Goal: Task Accomplishment & Management: Use online tool/utility

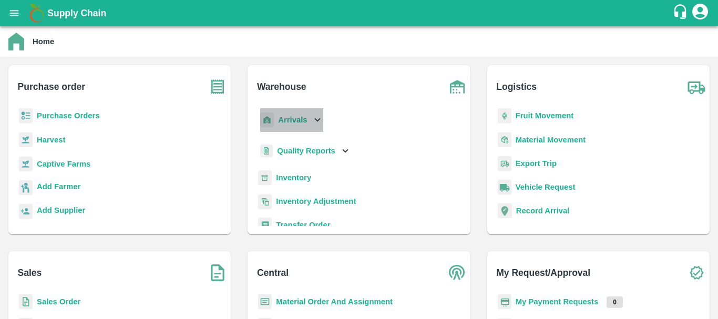
click at [283, 121] on b "Arrivals" at bounding box center [292, 120] width 29 height 8
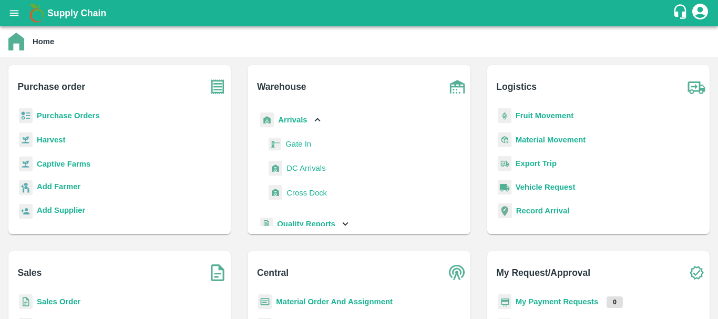
click at [304, 165] on span "DC Arrivals" at bounding box center [305, 168] width 39 height 12
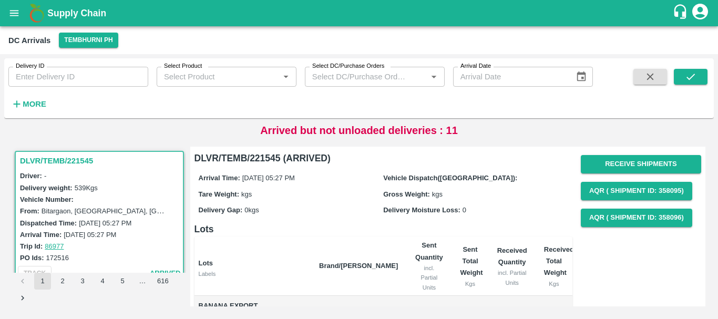
click at [11, 14] on icon "open drawer" at bounding box center [14, 13] width 12 height 12
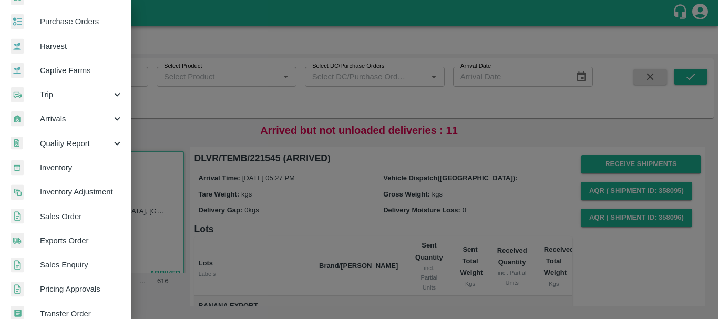
scroll to position [48, 0]
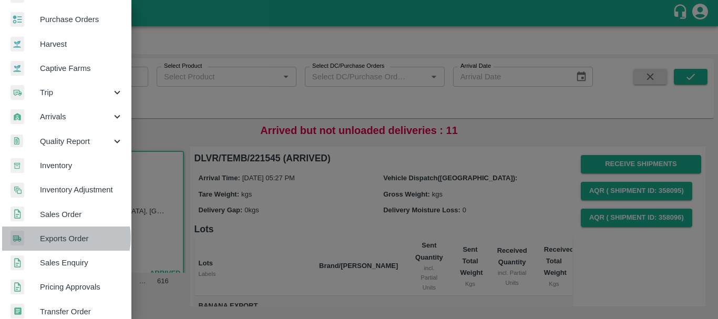
click at [63, 238] on span "Exports Order" at bounding box center [81, 239] width 83 height 12
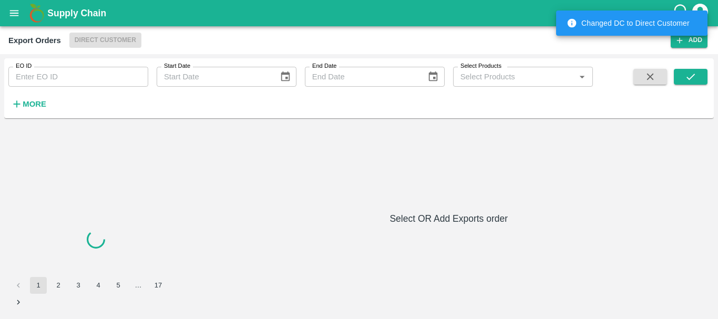
click at [78, 75] on input "EO ID" at bounding box center [78, 77] width 140 height 20
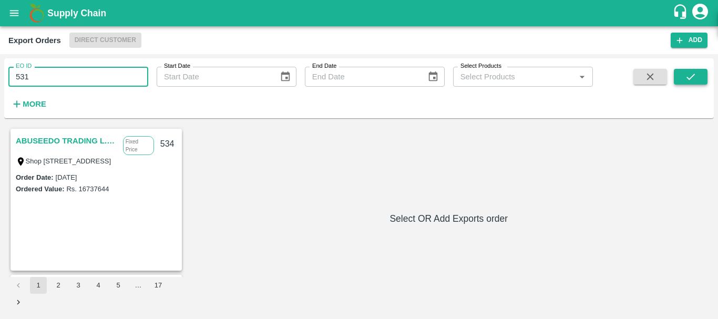
click at [701, 77] on button "submit" at bounding box center [690, 77] width 34 height 16
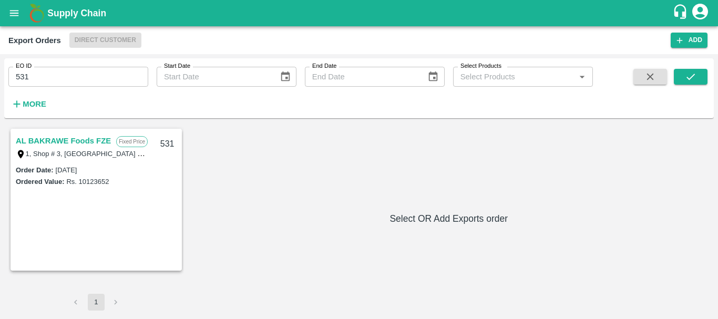
click at [81, 141] on link "AL BAKRAWE Foods FZE" at bounding box center [63, 141] width 95 height 14
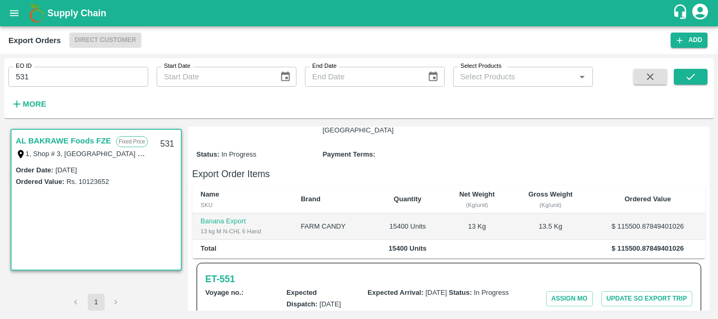
scroll to position [440, 0]
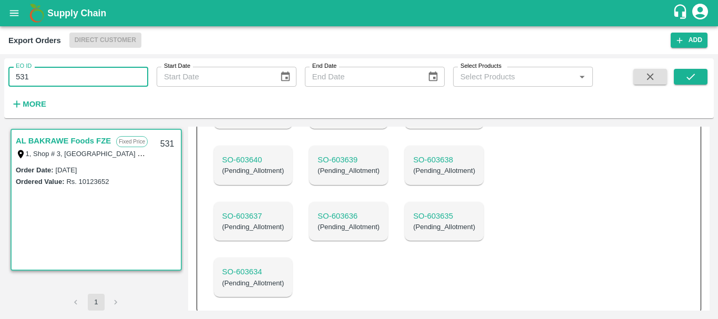
click at [98, 76] on input "531" at bounding box center [78, 77] width 140 height 20
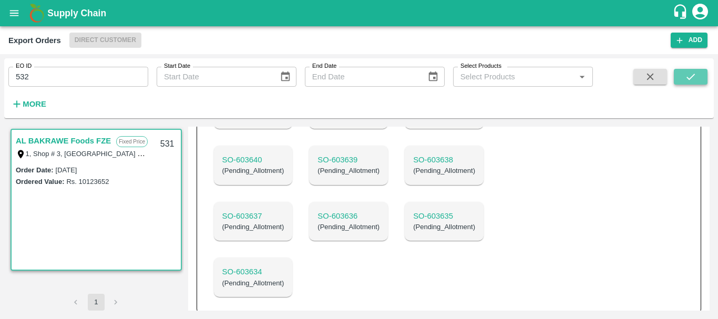
click at [696, 75] on icon "submit" at bounding box center [690, 77] width 12 height 12
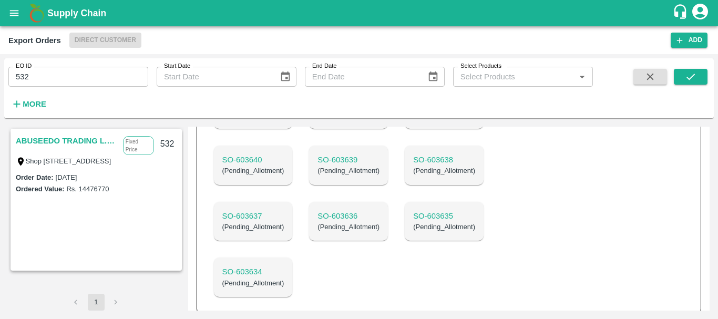
click at [90, 139] on link "ABUSEEDO TRADING L.L.C" at bounding box center [67, 141] width 102 height 14
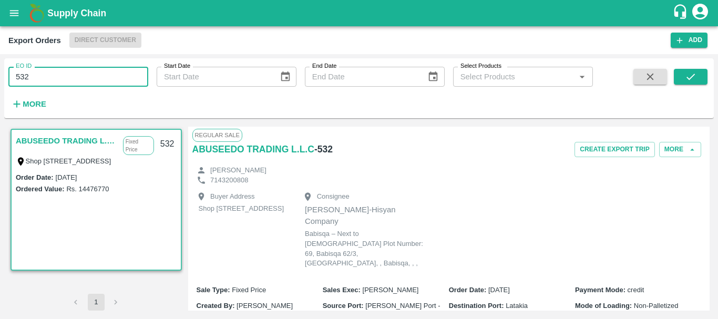
click at [72, 67] on input "532" at bounding box center [78, 77] width 140 height 20
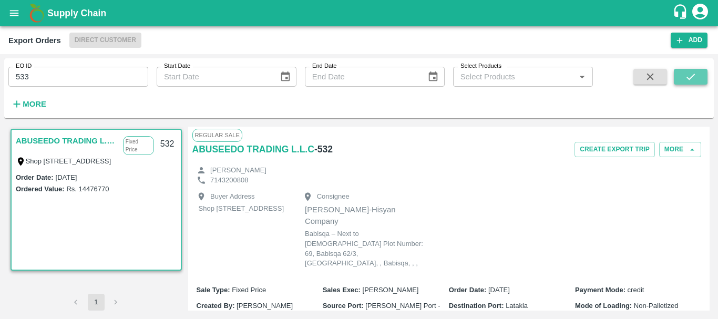
click at [683, 72] on button "submit" at bounding box center [690, 77] width 34 height 16
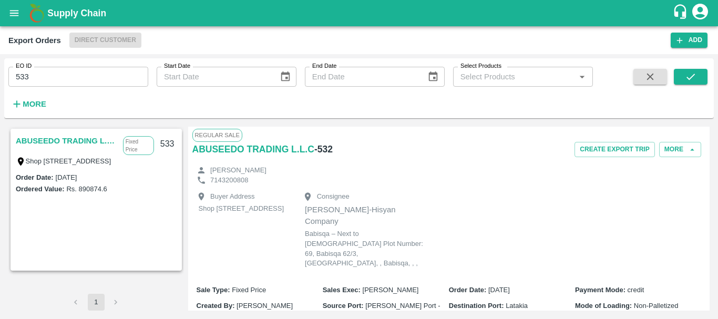
click at [79, 136] on link "ABUSEEDO TRADING L.L.C" at bounding box center [67, 141] width 102 height 14
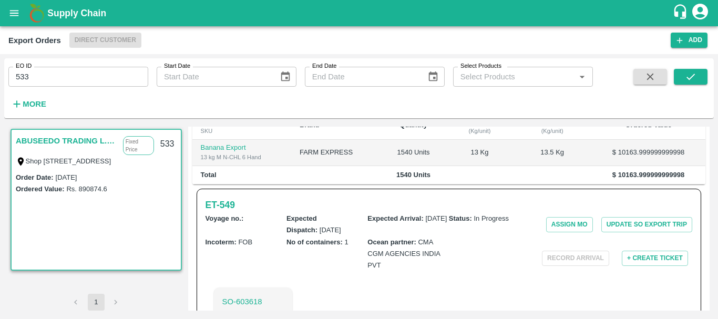
scroll to position [330, 0]
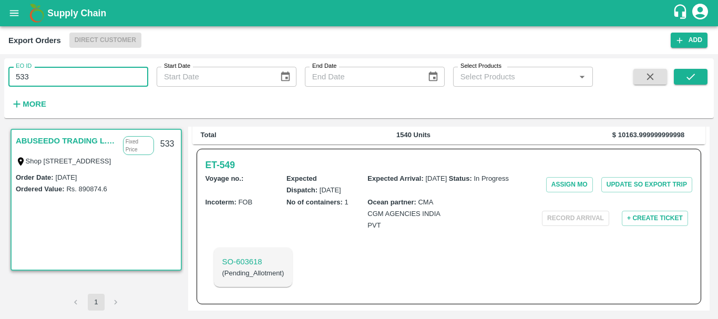
click at [66, 79] on input "533" at bounding box center [78, 77] width 140 height 20
type input "534"
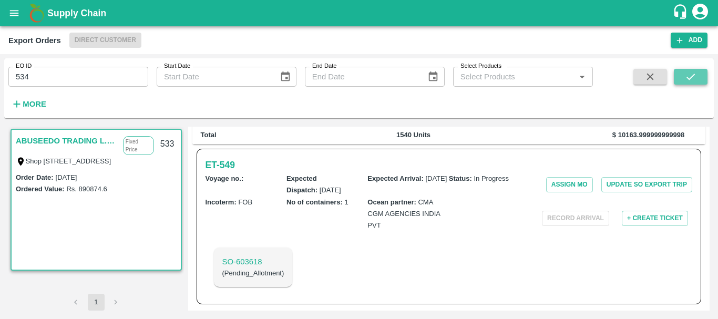
click at [692, 78] on icon "submit" at bounding box center [690, 77] width 12 height 12
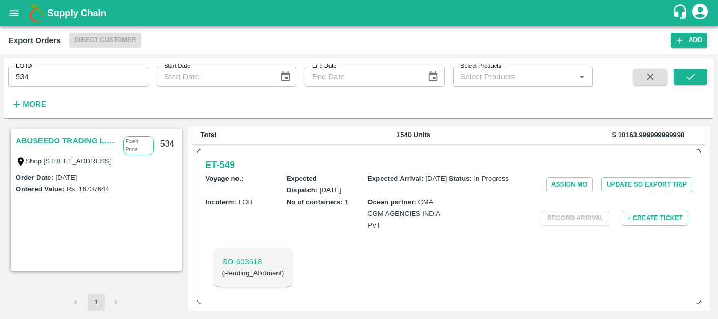
click at [51, 134] on link "ABUSEEDO TRADING L.L.C" at bounding box center [67, 141] width 102 height 14
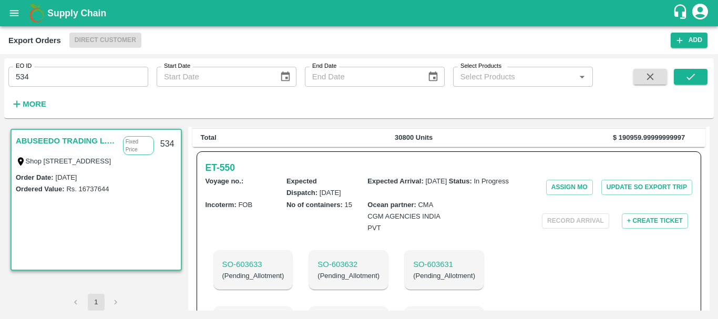
scroll to position [318, 0]
click at [14, 13] on icon "open drawer" at bounding box center [14, 13] width 9 height 6
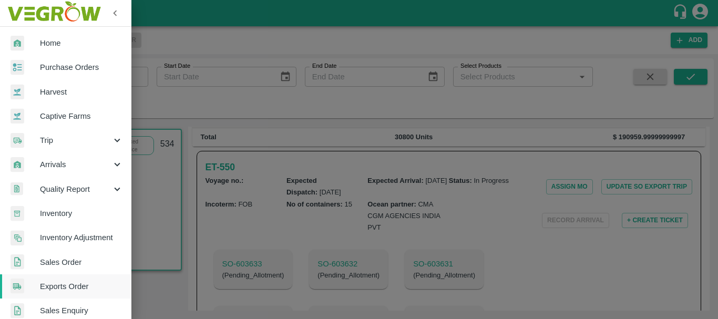
click at [14, 13] on img at bounding box center [54, 13] width 98 height 33
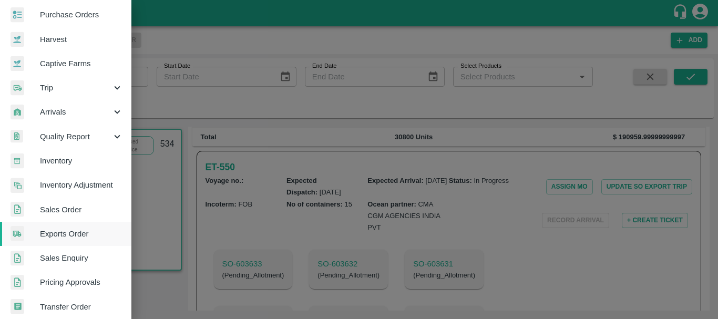
scroll to position [52, 0]
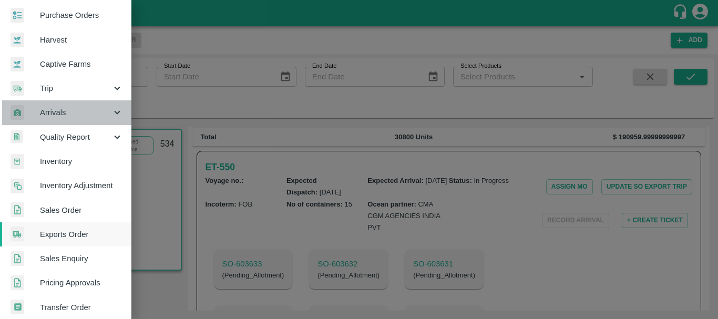
click at [75, 111] on span "Arrivals" at bounding box center [75, 113] width 71 height 12
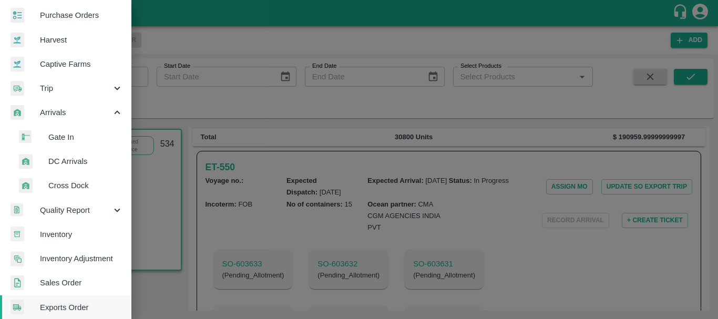
click at [82, 163] on span "DC Arrivals" at bounding box center [85, 161] width 75 height 12
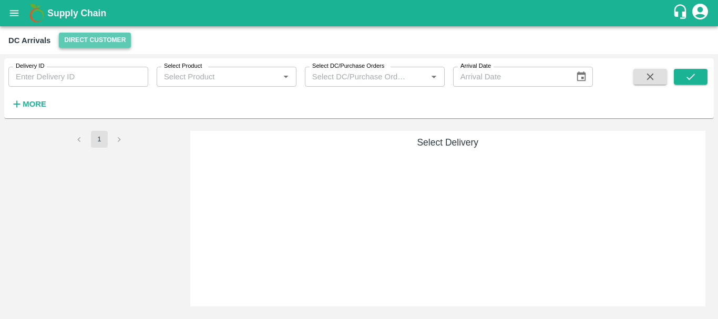
click at [109, 40] on button "Direct Customer" at bounding box center [95, 40] width 72 height 15
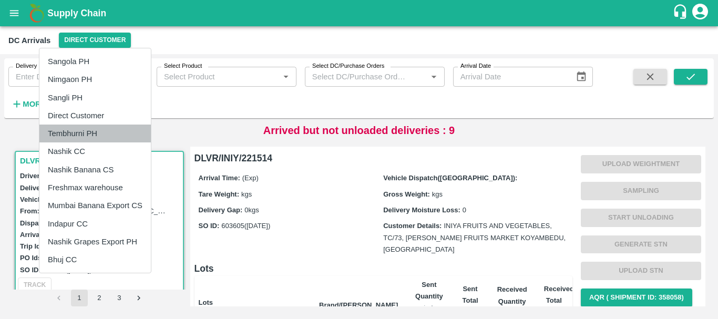
click at [92, 132] on li "Tembhurni PH" at bounding box center [94, 133] width 111 height 18
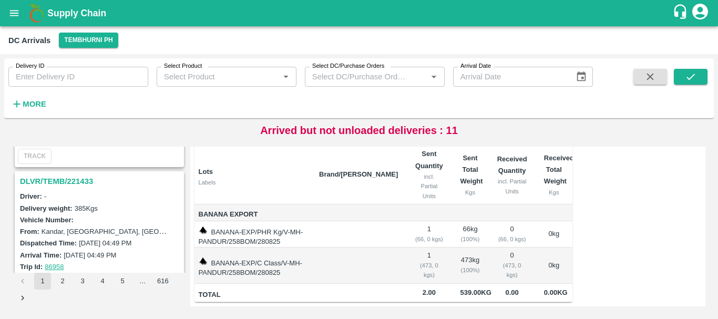
scroll to position [254, 0]
click at [70, 183] on h3 "DLVR/TEMB/221433" at bounding box center [101, 182] width 162 height 14
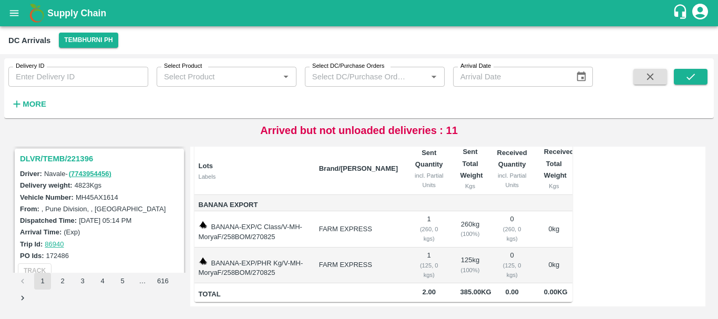
scroll to position [2744, 0]
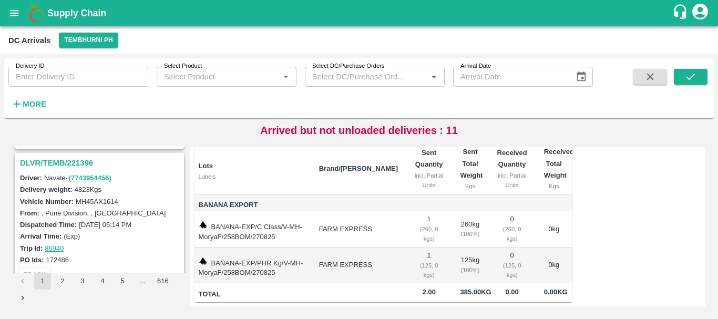
click at [85, 161] on h3 "DLVR/TEMB/221396" at bounding box center [101, 163] width 162 height 14
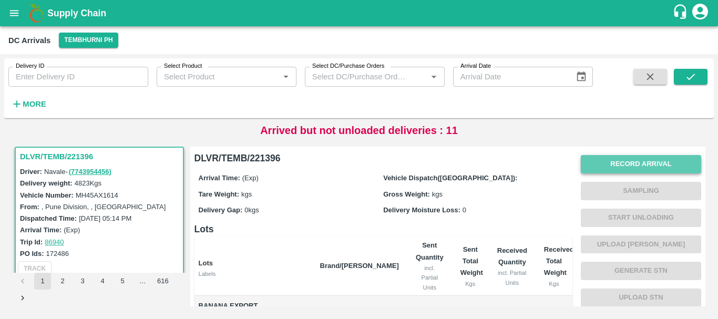
click at [587, 165] on button "Record Arrival" at bounding box center [640, 164] width 120 height 18
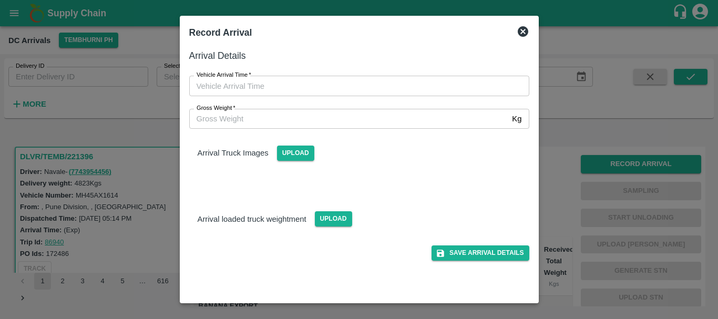
type input "DD/MM/YYYY hh:mm aa"
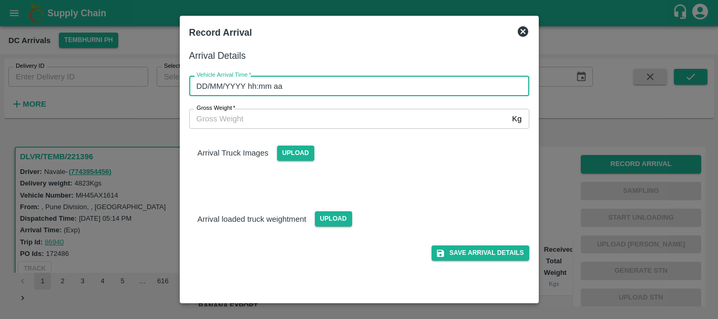
click at [415, 89] on input "DD/MM/YYYY hh:mm aa" at bounding box center [355, 86] width 332 height 20
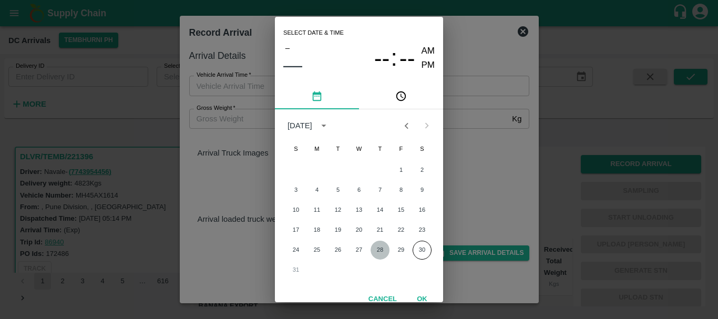
click at [377, 246] on button "28" at bounding box center [379, 250] width 19 height 19
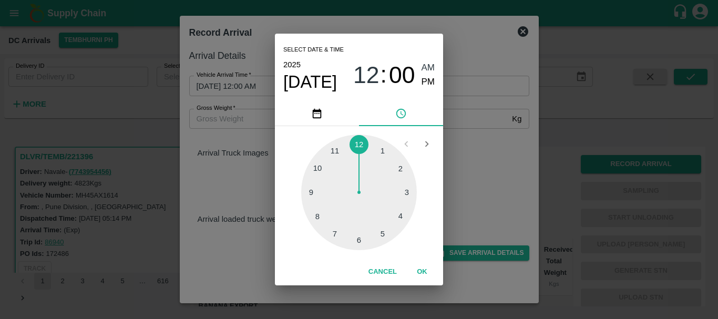
click at [323, 213] on div at bounding box center [359, 192] width 116 height 116
click at [358, 237] on div at bounding box center [359, 192] width 116 height 116
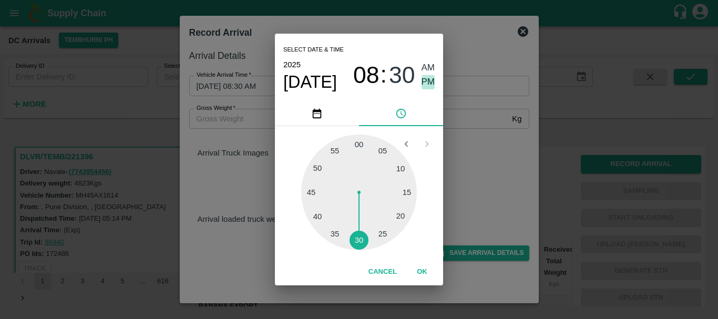
click at [432, 78] on span "PM" at bounding box center [428, 82] width 14 height 14
type input "[DATE] 08:30 PM"
click at [466, 121] on div "Select date & time [DATE] 08 : 30 AM PM 05 10 15 20 25 30 35 40 45 50 55 00 Can…" at bounding box center [359, 159] width 718 height 319
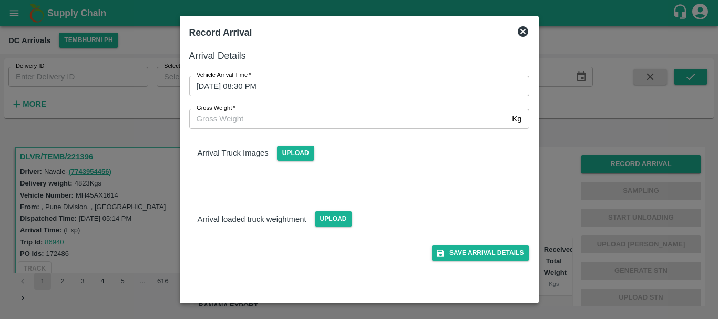
click at [275, 152] on div "Upload" at bounding box center [291, 149] width 46 height 24
click at [283, 153] on span "Upload" at bounding box center [295, 152] width 37 height 15
click at [0, 0] on input "Upload" at bounding box center [0, 0] width 0 height 0
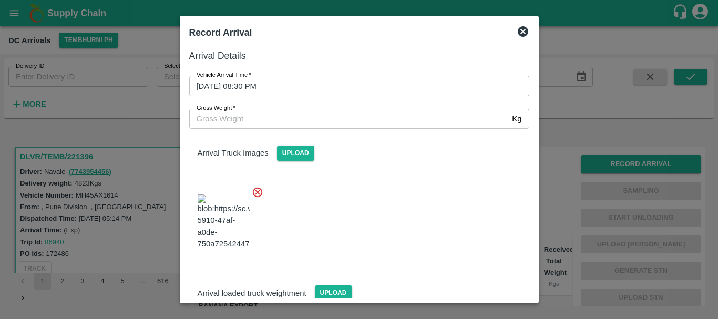
scroll to position [56, 0]
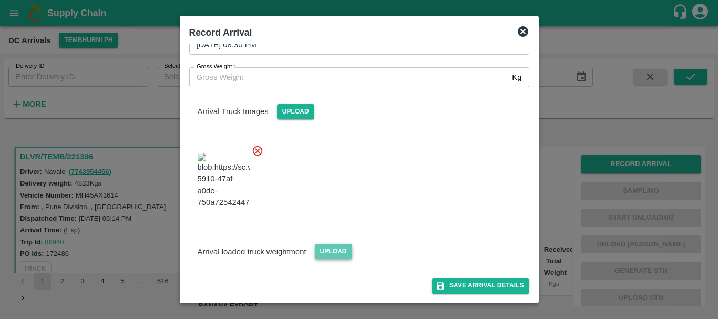
click at [338, 247] on span "Upload" at bounding box center [333, 251] width 37 height 15
click at [0, 0] on input "Upload" at bounding box center [0, 0] width 0 height 0
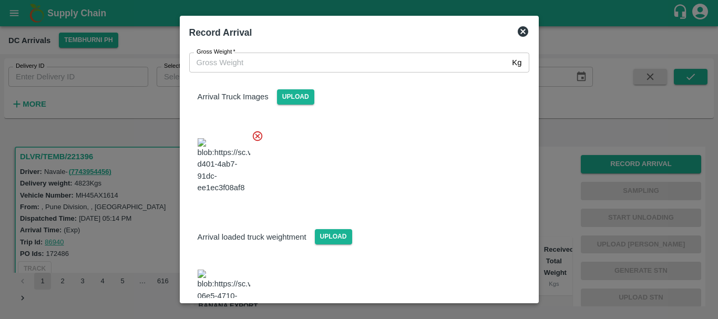
scroll to position [177, 0]
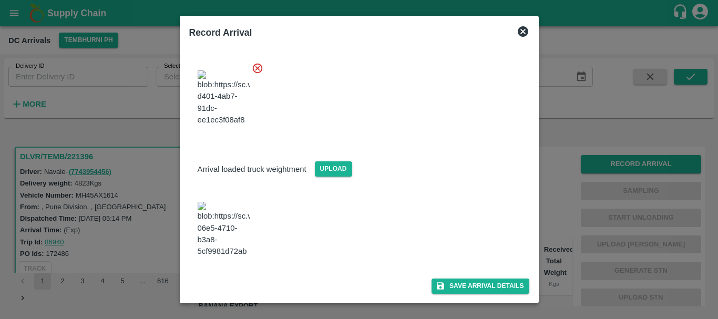
click at [232, 209] on img at bounding box center [223, 229] width 53 height 55
click at [327, 161] on span "Upload" at bounding box center [333, 168] width 37 height 15
click at [0, 0] on input "Upload" at bounding box center [0, 0] width 0 height 0
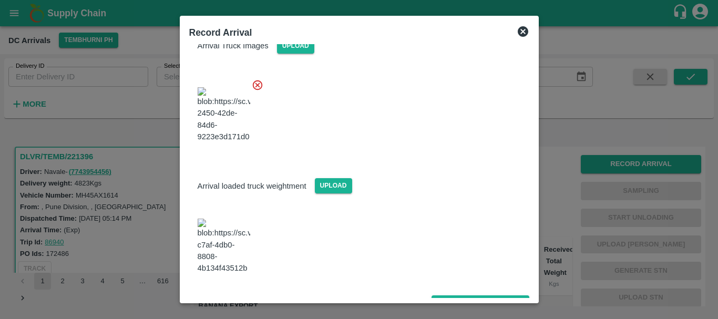
click at [233, 237] on img at bounding box center [223, 246] width 53 height 55
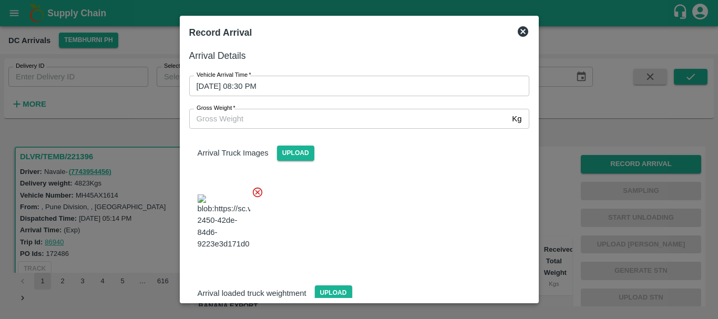
click at [264, 119] on input "Gross Weight   *" at bounding box center [348, 119] width 319 height 20
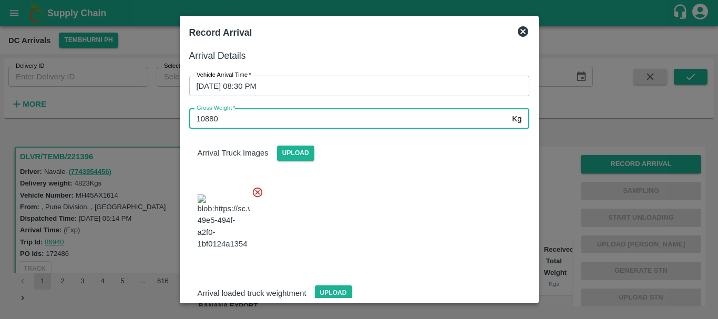
type input "10880"
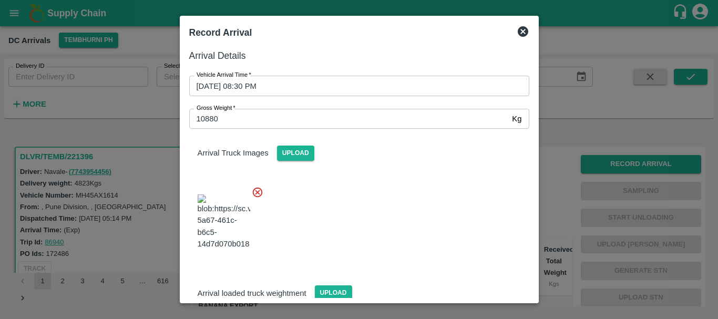
click at [363, 206] on div at bounding box center [355, 219] width 348 height 82
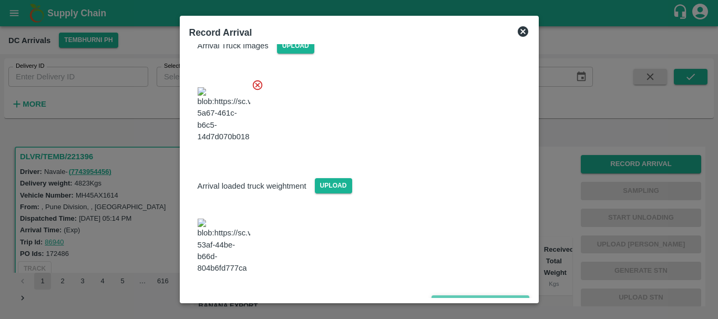
click at [444, 295] on button "Save Arrival Details" at bounding box center [479, 302] width 97 height 15
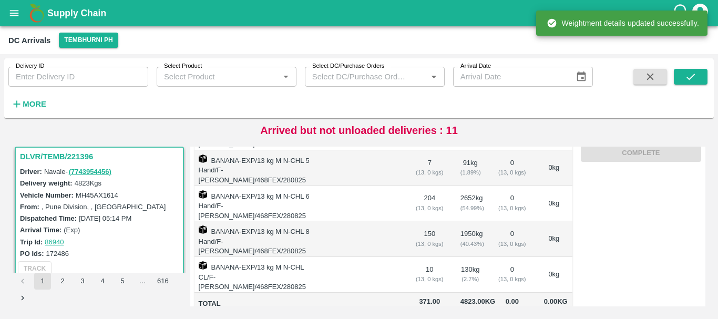
scroll to position [0, 0]
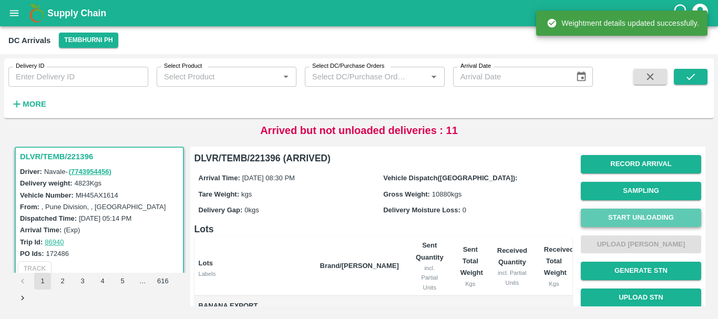
click at [594, 214] on button "Start Unloading" at bounding box center [640, 218] width 120 height 18
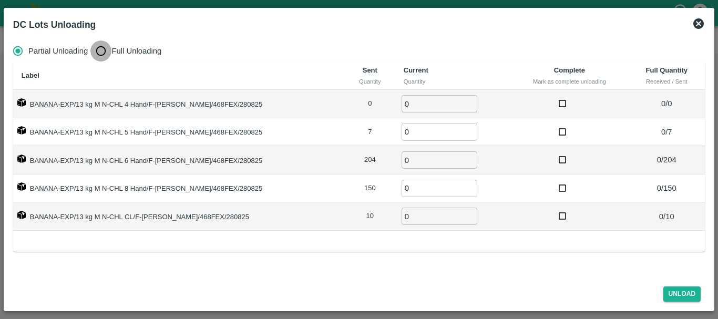
click at [107, 47] on input "Full Unloading" at bounding box center [100, 50] width 21 height 21
radio input "true"
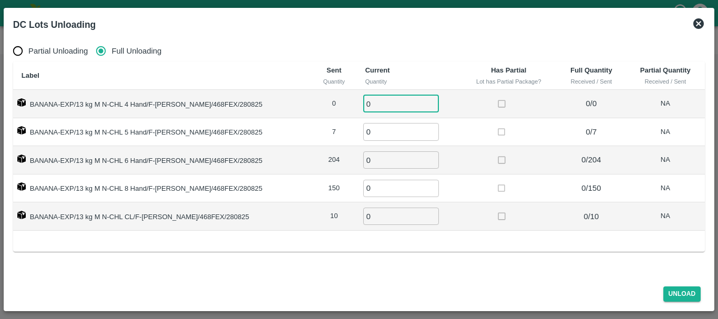
click at [363, 97] on input "0" at bounding box center [401, 103] width 76 height 17
type input "00"
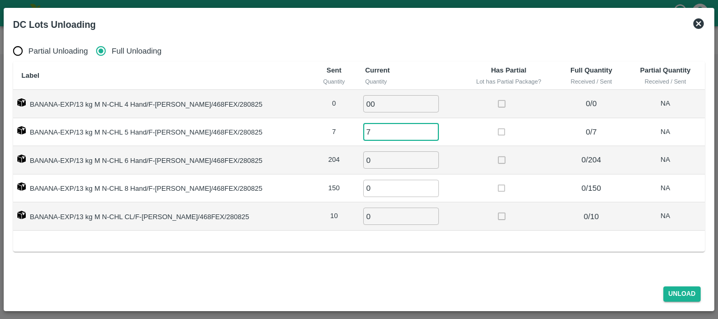
type input "7"
type input "204"
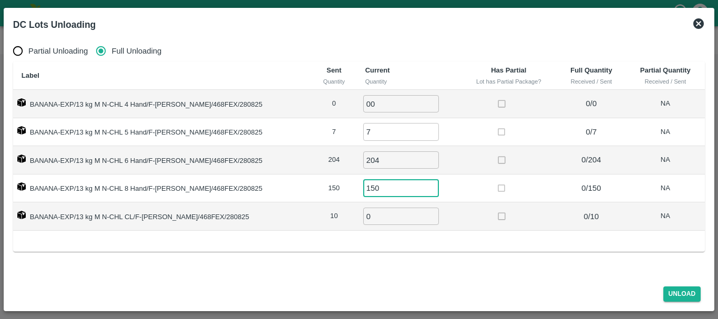
type input "150"
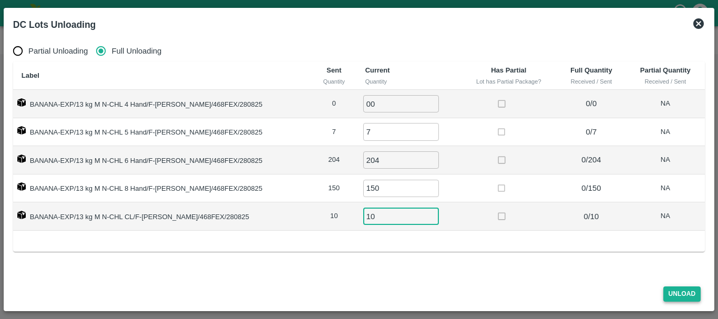
type input "10"
click at [672, 292] on button "Unload" at bounding box center [682, 293] width 38 height 15
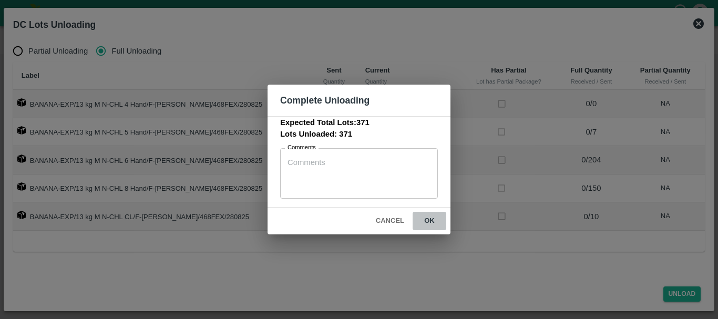
click at [424, 213] on button "ok" at bounding box center [429, 221] width 34 height 18
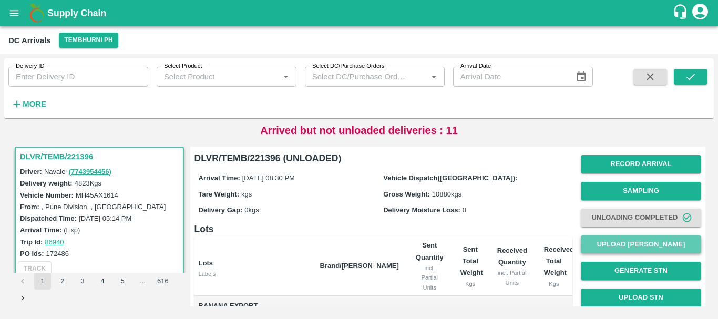
click at [622, 245] on button "Upload [PERSON_NAME]" at bounding box center [640, 244] width 120 height 18
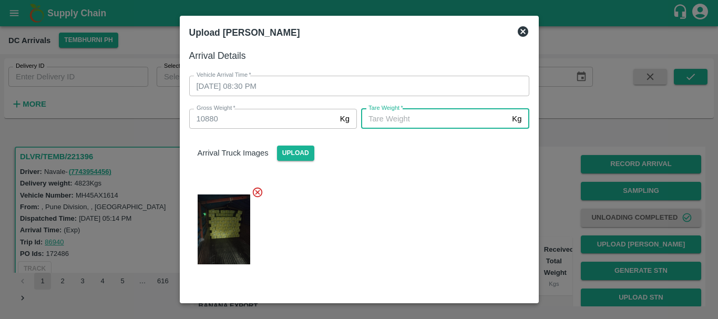
click at [445, 119] on input "[PERSON_NAME]   *" at bounding box center [434, 119] width 147 height 20
type input "558"
type input "5580"
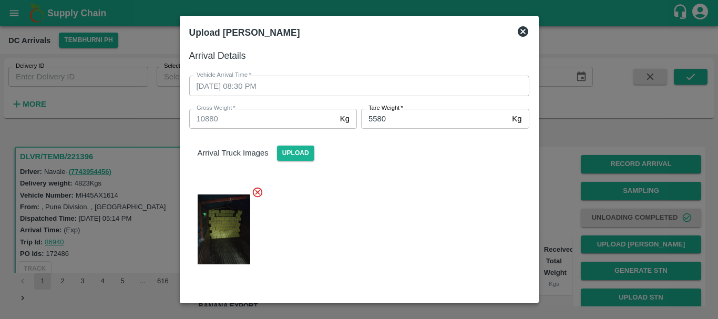
click at [451, 213] on div at bounding box center [355, 226] width 348 height 97
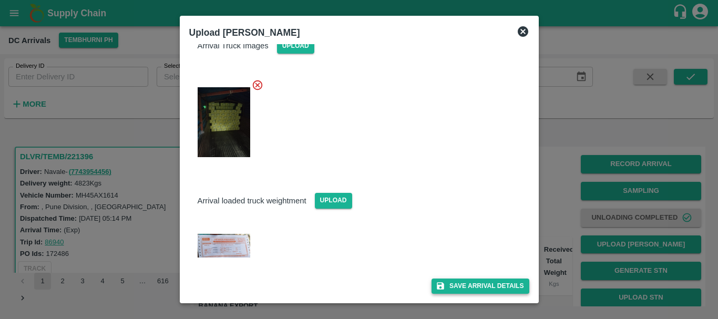
click at [480, 285] on button "Save Arrival Details" at bounding box center [479, 285] width 97 height 15
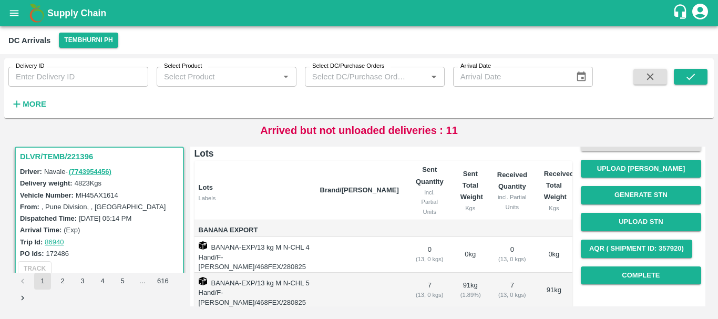
scroll to position [143, 0]
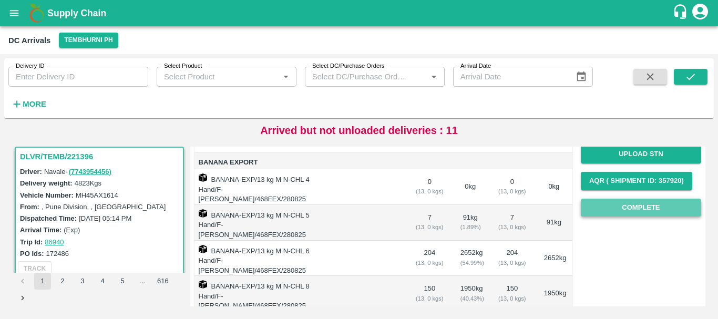
click at [639, 209] on button "Complete" at bounding box center [640, 208] width 120 height 18
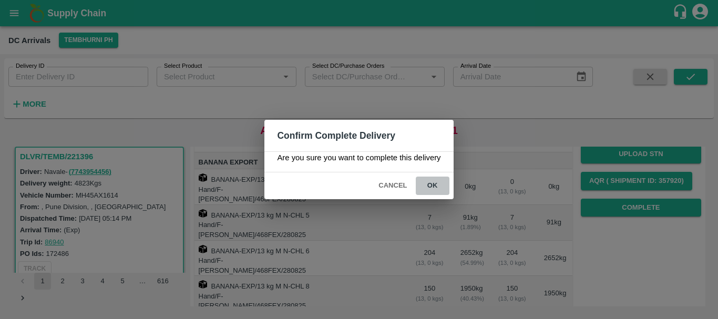
click at [435, 184] on button "ok" at bounding box center [432, 185] width 34 height 18
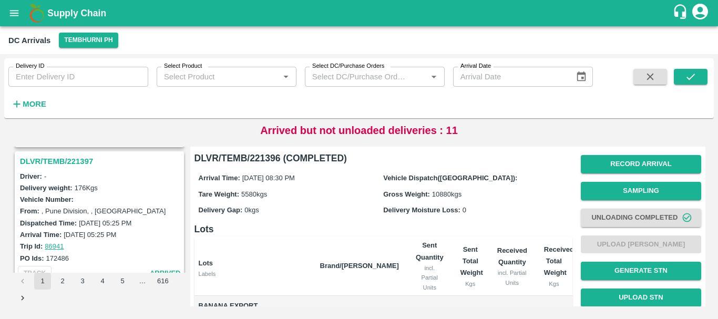
scroll to position [2602, 0]
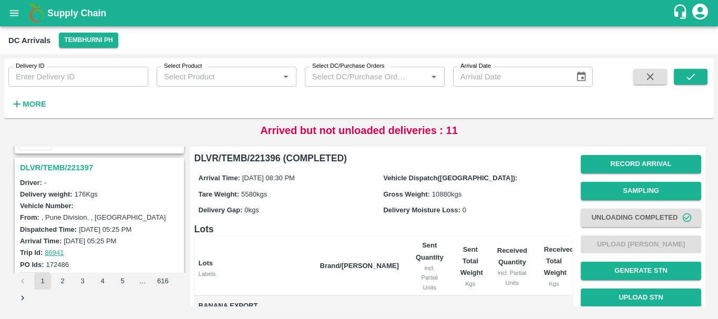
click at [71, 165] on h3 "DLVR/TEMB/221397" at bounding box center [101, 168] width 162 height 14
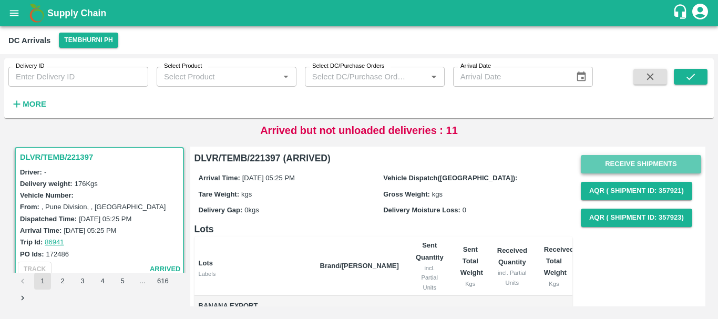
click at [590, 162] on button "Receive Shipments" at bounding box center [640, 164] width 120 height 18
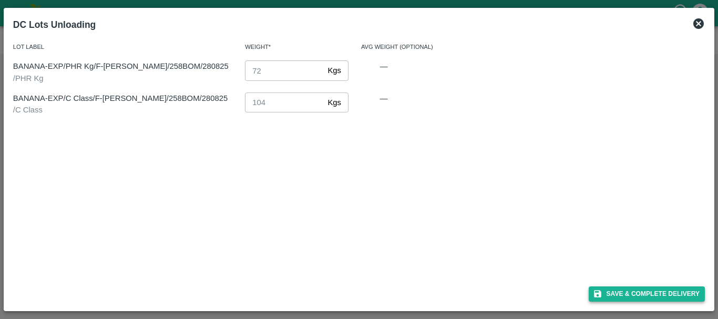
click at [603, 294] on button "Save & Complete Delivery" at bounding box center [646, 293] width 117 height 15
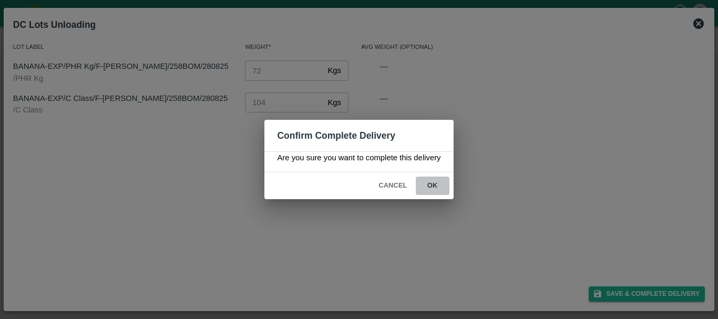
click at [430, 185] on button "ok" at bounding box center [432, 185] width 34 height 18
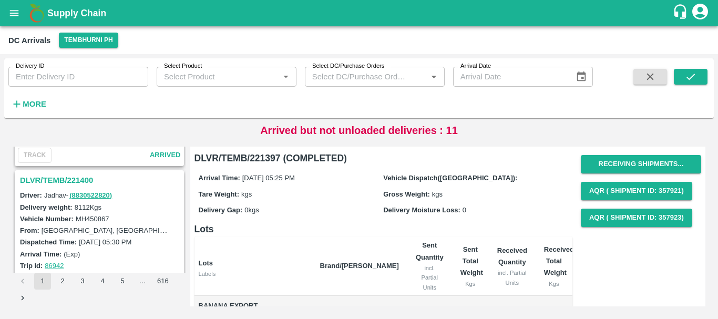
click at [71, 181] on h3 "DLVR/TEMB/221400" at bounding box center [101, 180] width 162 height 14
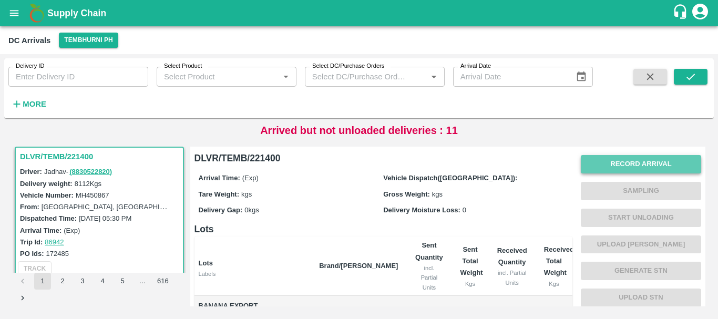
click at [609, 165] on button "Record Arrival" at bounding box center [640, 164] width 120 height 18
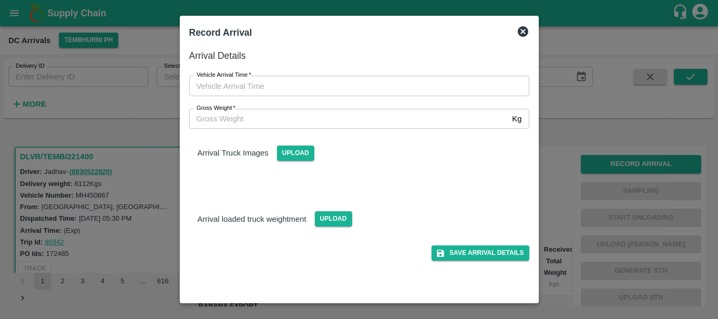
type input "DD/MM/YYYY hh:mm aa"
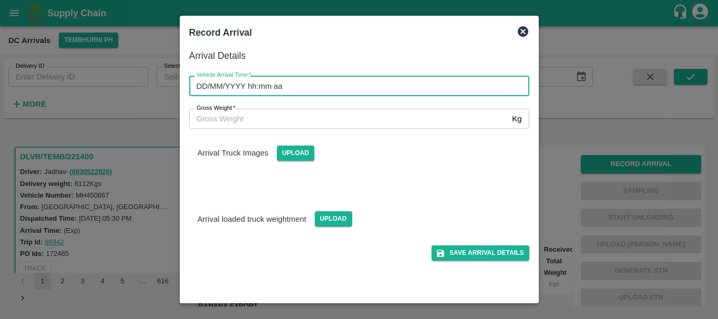
click at [433, 85] on input "DD/MM/YYYY hh:mm aa" at bounding box center [355, 86] width 332 height 20
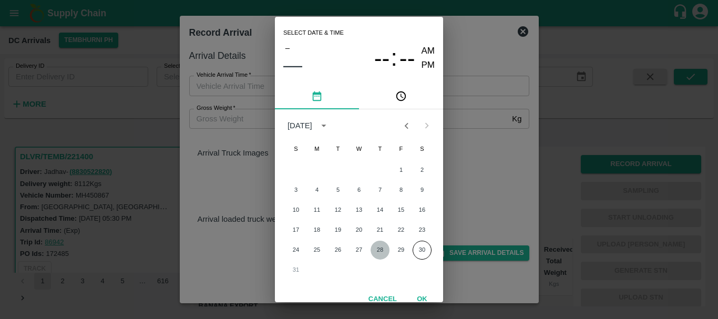
click at [379, 246] on button "28" at bounding box center [379, 250] width 19 height 19
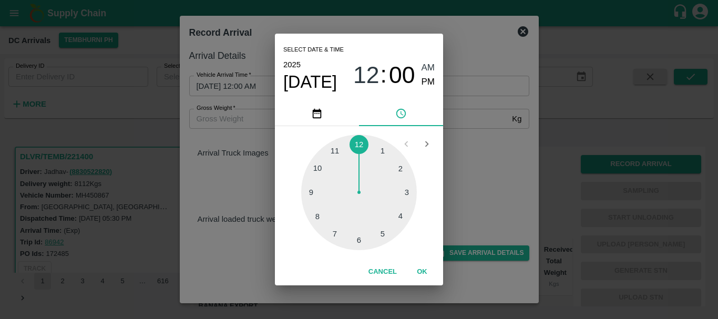
click at [377, 231] on div at bounding box center [359, 192] width 116 height 116
click at [360, 238] on div at bounding box center [359, 192] width 116 height 116
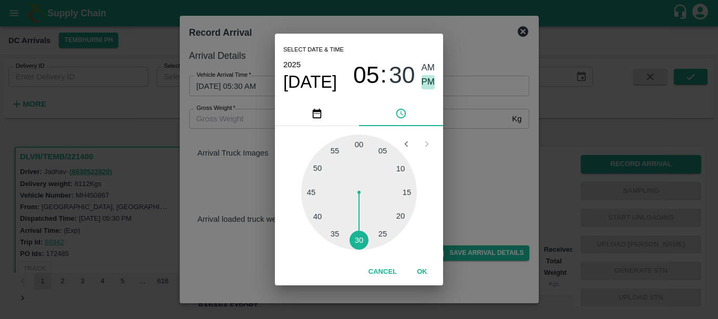
click at [425, 82] on span "PM" at bounding box center [428, 82] width 14 height 14
type input "[DATE] 05:30 PM"
click at [475, 159] on div "Select date & time [DATE] 05 : 30 AM PM 05 10 15 20 25 30 35 40 45 50 55 00 Can…" at bounding box center [359, 159] width 718 height 319
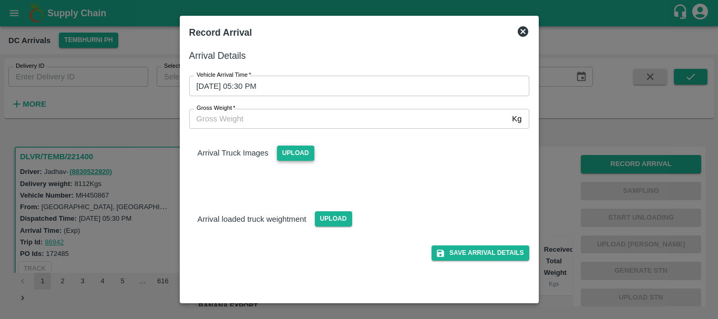
drag, startPoint x: 475, startPoint y: 159, endPoint x: 294, endPoint y: 148, distance: 181.5
click at [294, 148] on span "Upload" at bounding box center [295, 152] width 37 height 15
click at [0, 0] on input "Upload" at bounding box center [0, 0] width 0 height 0
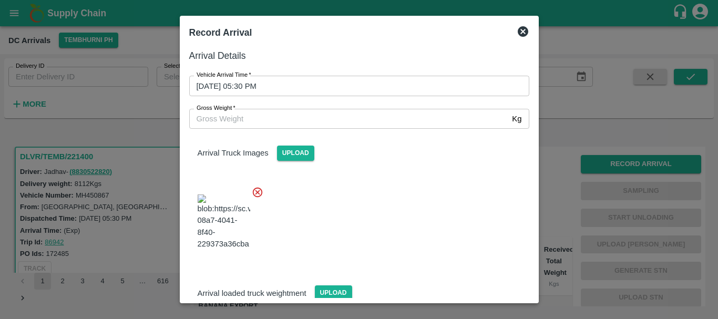
scroll to position [56, 0]
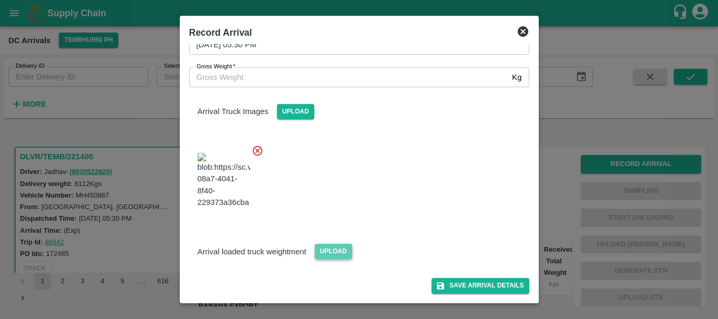
click at [327, 248] on span "Upload" at bounding box center [333, 251] width 37 height 15
click at [0, 0] on input "Upload" at bounding box center [0, 0] width 0 height 0
click at [321, 252] on span "Upload" at bounding box center [333, 251] width 37 height 15
click at [0, 0] on input "Upload" at bounding box center [0, 0] width 0 height 0
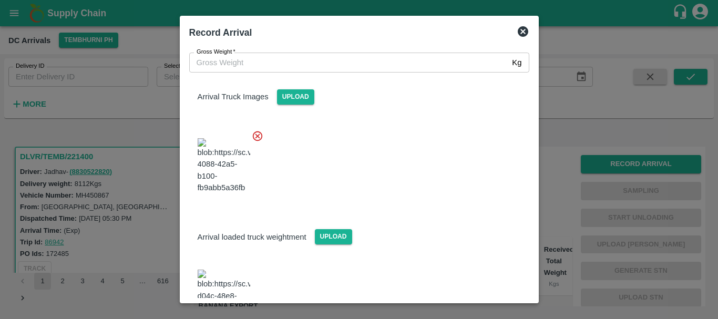
scroll to position [105, 0]
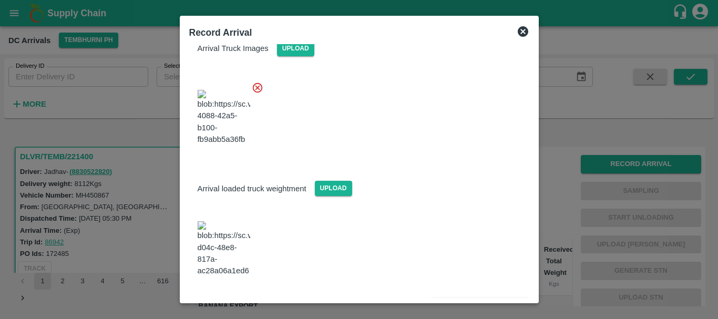
click at [223, 245] on img at bounding box center [223, 248] width 53 height 55
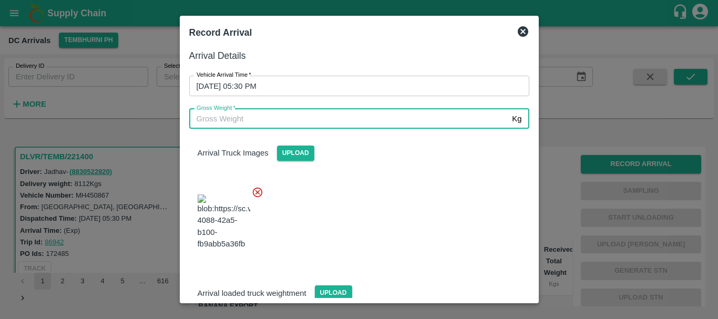
click at [253, 118] on input "Gross Weight   *" at bounding box center [348, 119] width 319 height 20
type input "13930"
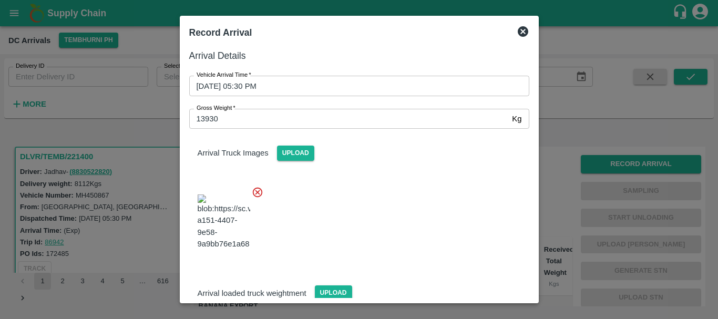
click at [410, 217] on div at bounding box center [355, 219] width 348 height 82
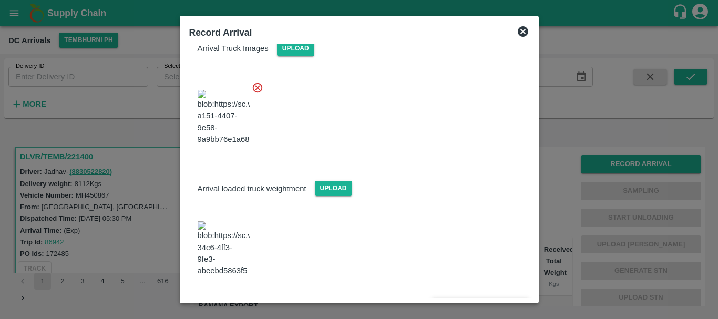
click at [464, 298] on button "Save Arrival Details" at bounding box center [479, 305] width 97 height 15
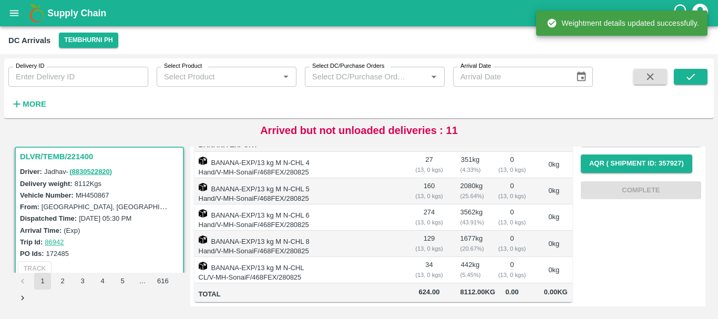
scroll to position [0, 0]
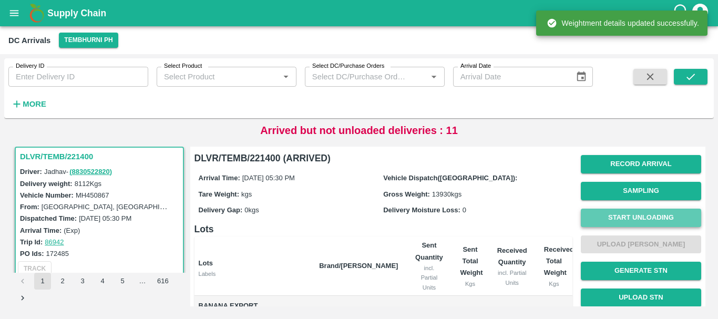
click at [595, 223] on button "Start Unloading" at bounding box center [640, 218] width 120 height 18
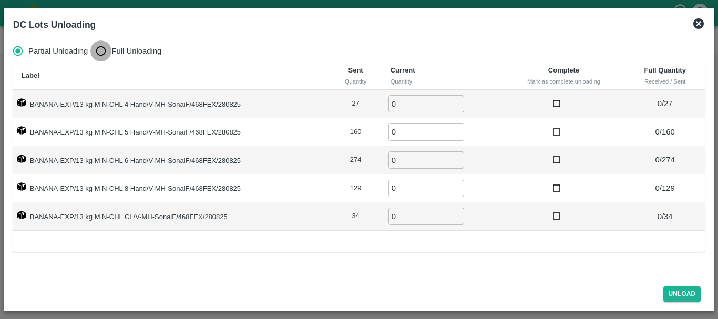
click at [103, 50] on input "Full Unloading" at bounding box center [100, 50] width 21 height 21
radio input "true"
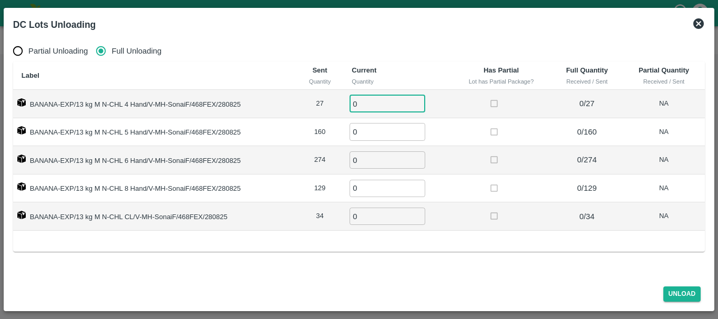
click at [367, 99] on input "0" at bounding box center [387, 103] width 76 height 17
type input "027"
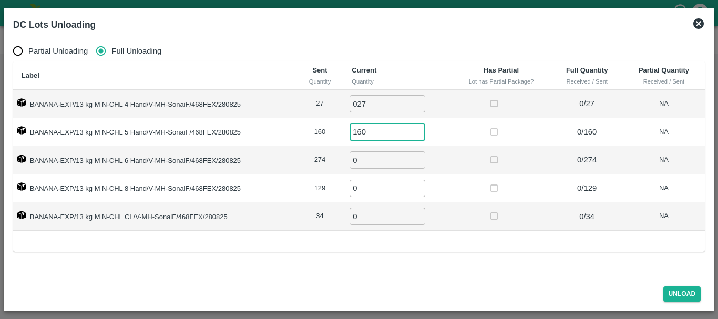
type input "160"
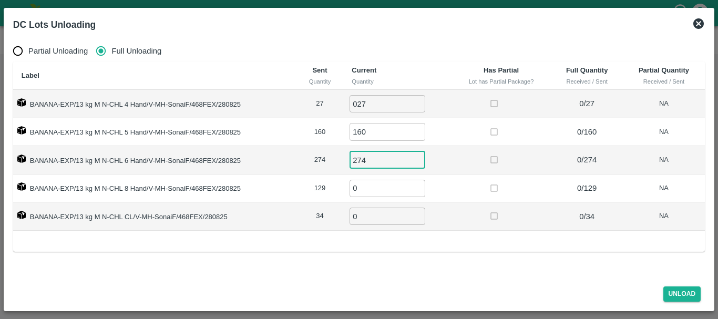
type input "274"
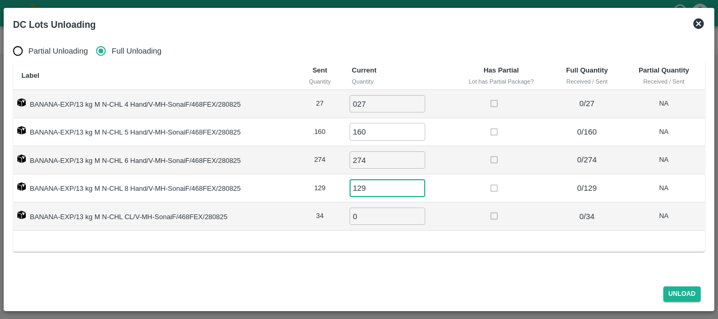
type input "129"
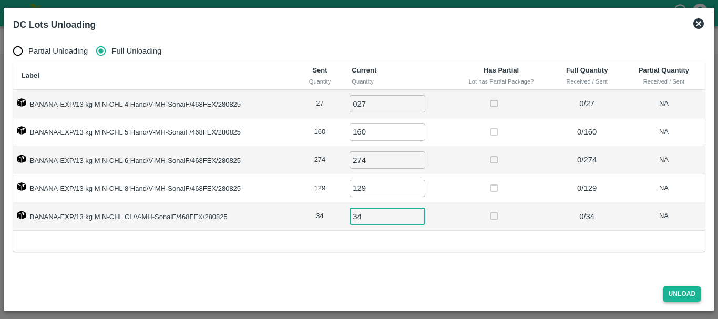
type input "34"
click at [688, 290] on button "Unload" at bounding box center [682, 293] width 38 height 15
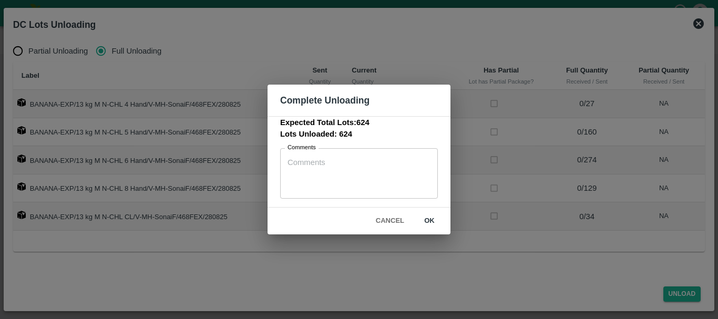
click at [432, 220] on button "ok" at bounding box center [429, 221] width 34 height 18
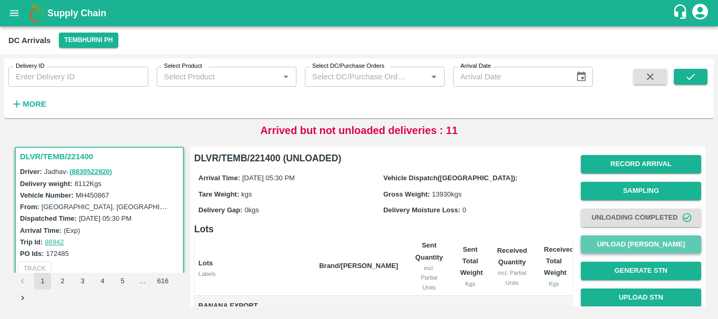
click at [654, 242] on button "Upload [PERSON_NAME]" at bounding box center [640, 244] width 120 height 18
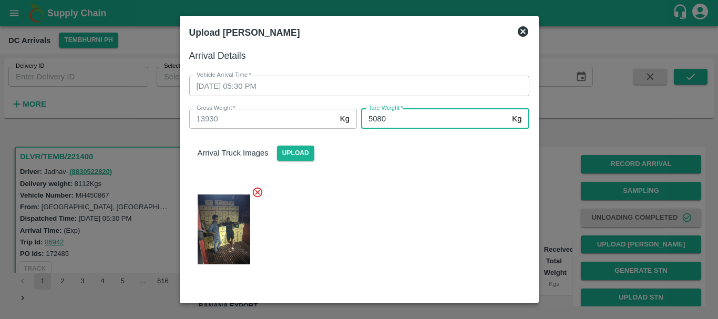
type input "5080"
click at [381, 194] on div at bounding box center [355, 226] width 348 height 97
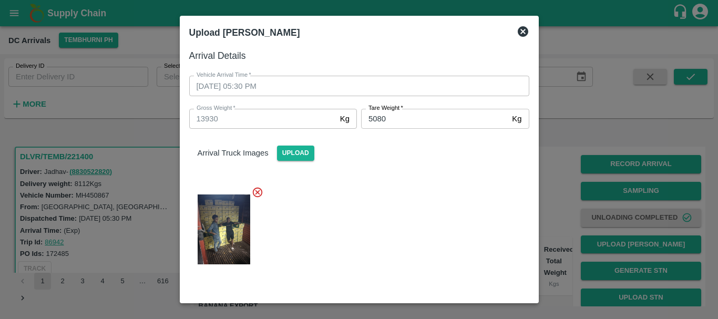
scroll to position [105, 0]
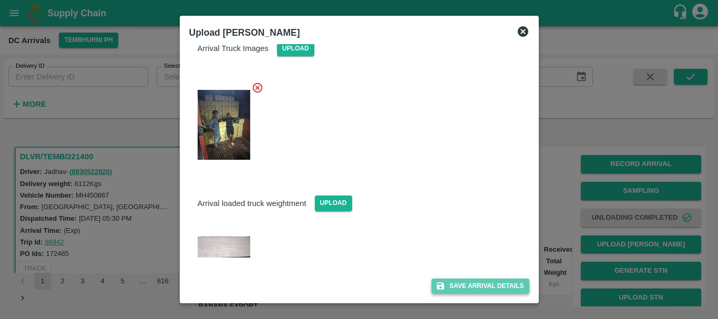
click at [438, 287] on icon "submit" at bounding box center [439, 285] width 9 height 9
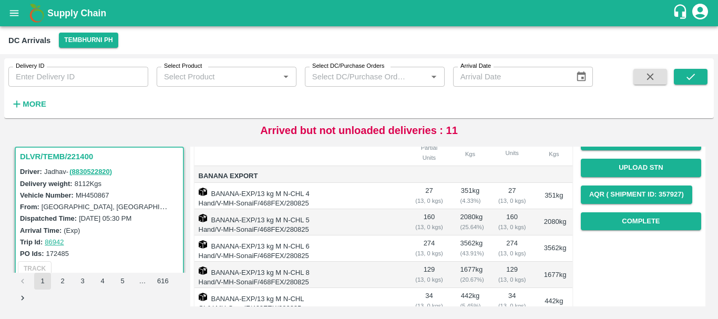
scroll to position [127, 0]
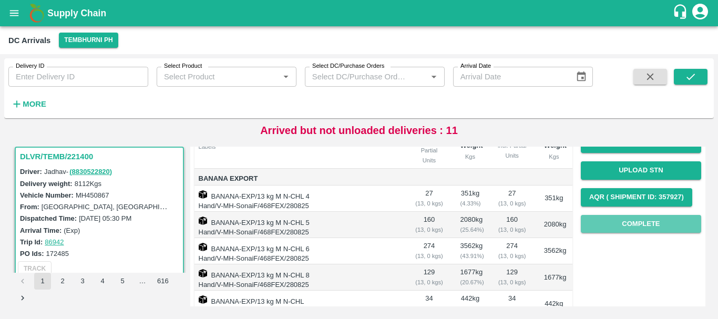
click at [625, 227] on button "Complete" at bounding box center [640, 224] width 120 height 18
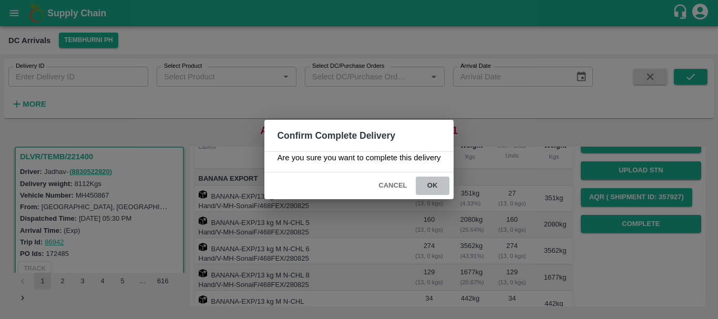
click at [434, 184] on button "ok" at bounding box center [432, 185] width 34 height 18
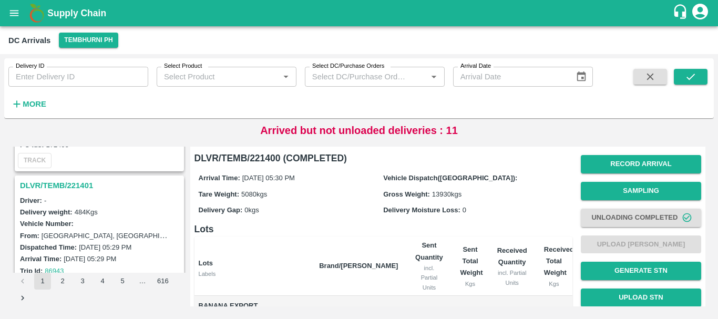
scroll to position [2309, 0]
click at [74, 183] on h3 "DLVR/TEMB/221401" at bounding box center [101, 187] width 162 height 14
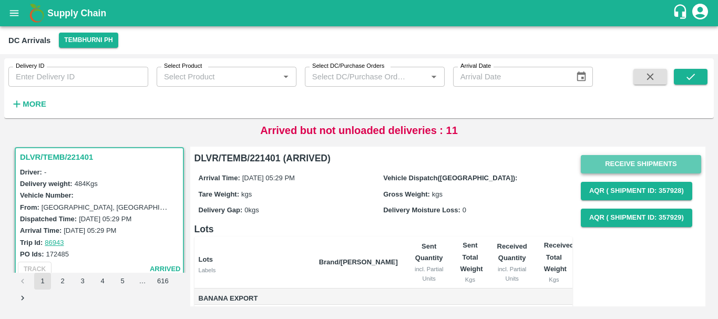
click at [599, 166] on button "Receive Shipments" at bounding box center [640, 164] width 120 height 18
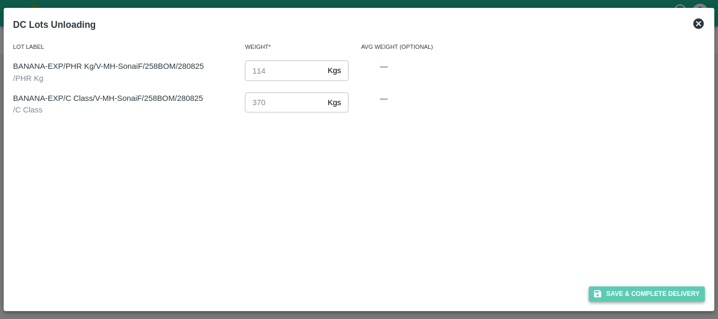
click at [621, 289] on button "Save & Complete Delivery" at bounding box center [646, 293] width 117 height 15
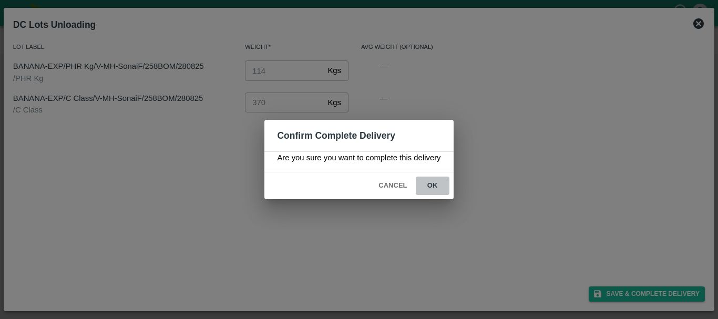
click at [435, 188] on button "ok" at bounding box center [432, 185] width 34 height 18
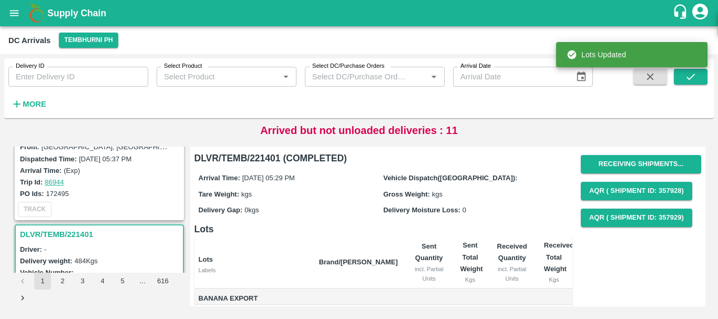
scroll to position [2191, 0]
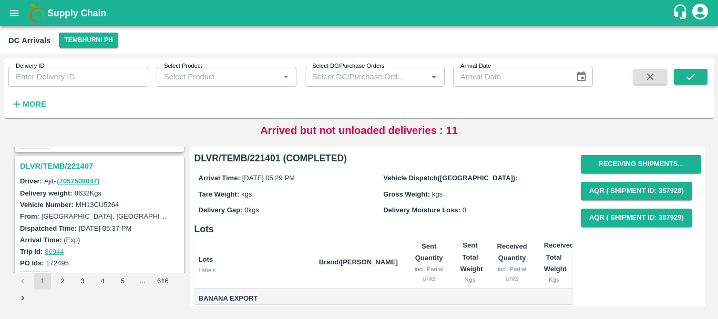
click at [86, 169] on h3 "DLVR/TEMB/221407" at bounding box center [101, 166] width 162 height 14
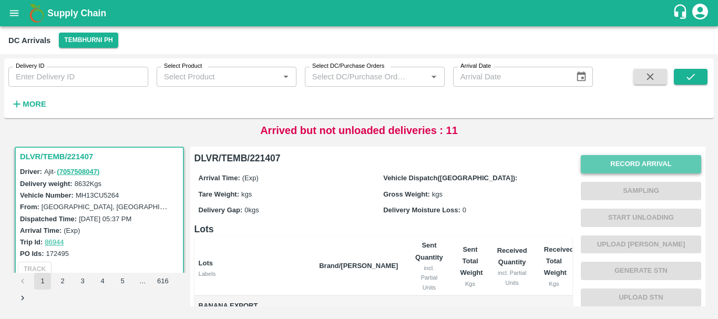
click at [632, 163] on button "Record Arrival" at bounding box center [640, 164] width 120 height 18
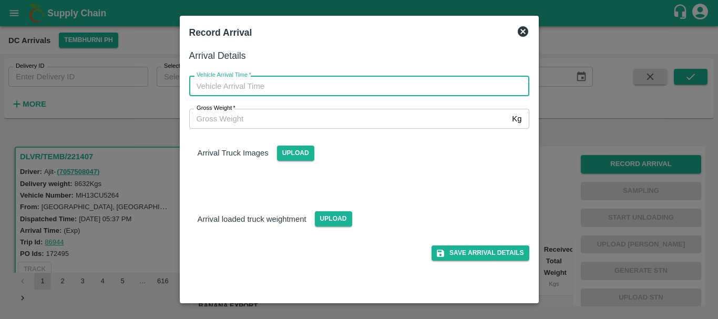
type input "DD/MM/YYYY hh:mm aa"
click at [387, 86] on input "DD/MM/YYYY hh:mm aa" at bounding box center [355, 86] width 332 height 20
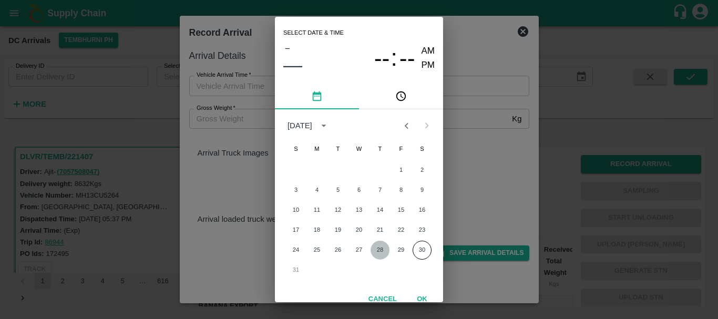
click at [379, 252] on button "28" at bounding box center [379, 250] width 19 height 19
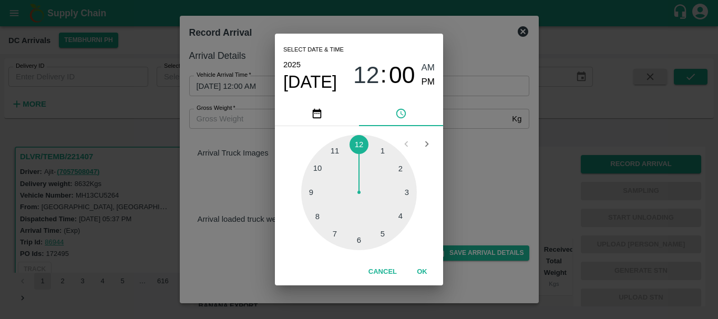
click at [320, 220] on div at bounding box center [359, 192] width 116 height 116
click at [394, 173] on div at bounding box center [359, 192] width 116 height 116
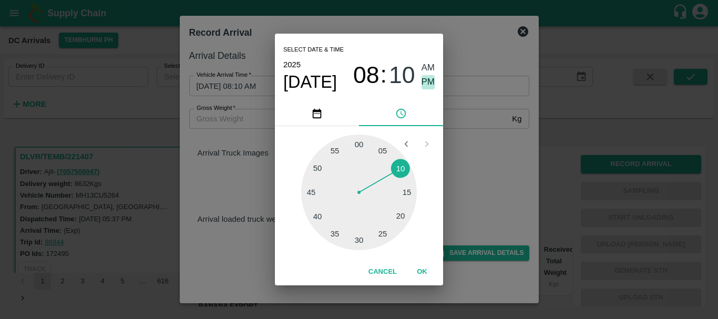
click at [429, 78] on span "PM" at bounding box center [428, 82] width 14 height 14
type input "[DATE] 08:10 PM"
click at [462, 142] on div "Select date & time [DATE] 08 : 10 AM PM 05 10 15 20 25 30 35 40 45 50 55 00 Can…" at bounding box center [359, 159] width 718 height 319
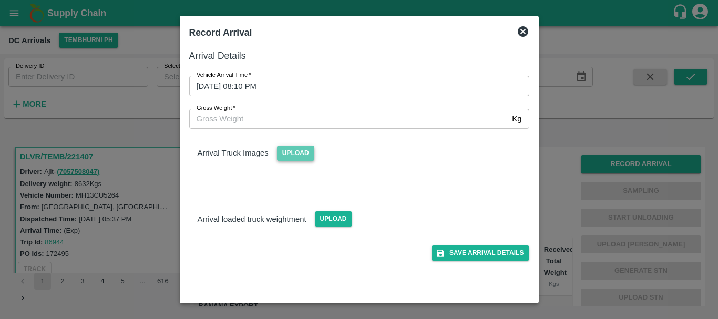
click at [303, 157] on span "Upload" at bounding box center [295, 152] width 37 height 15
click at [0, 0] on input "Upload" at bounding box center [0, 0] width 0 height 0
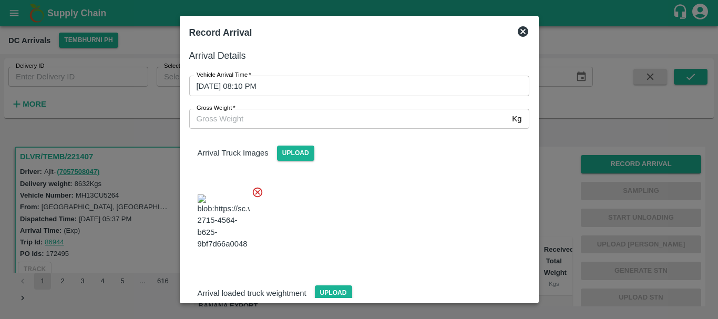
scroll to position [56, 0]
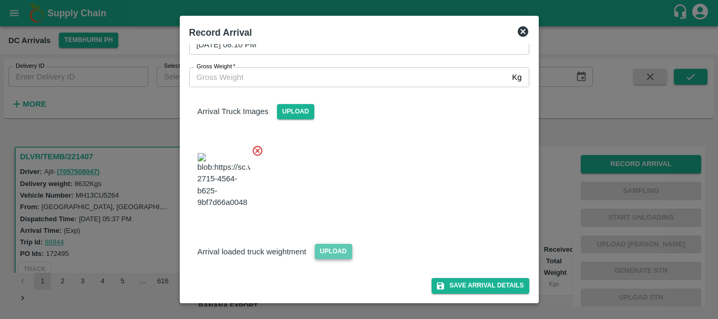
click at [321, 252] on span "Upload" at bounding box center [333, 251] width 37 height 15
click at [0, 0] on input "Upload" at bounding box center [0, 0] width 0 height 0
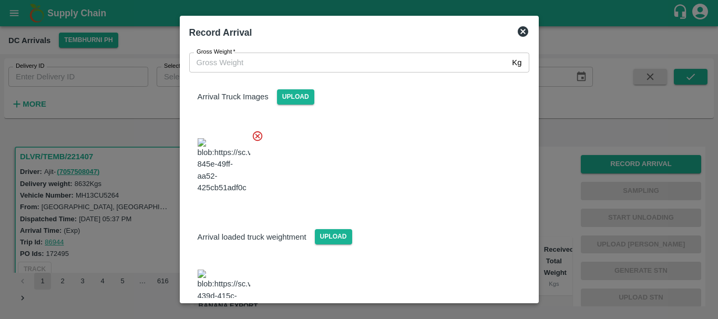
scroll to position [109, 0]
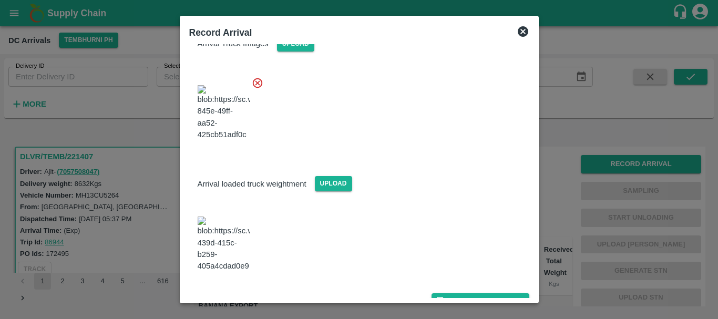
click at [237, 248] on img at bounding box center [223, 243] width 53 height 55
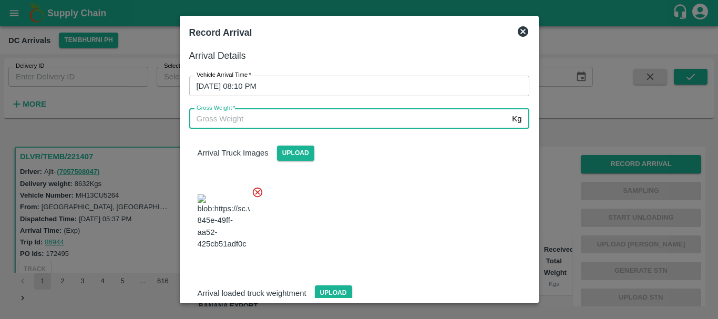
click at [304, 118] on input "Gross Weight   *" at bounding box center [348, 119] width 319 height 20
type input "14495"
click at [360, 194] on div at bounding box center [355, 219] width 348 height 82
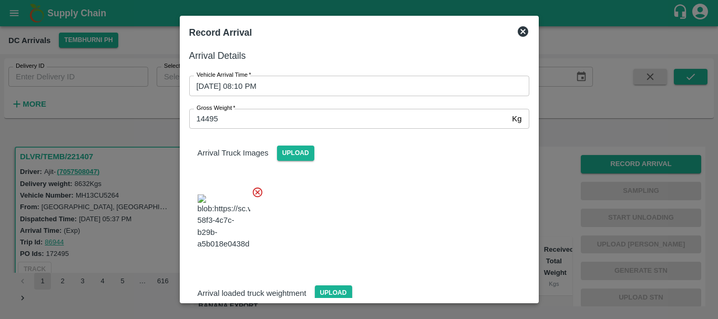
scroll to position [109, 0]
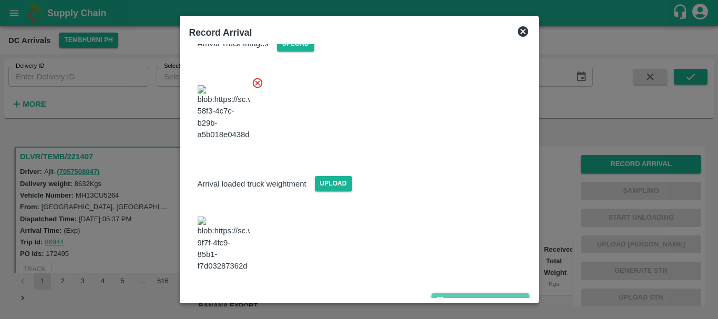
click at [444, 293] on button "Save Arrival Details" at bounding box center [479, 300] width 97 height 15
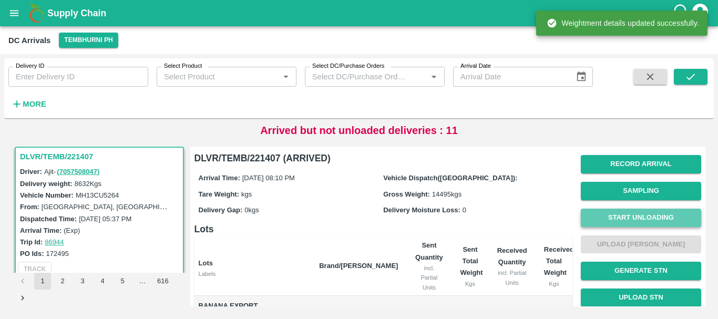
click at [618, 222] on button "Start Unloading" at bounding box center [640, 218] width 120 height 18
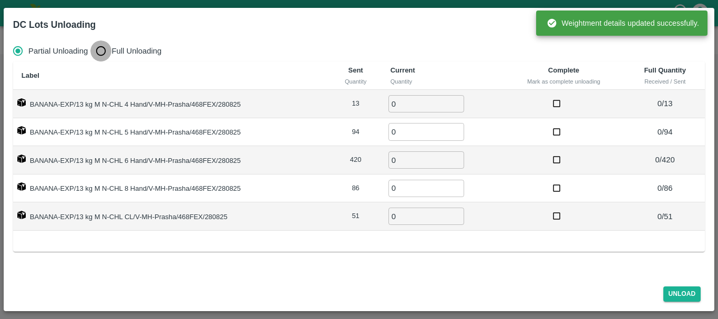
click at [102, 46] on input "Full Unloading" at bounding box center [100, 50] width 21 height 21
radio input "true"
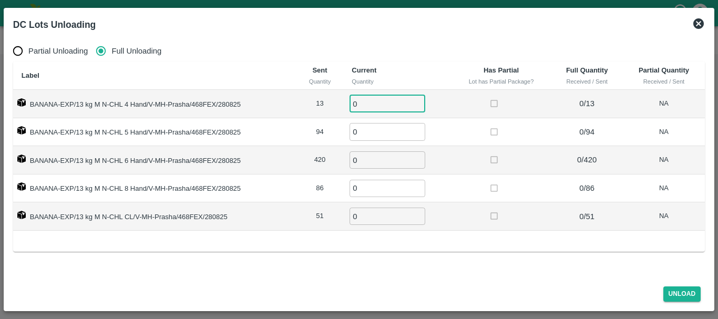
click at [366, 98] on input "0" at bounding box center [387, 103] width 76 height 17
type input "013"
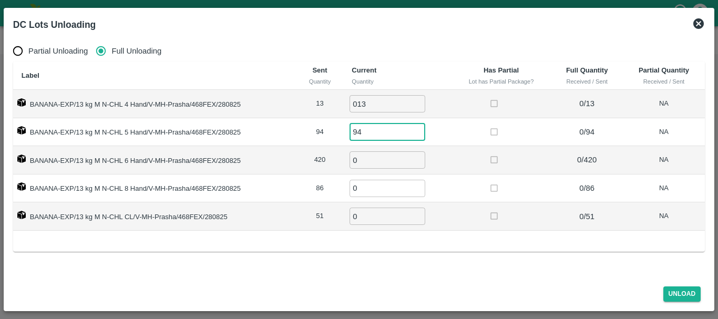
type input "94"
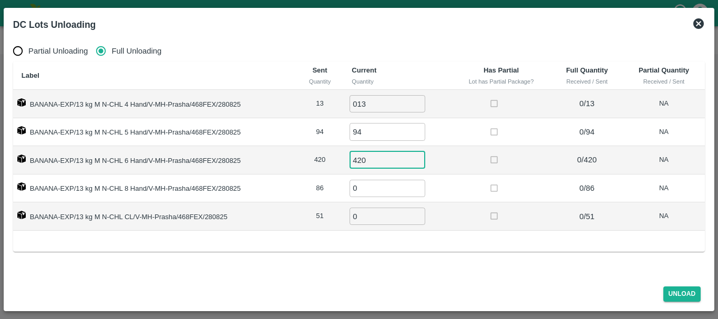
type input "420"
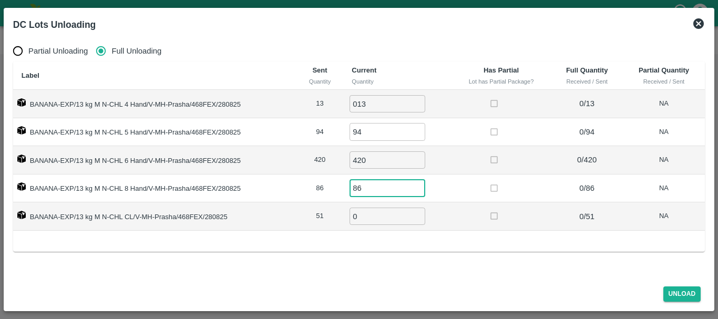
type input "86"
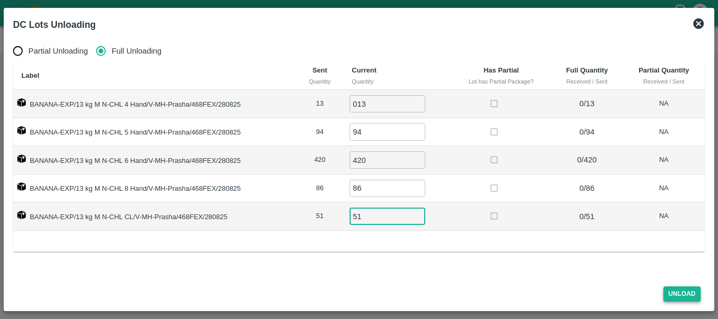
type input "51"
click at [672, 288] on button "Unload" at bounding box center [682, 293] width 38 height 15
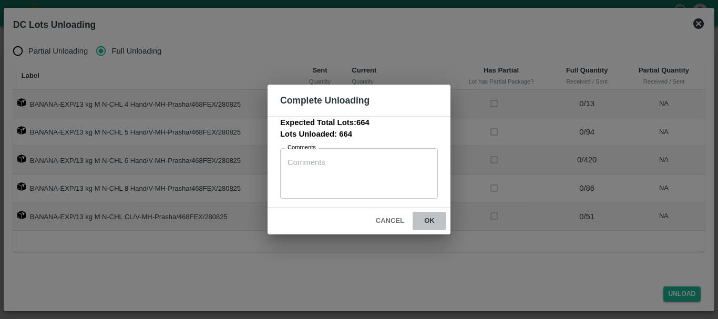
click at [428, 219] on button "ok" at bounding box center [429, 221] width 34 height 18
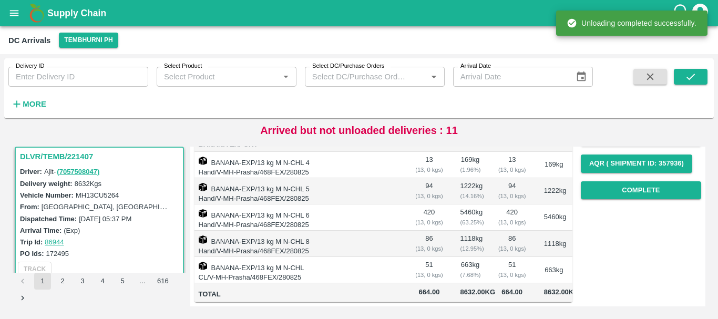
scroll to position [0, 0]
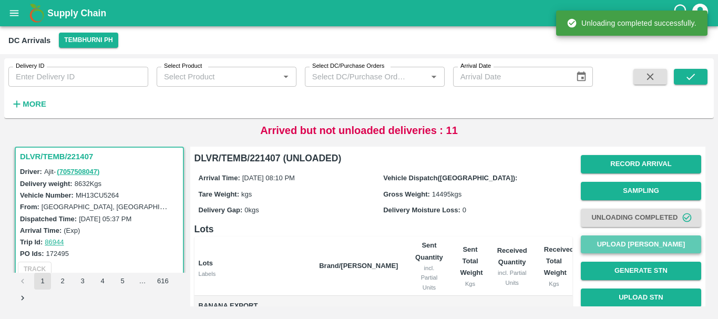
click at [632, 240] on button "Upload [PERSON_NAME]" at bounding box center [640, 244] width 120 height 18
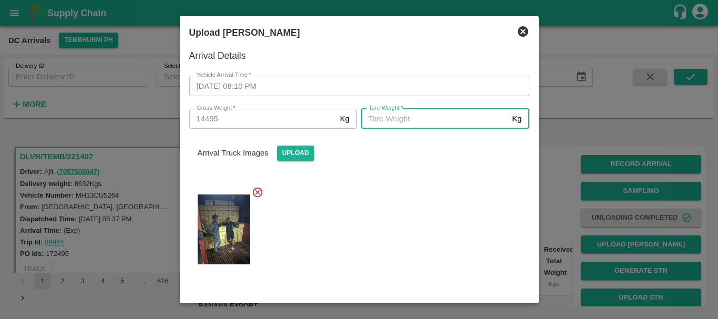
click at [428, 111] on input "[PERSON_NAME]   *" at bounding box center [434, 119] width 147 height 20
type input "5130"
click at [410, 189] on div at bounding box center [355, 226] width 348 height 97
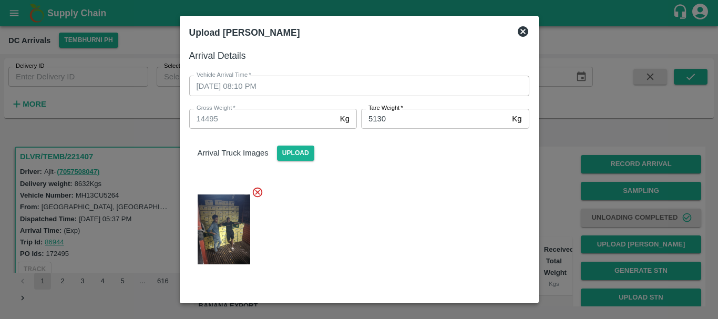
scroll to position [109, 0]
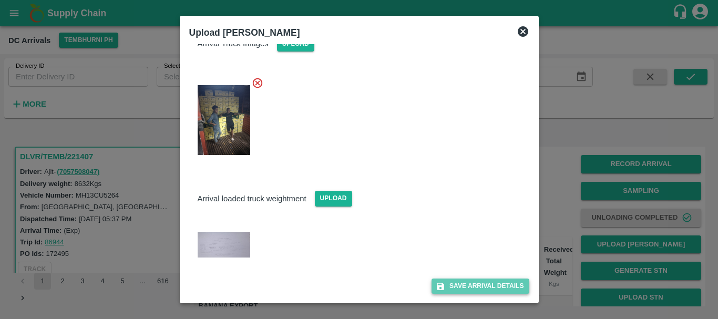
click at [455, 281] on button "Save Arrival Details" at bounding box center [479, 285] width 97 height 15
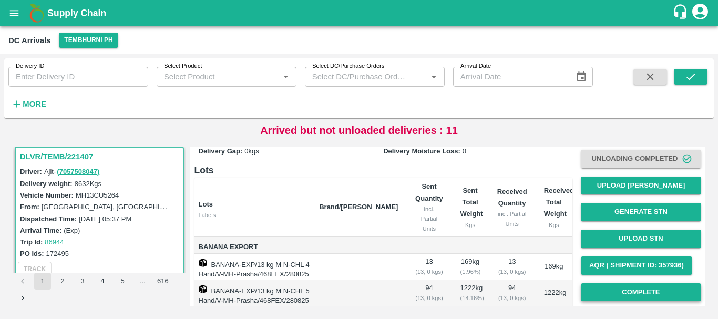
scroll to position [58, 0]
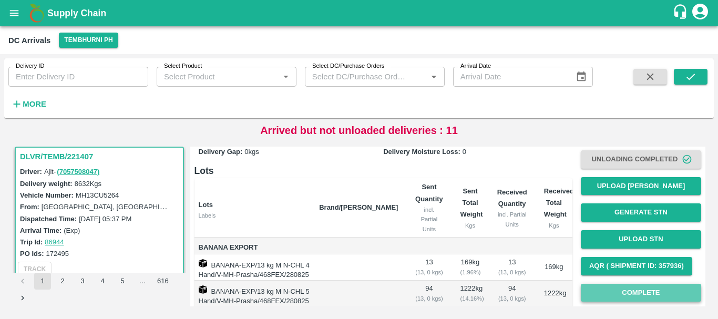
click at [622, 295] on button "Complete" at bounding box center [640, 293] width 120 height 18
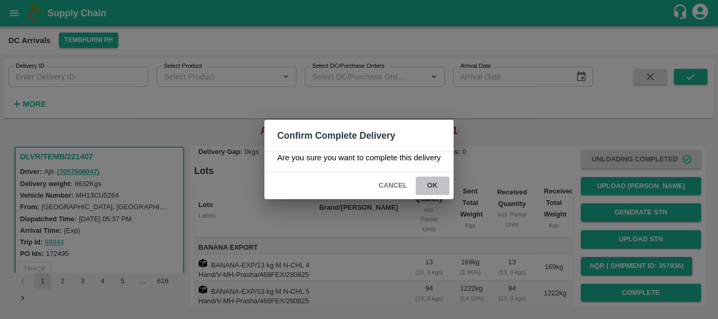
click at [428, 180] on button "ok" at bounding box center [432, 185] width 34 height 18
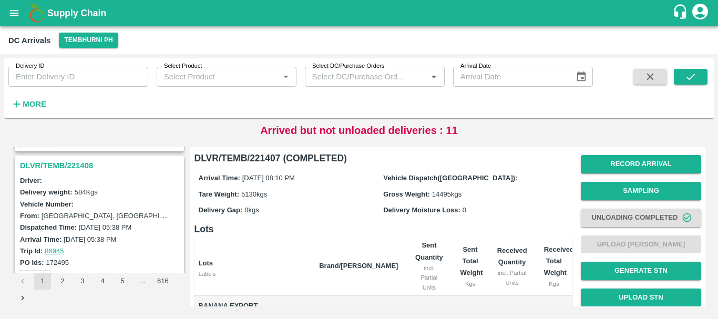
scroll to position [2054, 0]
click at [79, 165] on h3 "DLVR/TEMB/221408" at bounding box center [101, 166] width 162 height 14
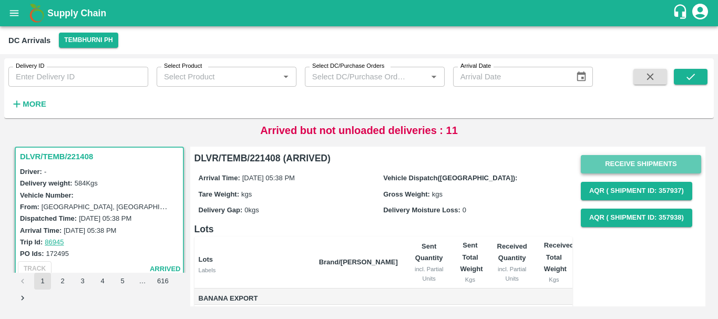
click at [623, 163] on button "Receive Shipments" at bounding box center [640, 164] width 120 height 18
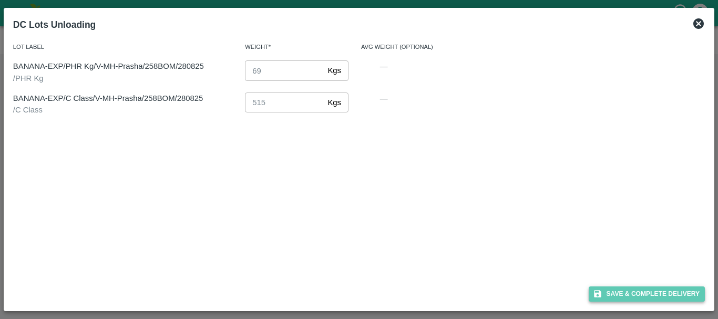
click at [617, 295] on button "Save & Complete Delivery" at bounding box center [646, 293] width 117 height 15
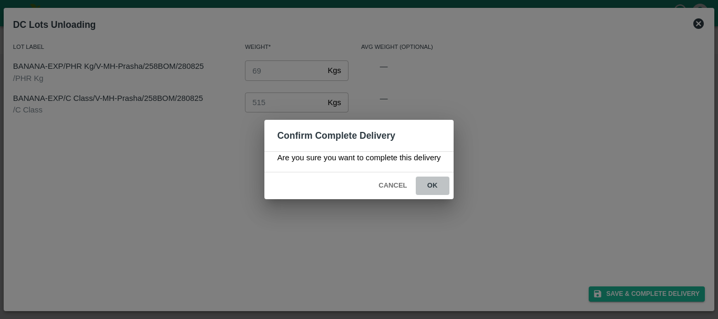
click at [429, 185] on button "ok" at bounding box center [432, 185] width 34 height 18
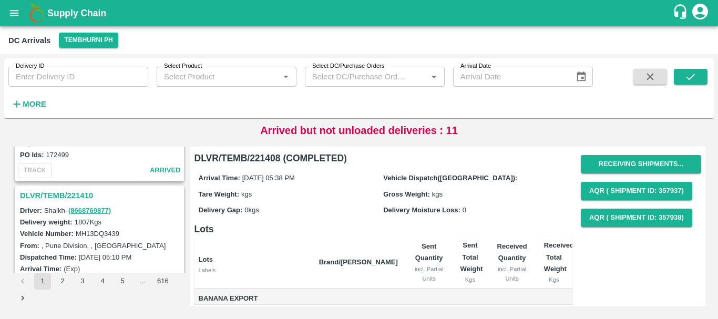
click at [74, 192] on h3 "DLVR/TEMB/221410" at bounding box center [101, 196] width 162 height 14
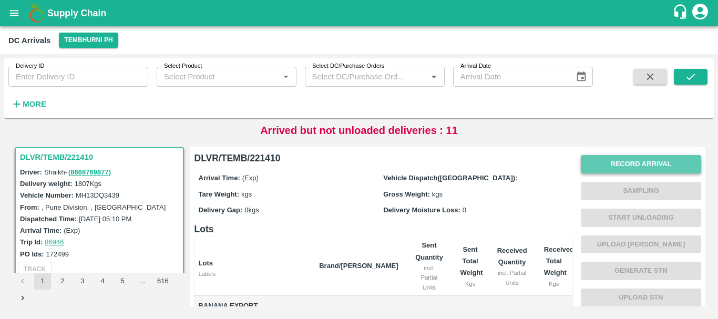
click at [653, 165] on button "Record Arrival" at bounding box center [640, 164] width 120 height 18
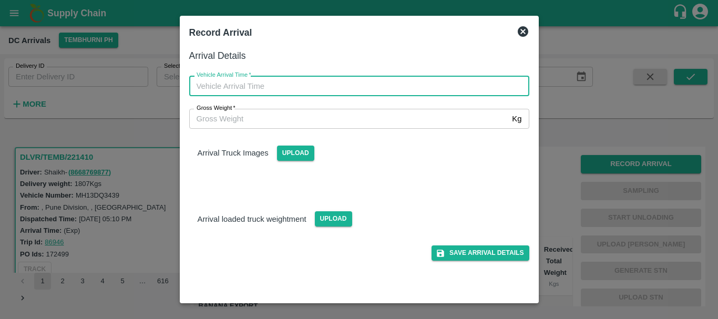
type input "DD/MM/YYYY hh:mm aa"
click at [363, 82] on input "DD/MM/YYYY hh:mm aa" at bounding box center [355, 86] width 332 height 20
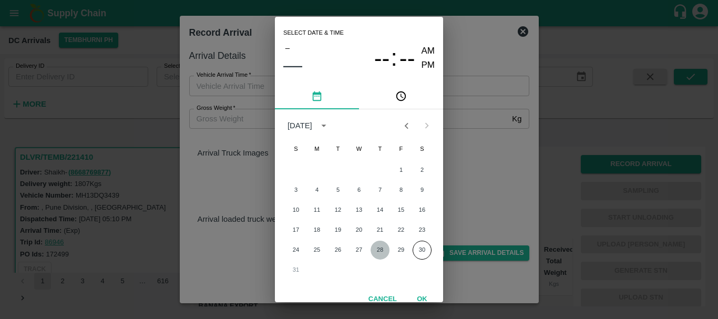
click at [379, 253] on button "28" at bounding box center [379, 250] width 19 height 19
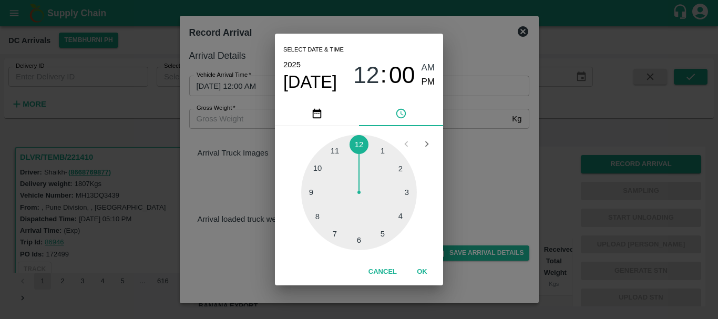
click at [385, 155] on div at bounding box center [359, 192] width 116 height 116
click at [398, 220] on div at bounding box center [359, 192] width 116 height 116
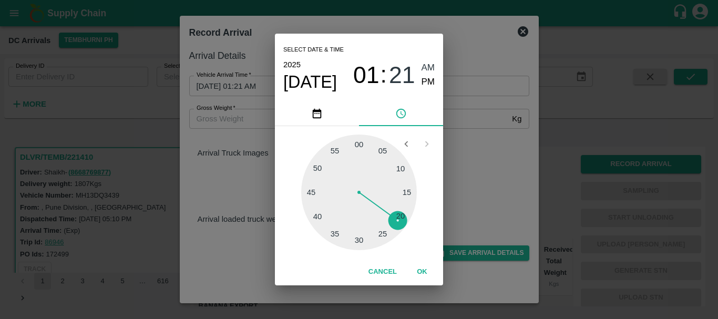
click at [402, 215] on div at bounding box center [359, 192] width 116 height 116
click at [427, 78] on span "PM" at bounding box center [428, 82] width 14 height 14
type input "[DATE] 01:20 PM"
click at [477, 136] on div "Select date & time [DATE] 01 : 20 AM PM 05 10 15 20 25 30 35 40 45 50 55 00 Can…" at bounding box center [359, 159] width 718 height 319
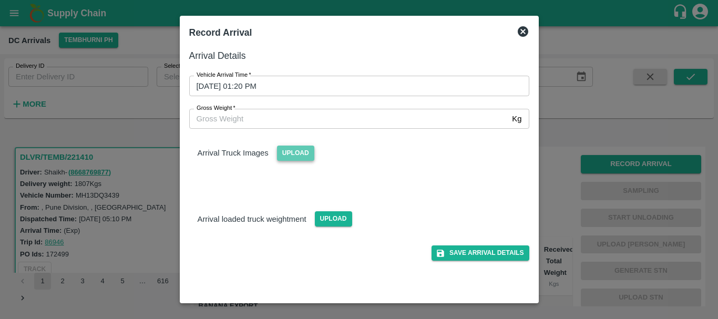
click at [301, 153] on span "Upload" at bounding box center [295, 152] width 37 height 15
click at [0, 0] on input "Upload" at bounding box center [0, 0] width 0 height 0
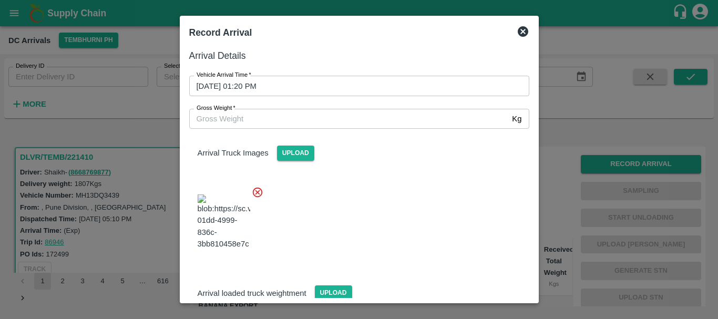
scroll to position [25, 0]
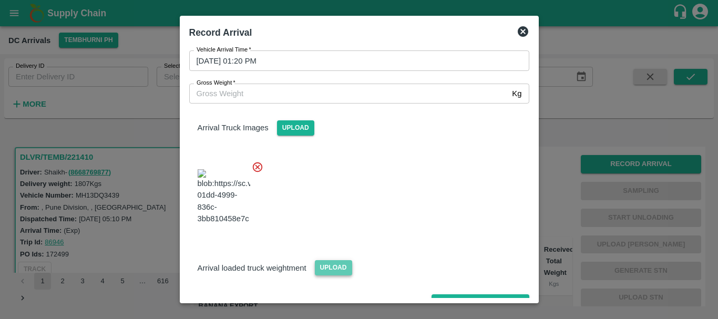
click at [334, 260] on span "Upload" at bounding box center [333, 267] width 37 height 15
click at [0, 0] on input "Upload" at bounding box center [0, 0] width 0 height 0
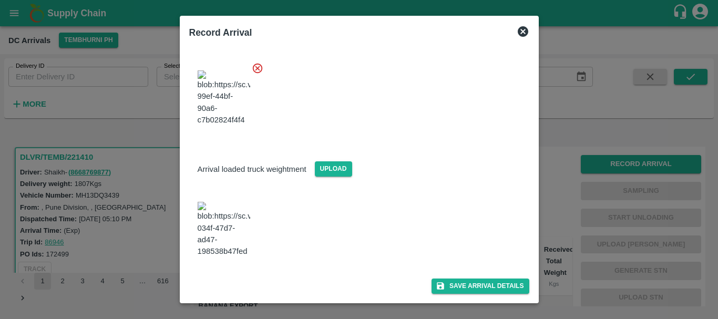
click at [228, 228] on img at bounding box center [223, 229] width 53 height 55
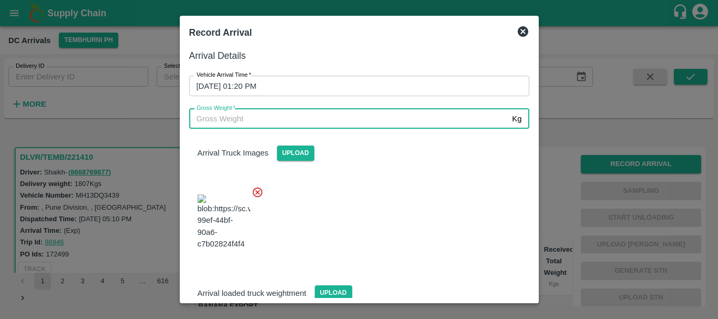
click at [281, 121] on input "Gross Weight   *" at bounding box center [348, 119] width 319 height 20
type input "4280"
click at [430, 232] on div at bounding box center [355, 219] width 348 height 82
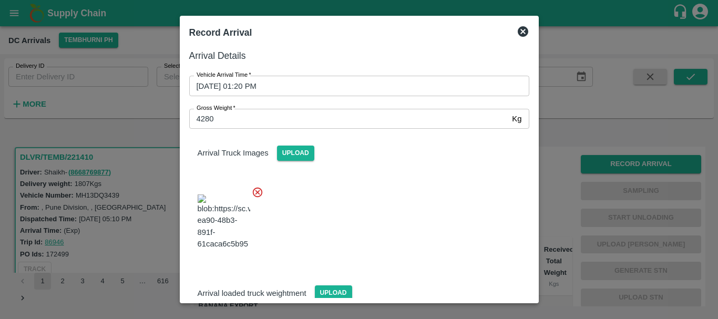
scroll to position [165, 0]
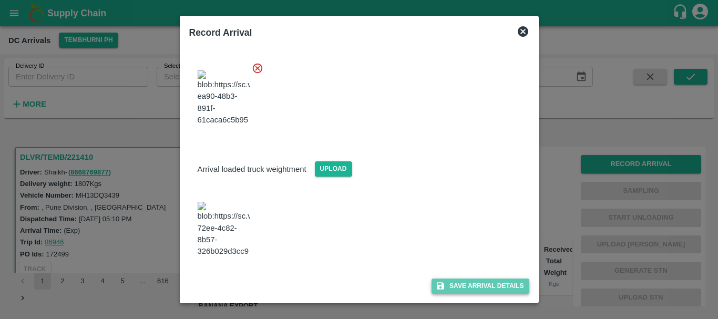
click at [472, 288] on button "Save Arrival Details" at bounding box center [479, 285] width 97 height 15
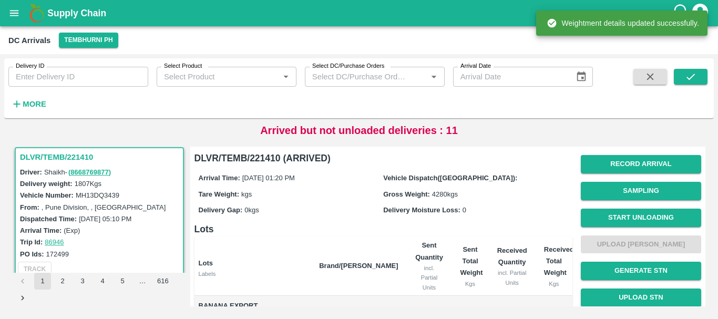
click at [599, 227] on span "Start Unloading" at bounding box center [640, 217] width 120 height 27
click at [598, 224] on button "Start Unloading" at bounding box center [640, 218] width 120 height 18
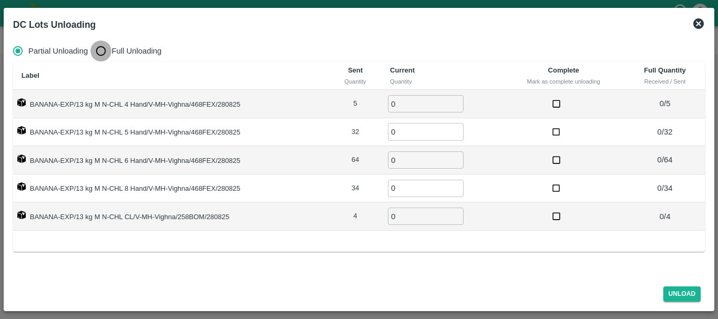
click at [99, 53] on input "Full Unloading" at bounding box center [100, 50] width 21 height 21
radio input "true"
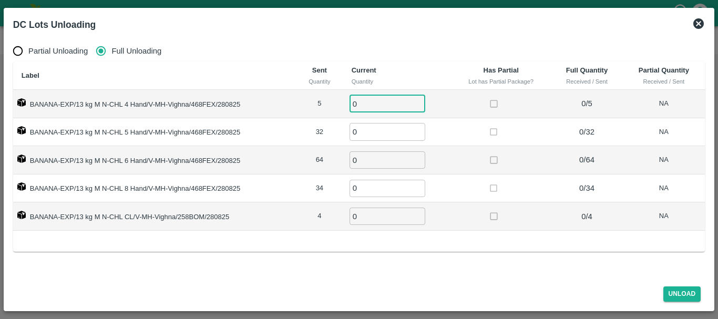
click at [377, 107] on input "0" at bounding box center [387, 103] width 76 height 17
type input "05"
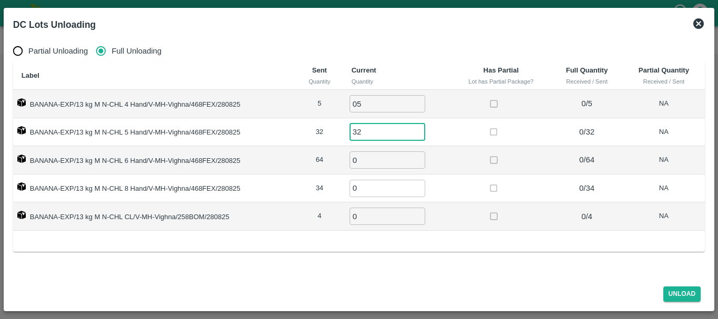
type input "32"
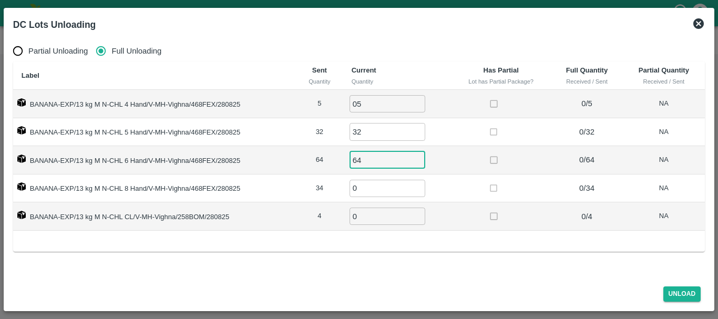
type input "64"
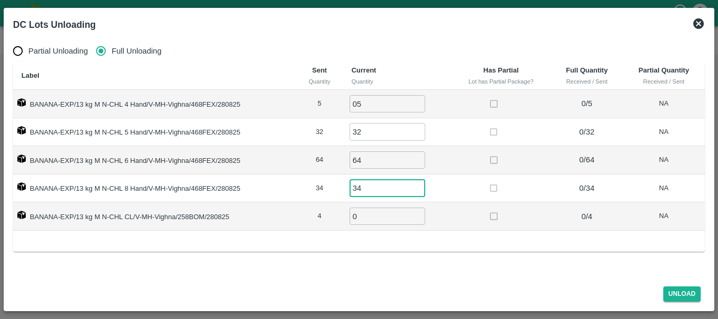
type input "34"
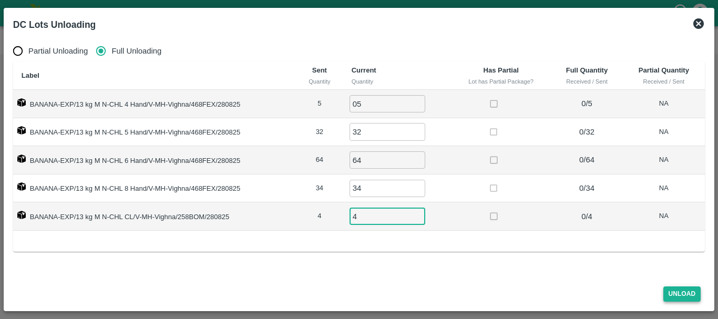
type input "4"
click at [675, 295] on button "Unload" at bounding box center [682, 293] width 38 height 15
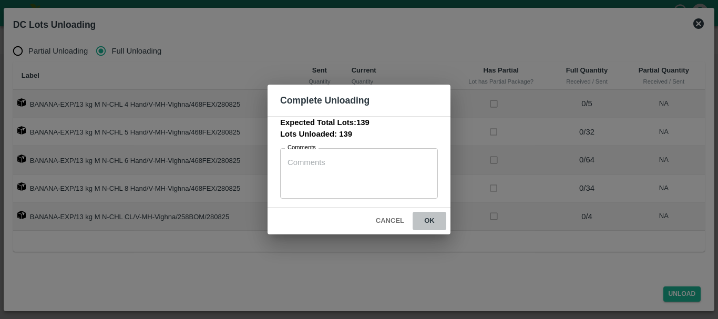
click at [430, 220] on button "ok" at bounding box center [429, 221] width 34 height 18
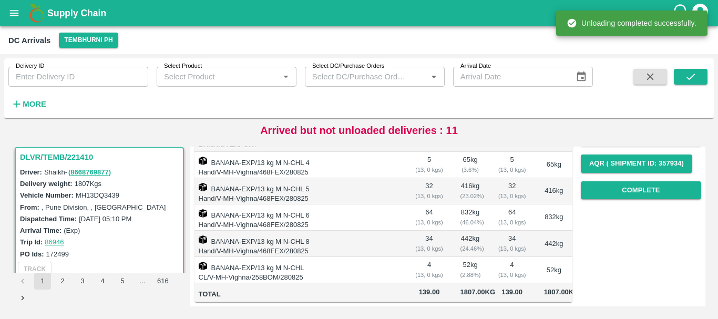
scroll to position [0, 0]
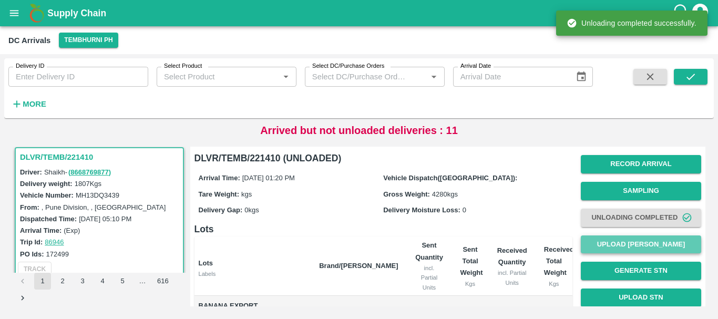
click at [623, 241] on button "Upload [PERSON_NAME]" at bounding box center [640, 244] width 120 height 18
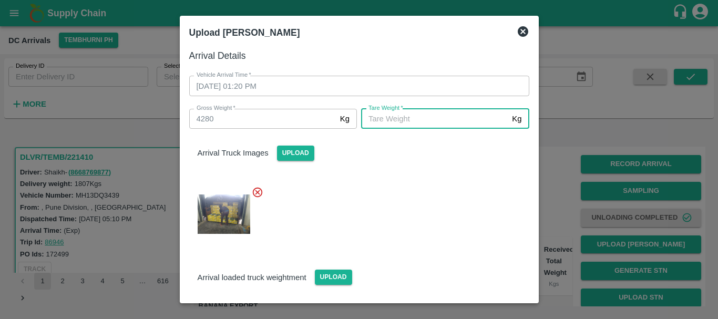
click at [423, 116] on input "[PERSON_NAME]   *" at bounding box center [434, 119] width 147 height 20
type input "2260"
click at [407, 199] on div at bounding box center [355, 211] width 348 height 67
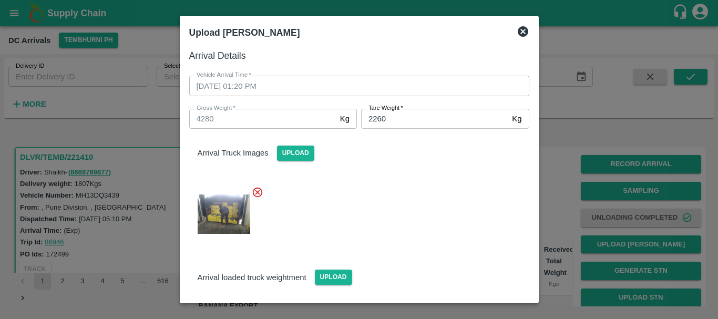
scroll to position [165, 0]
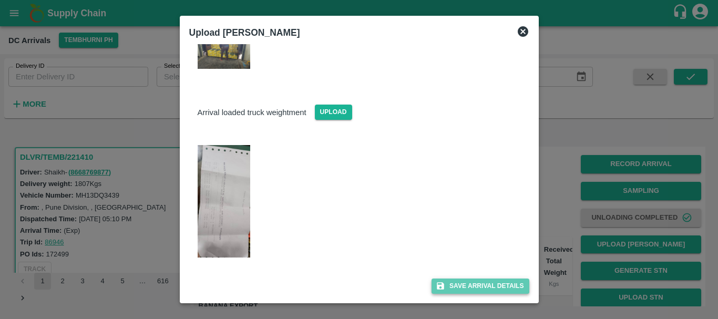
click at [453, 282] on button "Save Arrival Details" at bounding box center [479, 285] width 97 height 15
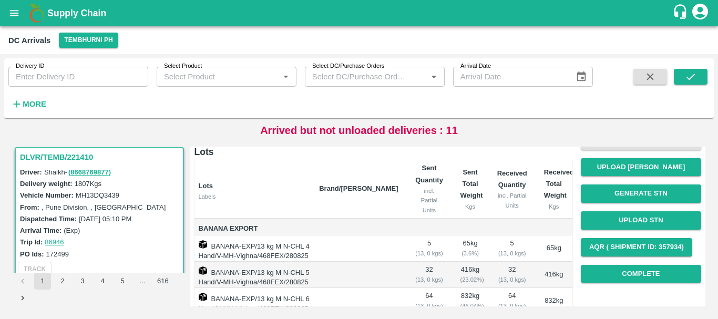
scroll to position [80, 0]
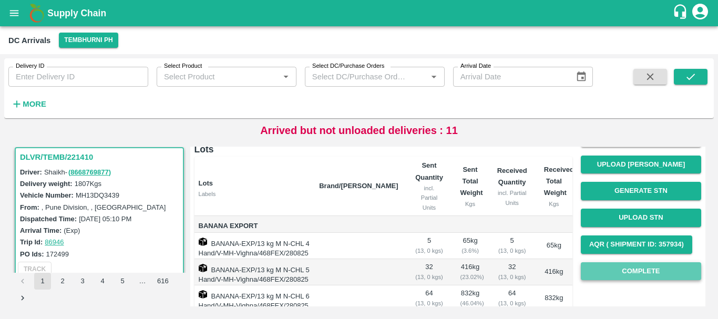
click at [612, 277] on button "Complete" at bounding box center [640, 271] width 120 height 18
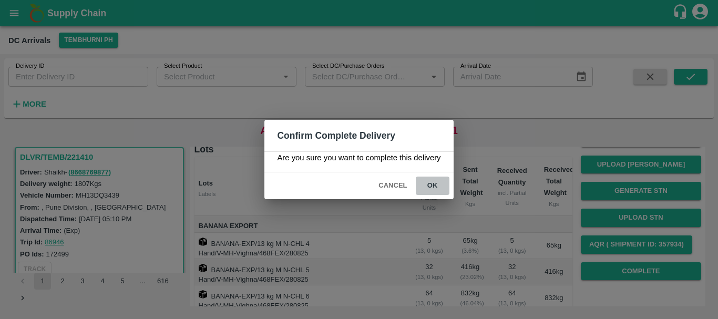
click at [440, 186] on button "ok" at bounding box center [432, 185] width 34 height 18
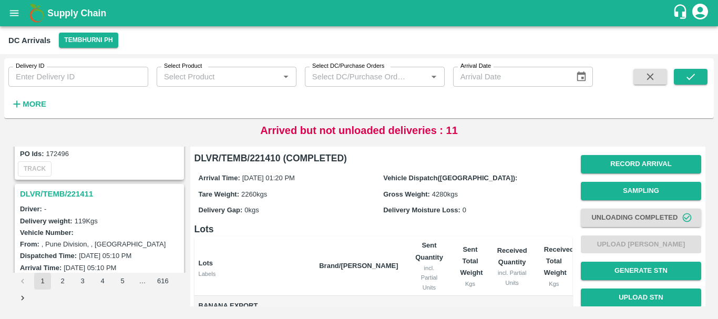
scroll to position [1751, 0]
click at [81, 194] on h3 "DLVR/TEMB/221411" at bounding box center [101, 195] width 162 height 14
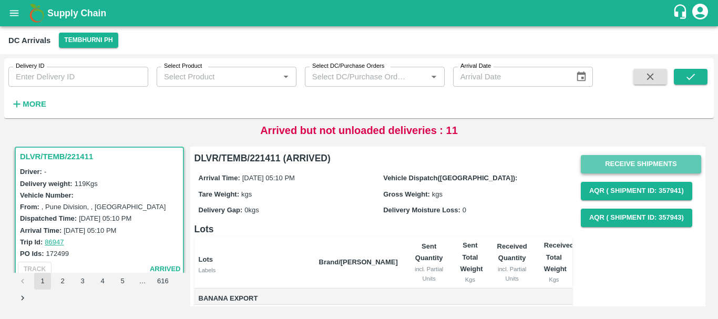
click at [593, 166] on button "Receive Shipments" at bounding box center [640, 164] width 120 height 18
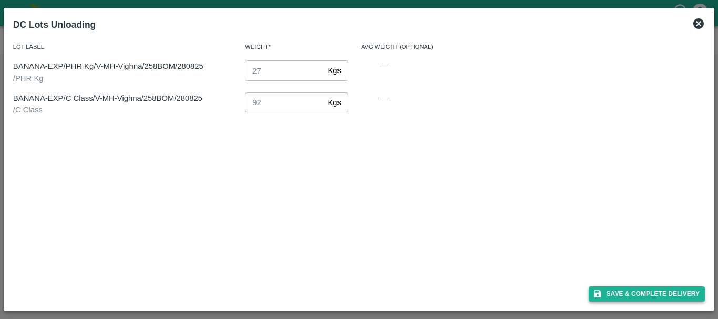
click at [611, 297] on button "Save & Complete Delivery" at bounding box center [646, 293] width 117 height 15
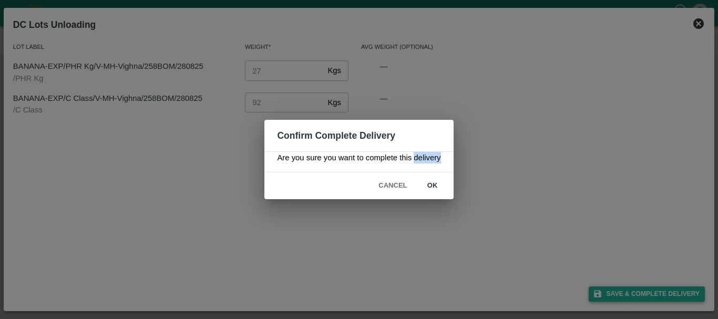
click at [611, 297] on div "Confirm Complete Delivery Are you sure you want to complete this delivery Cance…" at bounding box center [359, 159] width 718 height 319
click at [431, 186] on button "ok" at bounding box center [432, 185] width 34 height 18
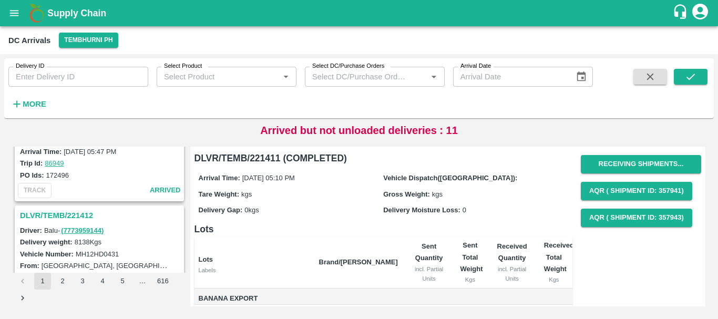
click at [81, 214] on h3 "DLVR/TEMB/221412" at bounding box center [101, 216] width 162 height 14
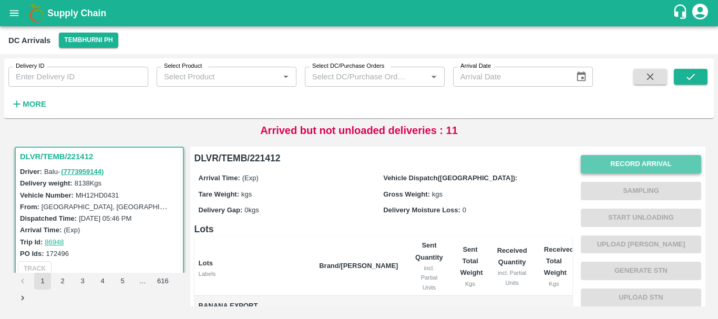
click at [609, 164] on button "Record Arrival" at bounding box center [640, 164] width 120 height 18
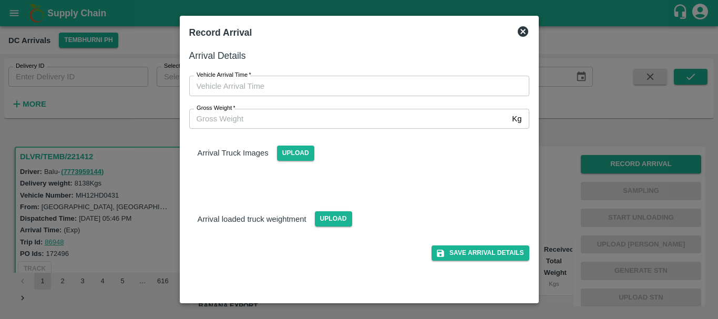
type input "DD/MM/YYYY hh:mm aa"
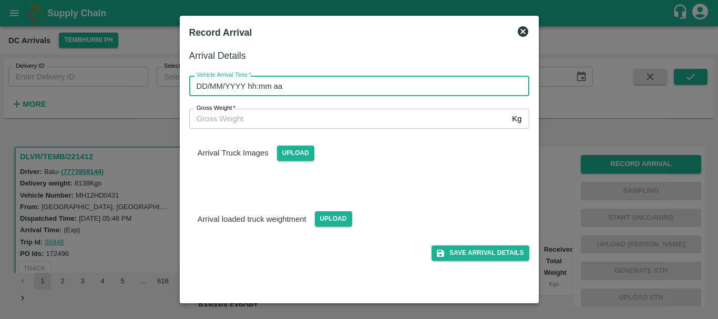
click at [421, 81] on input "DD/MM/YYYY hh:mm aa" at bounding box center [355, 86] width 332 height 20
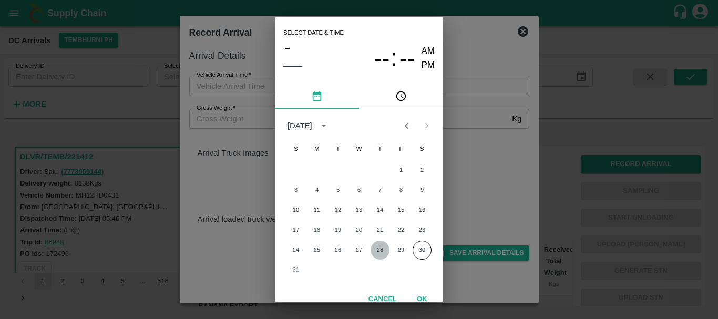
click at [378, 246] on button "28" at bounding box center [379, 250] width 19 height 19
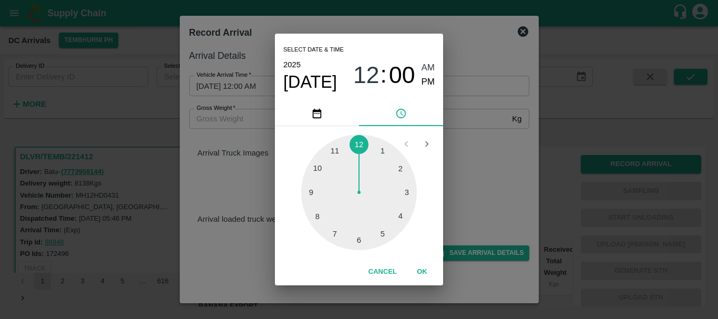
click at [312, 193] on div at bounding box center [359, 192] width 116 height 116
click at [400, 168] on div at bounding box center [359, 192] width 116 height 116
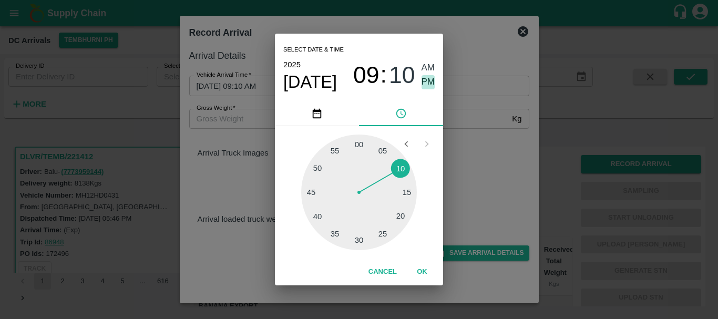
click at [429, 83] on span "PM" at bounding box center [428, 82] width 14 height 14
type input "[DATE] 09:10 PM"
click at [456, 137] on div "Select date & time [DATE] 09 : 10 AM PM 05 10 15 20 25 30 35 40 45 50 55 00 Can…" at bounding box center [359, 159] width 718 height 319
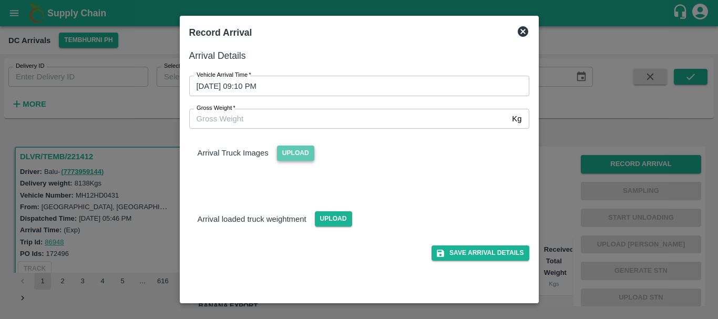
click at [303, 160] on span "Upload" at bounding box center [295, 152] width 37 height 15
click at [0, 0] on input "Upload" at bounding box center [0, 0] width 0 height 0
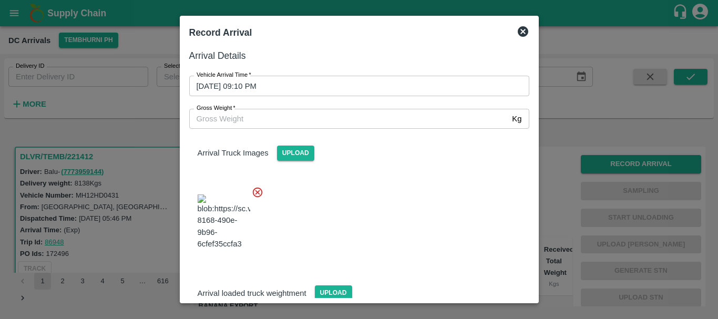
scroll to position [16, 0]
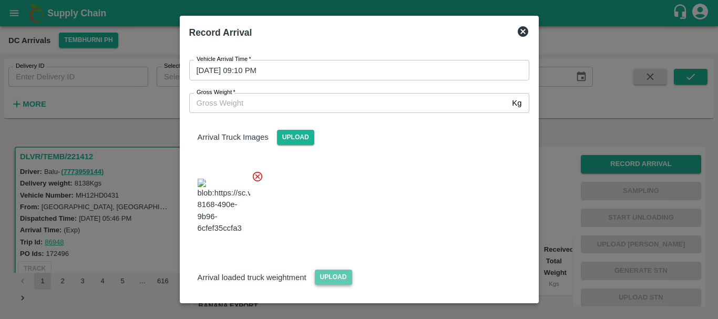
click at [336, 269] on span "Upload" at bounding box center [333, 276] width 37 height 15
click at [0, 0] on input "Upload" at bounding box center [0, 0] width 0 height 0
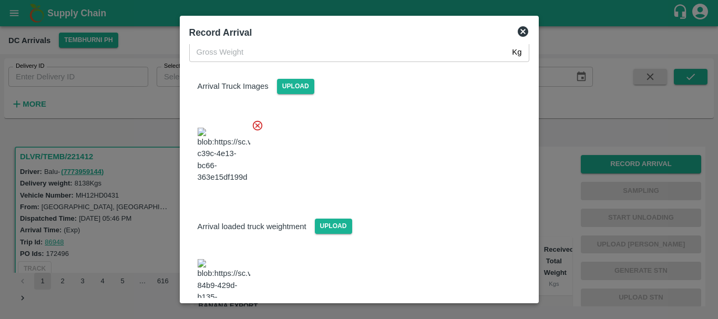
click at [244, 259] on img at bounding box center [223, 286] width 53 height 55
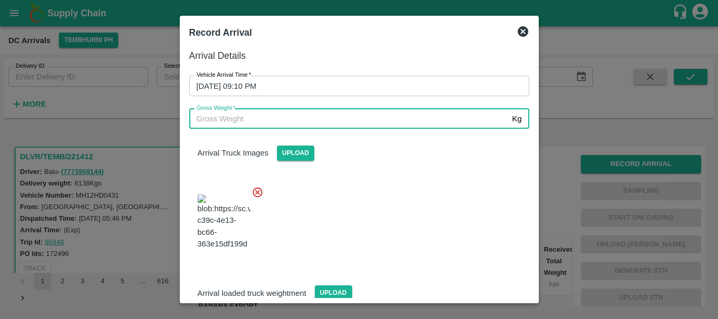
click at [340, 124] on input "Gross Weight   *" at bounding box center [348, 119] width 319 height 20
type input "13430"
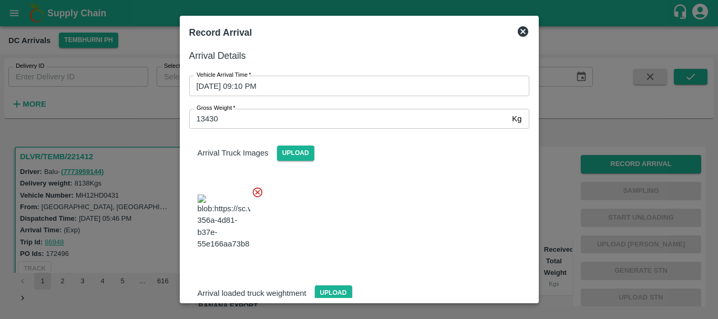
click at [413, 268] on div "Arrival loaded truck weightment Upload" at bounding box center [359, 284] width 357 height 32
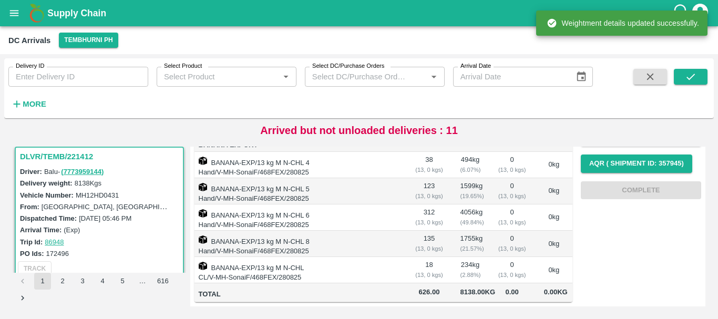
scroll to position [0, 0]
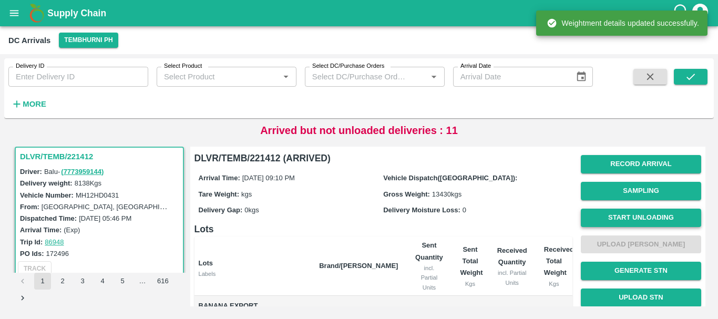
click at [612, 214] on button "Start Unloading" at bounding box center [640, 218] width 120 height 18
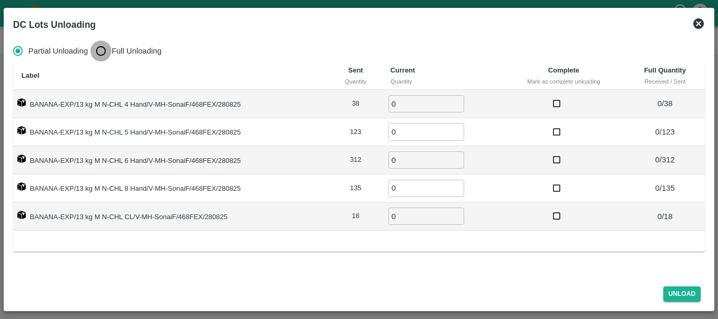
click at [107, 48] on input "Full Unloading" at bounding box center [100, 50] width 21 height 21
radio input "true"
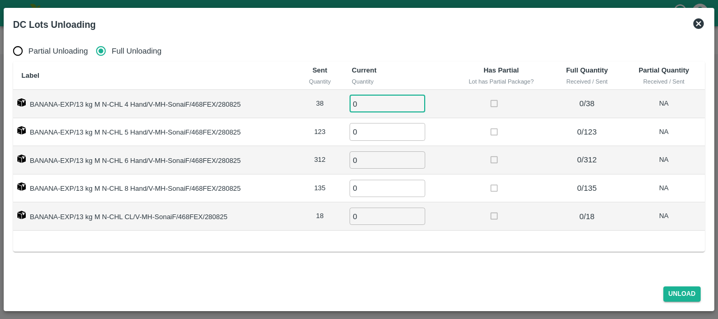
click at [365, 103] on input "0" at bounding box center [387, 103] width 76 height 17
type input "038"
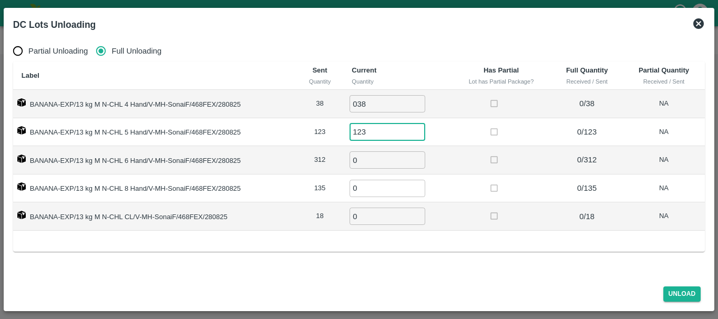
type input "123"
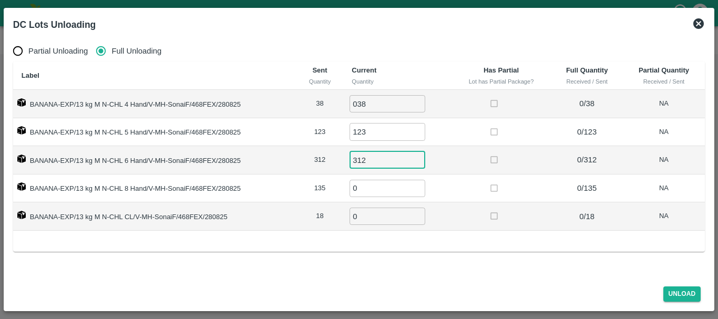
type input "312"
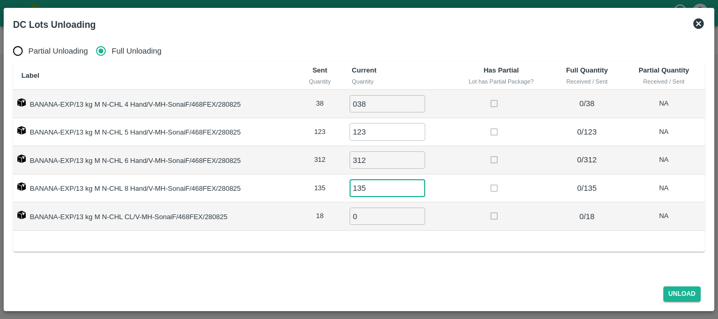
type input "135"
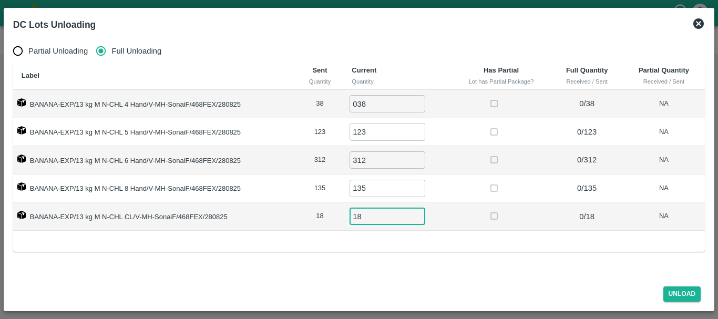
type input "18"
click at [547, 257] on div "Partial Unloading Full Unloading Label Sent Quantity Current Quantity Has Parti…" at bounding box center [359, 157] width 700 height 242
click at [681, 293] on button "Unload" at bounding box center [682, 293] width 38 height 15
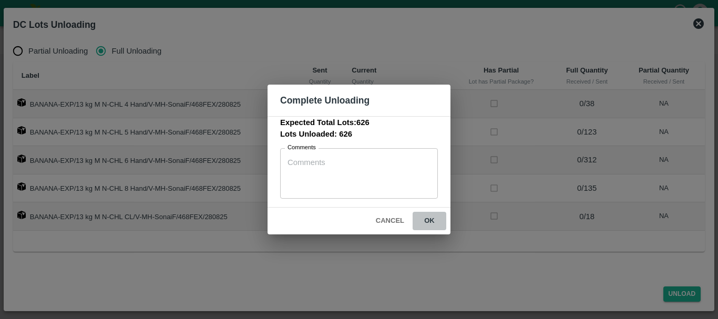
click at [428, 222] on button "ok" at bounding box center [429, 221] width 34 height 18
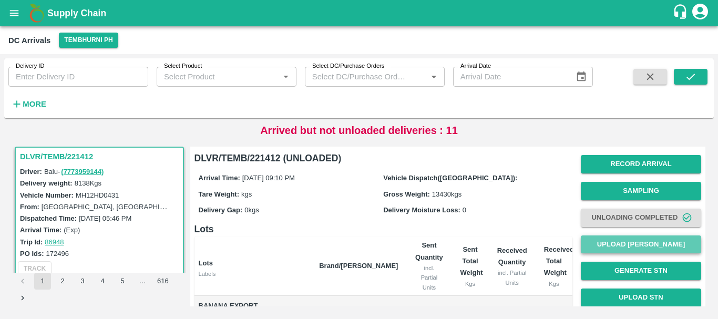
click at [621, 244] on button "Upload [PERSON_NAME]" at bounding box center [640, 244] width 120 height 18
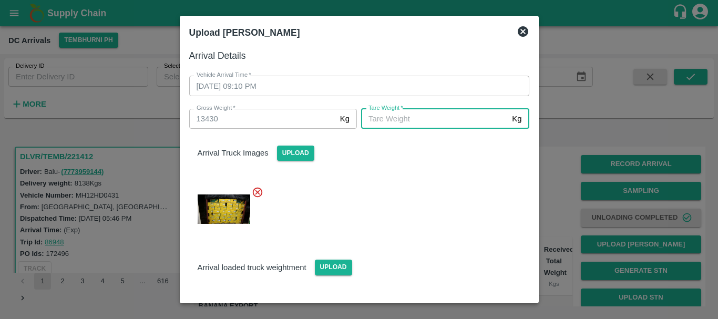
click at [405, 118] on input "[PERSON_NAME]   *" at bounding box center [434, 119] width 147 height 20
type input "4550"
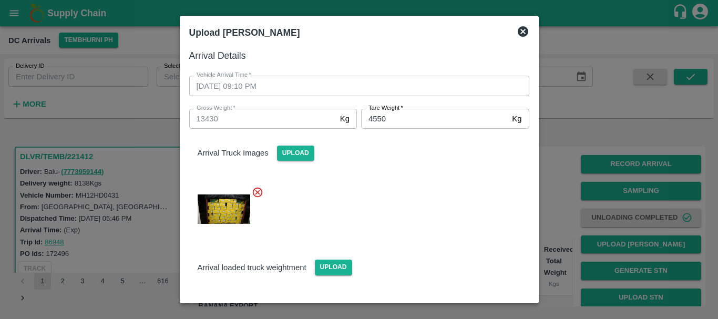
click at [407, 190] on div at bounding box center [355, 206] width 348 height 57
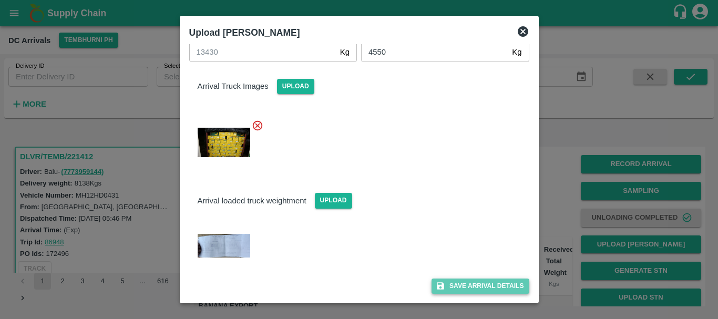
click at [464, 282] on button "Save Arrival Details" at bounding box center [479, 285] width 97 height 15
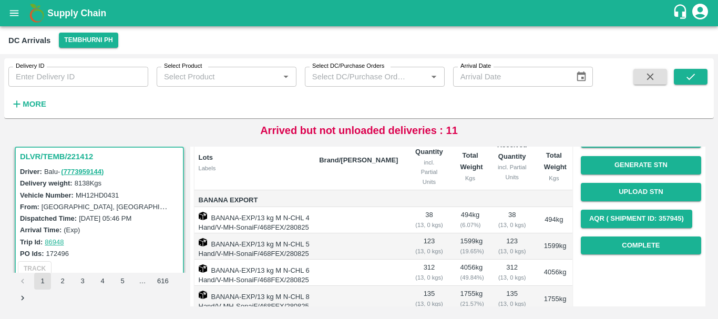
scroll to position [104, 0]
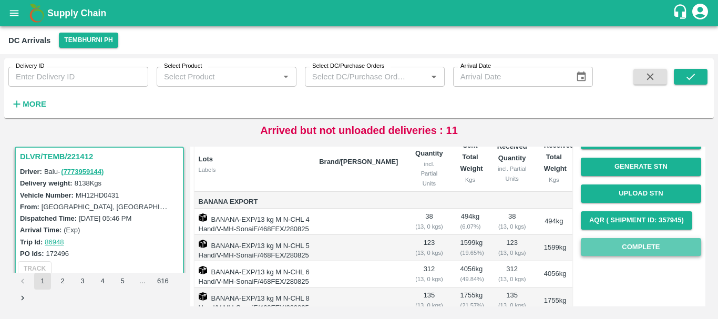
click at [612, 248] on button "Complete" at bounding box center [640, 247] width 120 height 18
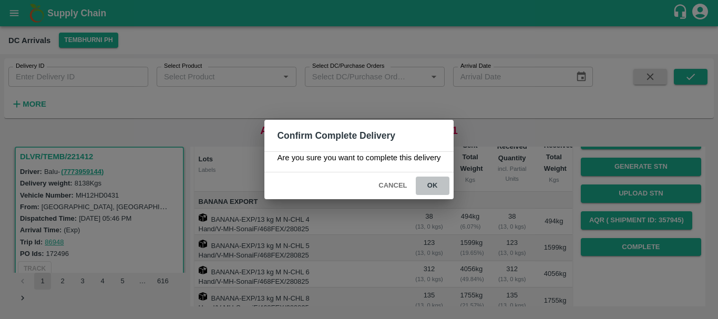
click at [439, 186] on button "ok" at bounding box center [432, 185] width 34 height 18
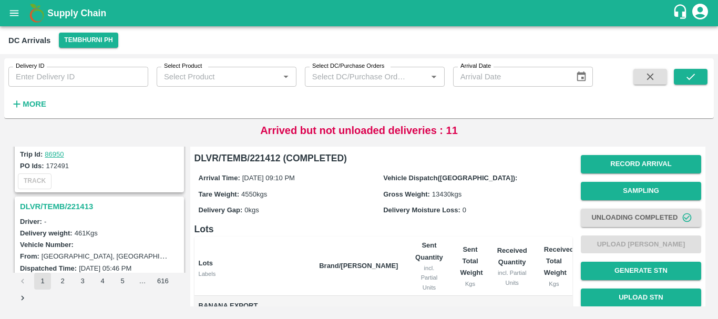
click at [67, 206] on h3 "DLVR/TEMB/221413" at bounding box center [101, 207] width 162 height 14
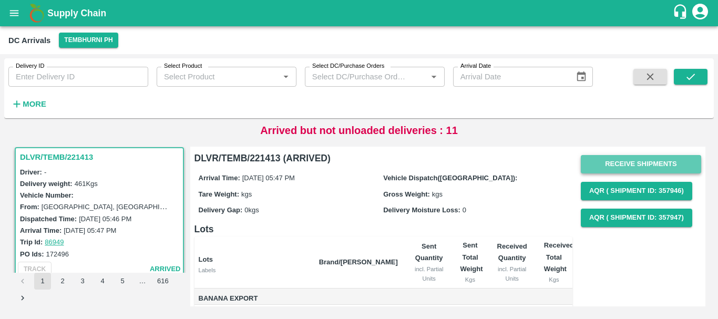
click at [603, 164] on button "Receive Shipments" at bounding box center [640, 164] width 120 height 18
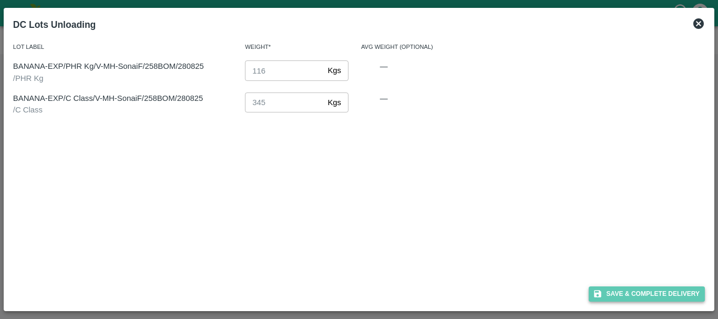
click at [598, 293] on icon "button" at bounding box center [597, 293] width 7 height 7
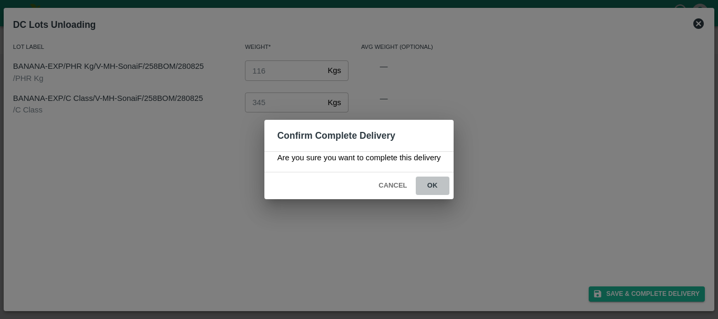
click at [436, 184] on button "ok" at bounding box center [432, 185] width 34 height 18
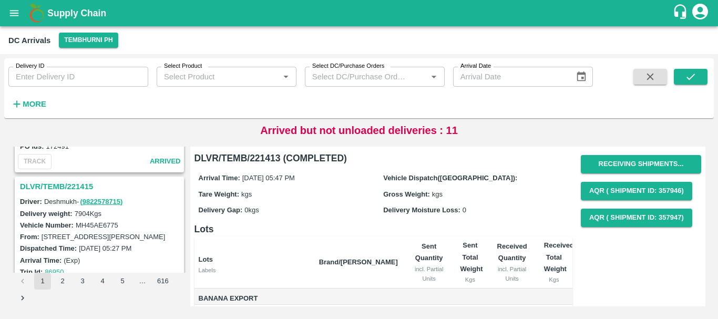
click at [61, 183] on h3 "DLVR/TEMB/221415" at bounding box center [101, 187] width 162 height 14
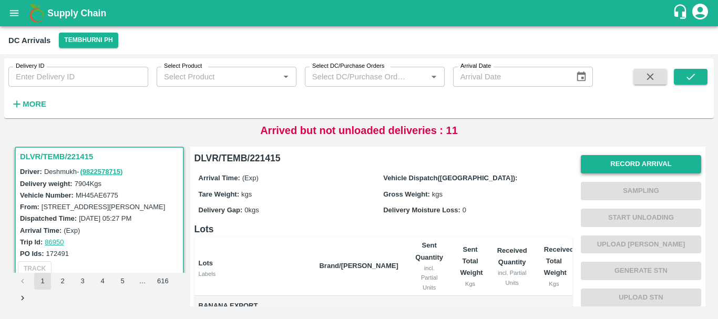
click at [601, 157] on button "Record Arrival" at bounding box center [640, 164] width 120 height 18
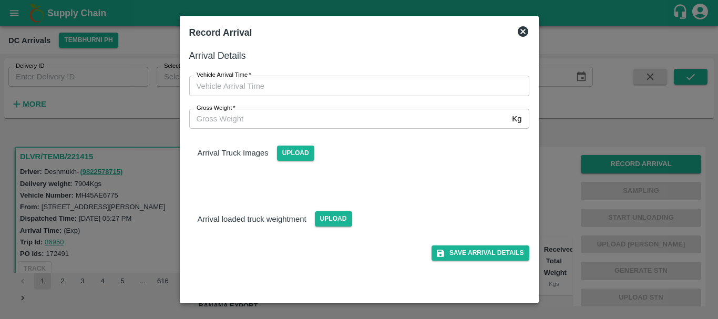
type input "DD/MM/YYYY hh:mm aa"
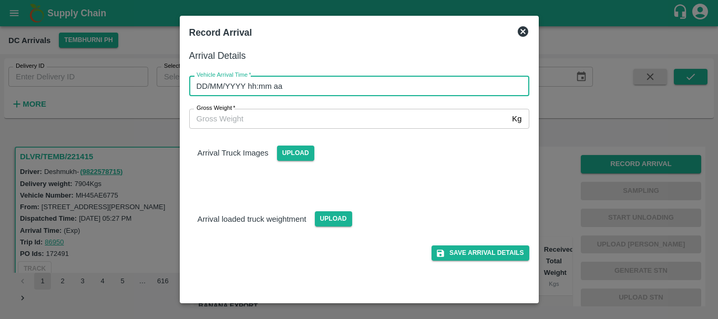
click at [425, 84] on input "DD/MM/YYYY hh:mm aa" at bounding box center [355, 86] width 332 height 20
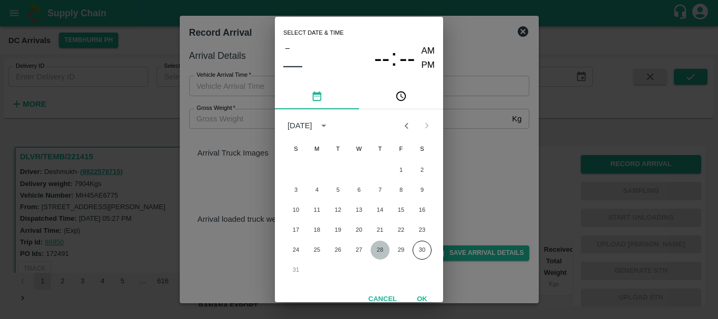
click at [383, 246] on button "28" at bounding box center [379, 250] width 19 height 19
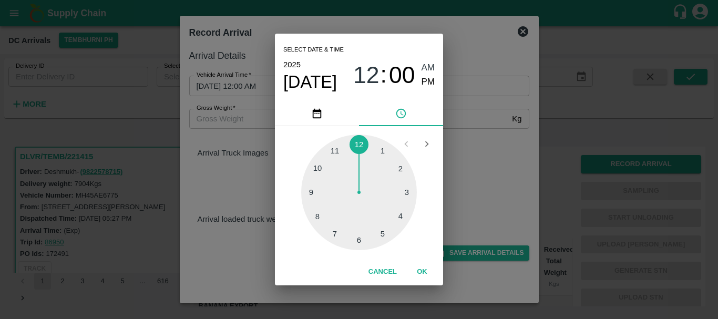
click at [335, 228] on div at bounding box center [359, 192] width 116 height 116
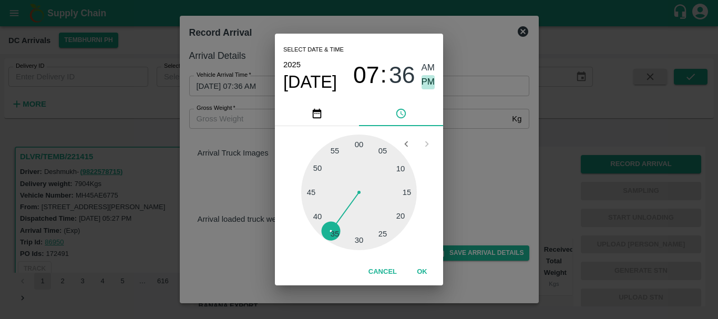
click at [428, 79] on span "PM" at bounding box center [428, 82] width 14 height 14
type input "[DATE] 07:36 PM"
click at [475, 122] on div "Select date & time [DATE] 07 : 36 AM PM 05 10 15 20 25 30 35 40 45 50 55 00 Can…" at bounding box center [359, 159] width 718 height 319
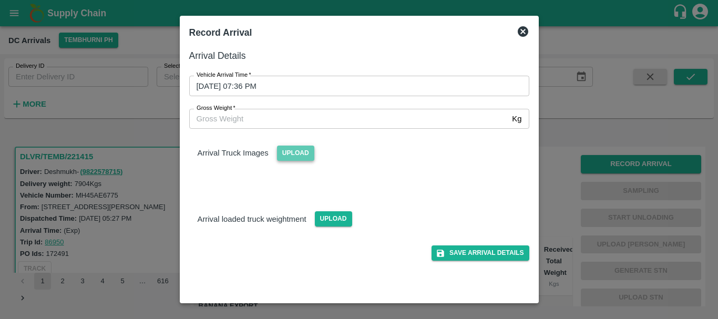
click at [302, 150] on span "Upload" at bounding box center [295, 152] width 37 height 15
click at [0, 0] on input "Upload" at bounding box center [0, 0] width 0 height 0
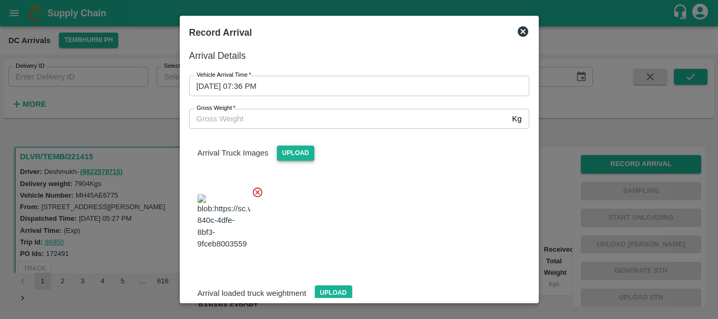
scroll to position [25, 0]
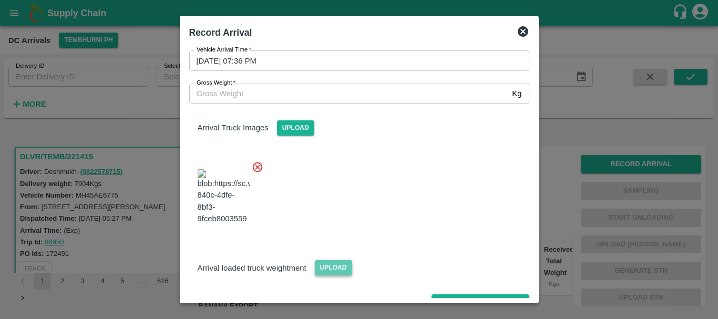
click at [334, 260] on span "Upload" at bounding box center [333, 267] width 37 height 15
click at [0, 0] on input "Upload" at bounding box center [0, 0] width 0 height 0
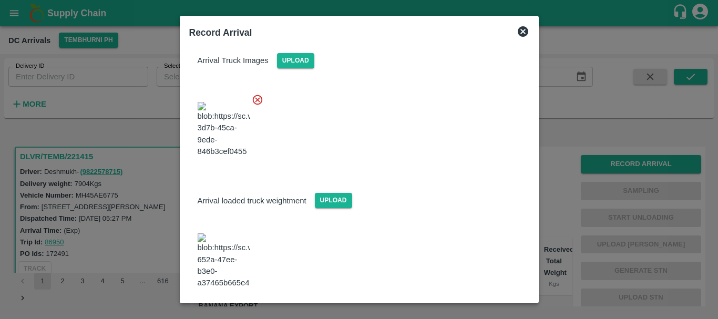
click at [228, 242] on img at bounding box center [223, 260] width 53 height 55
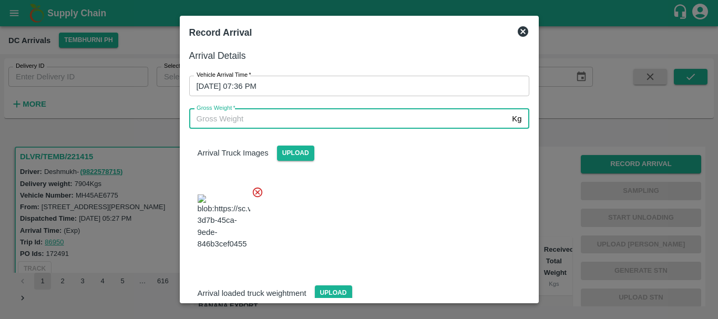
click at [293, 117] on input "Gross Weight   *" at bounding box center [348, 119] width 319 height 20
type input "14160"
click at [383, 200] on div at bounding box center [355, 219] width 348 height 82
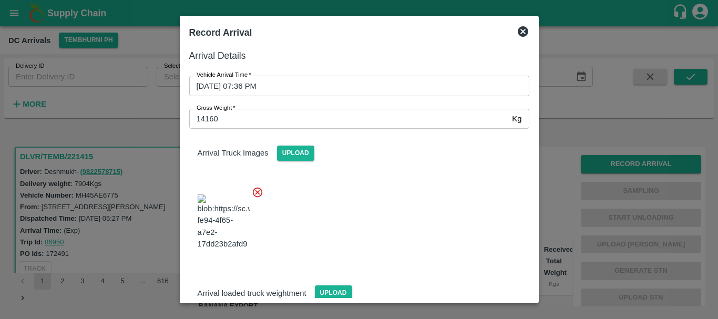
scroll to position [92, 0]
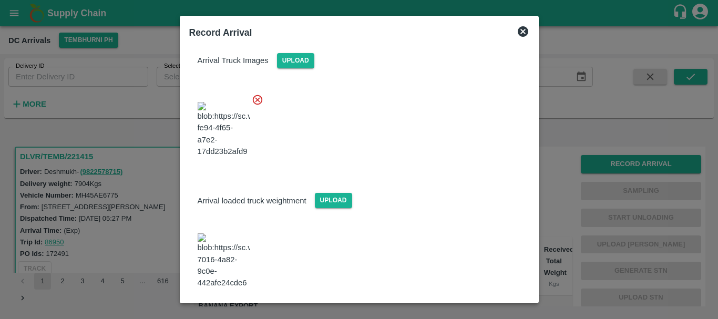
click at [438, 313] on icon "submit" at bounding box center [439, 317] width 9 height 9
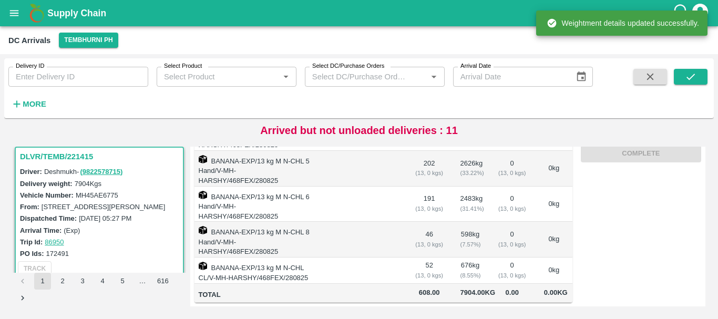
scroll to position [0, 0]
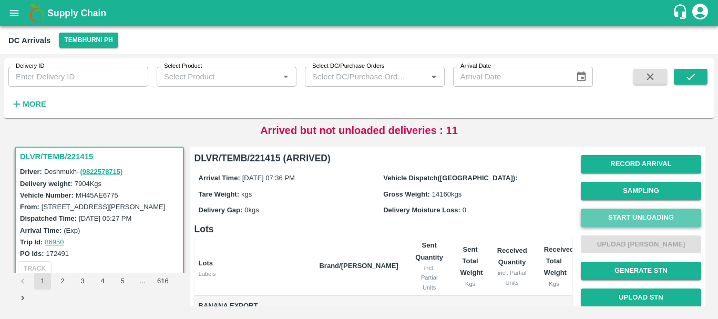
click at [593, 223] on button "Start Unloading" at bounding box center [640, 218] width 120 height 18
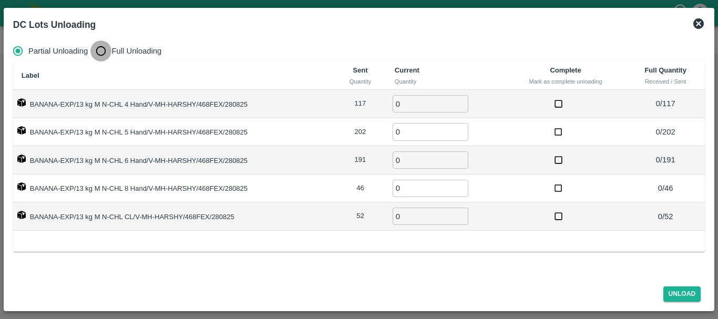
click at [95, 48] on input "Full Unloading" at bounding box center [100, 50] width 21 height 21
radio input "true"
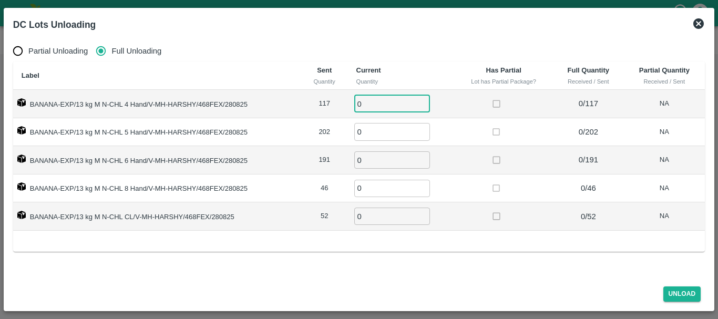
click at [370, 99] on input "0" at bounding box center [392, 103] width 76 height 17
type input "0117"
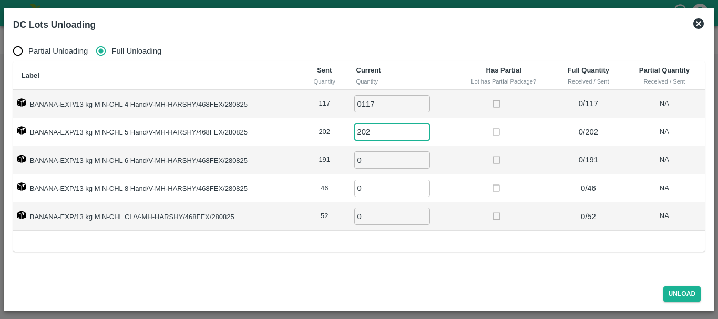
type input "202"
type input "191"
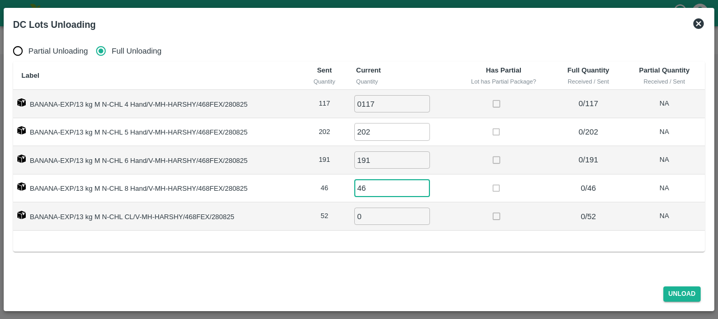
type input "46"
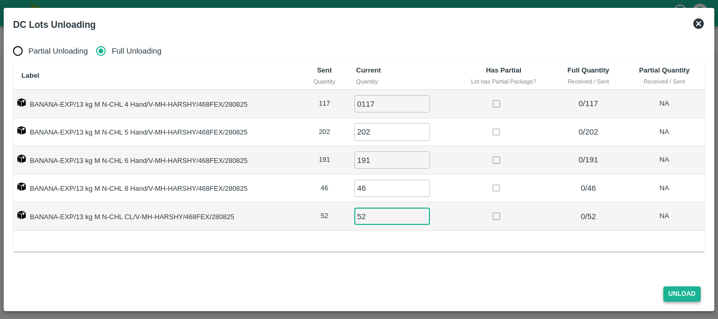
type input "52"
click at [678, 297] on button "Unload" at bounding box center [682, 293] width 38 height 15
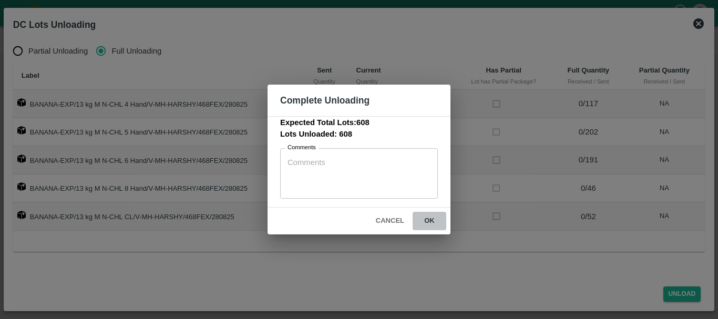
click at [433, 222] on button "ok" at bounding box center [429, 221] width 34 height 18
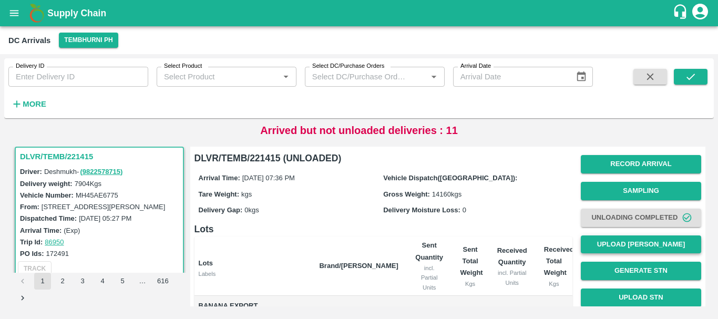
scroll to position [1, 0]
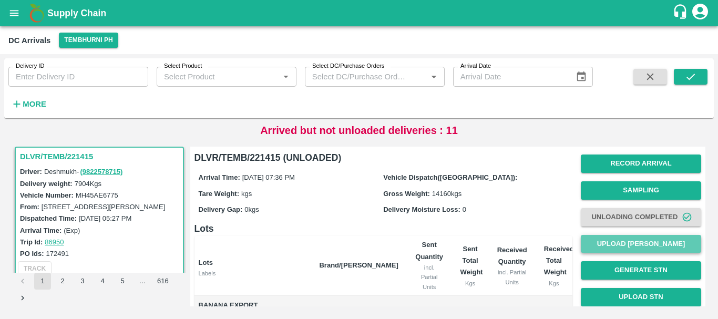
click at [638, 242] on button "Upload [PERSON_NAME]" at bounding box center [640, 244] width 120 height 18
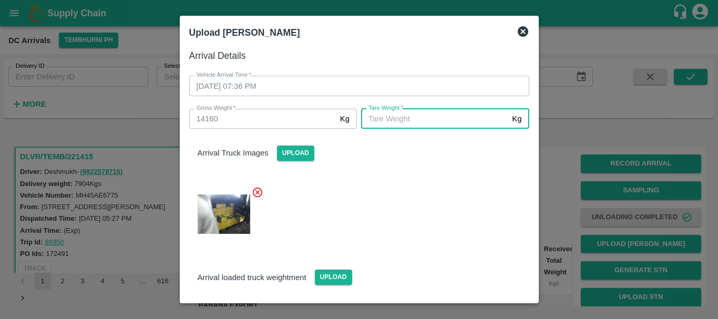
click at [421, 117] on input "[PERSON_NAME]   *" at bounding box center [434, 119] width 147 height 20
type input "5560"
click at [408, 194] on div at bounding box center [355, 211] width 348 height 67
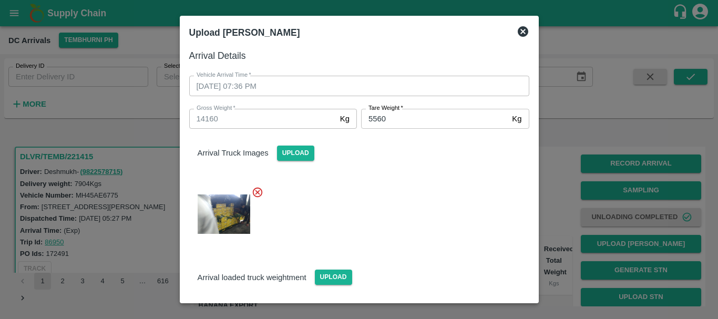
scroll to position [92, 0]
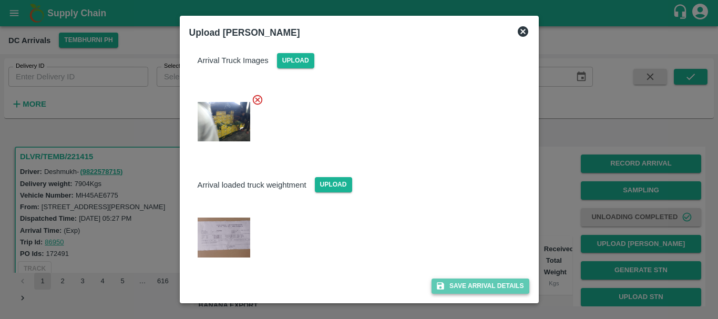
click at [451, 278] on button "Save Arrival Details" at bounding box center [479, 285] width 97 height 15
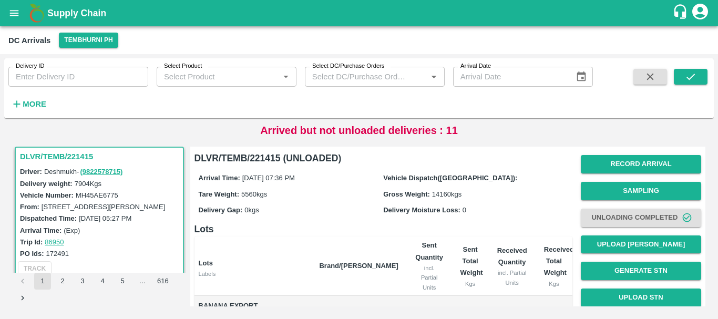
scroll to position [128, 0]
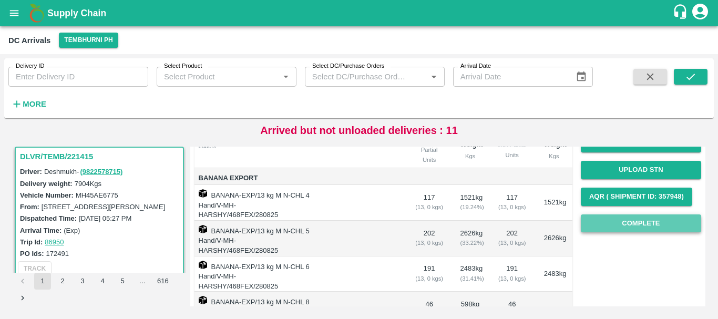
click at [604, 217] on button "Complete" at bounding box center [640, 223] width 120 height 18
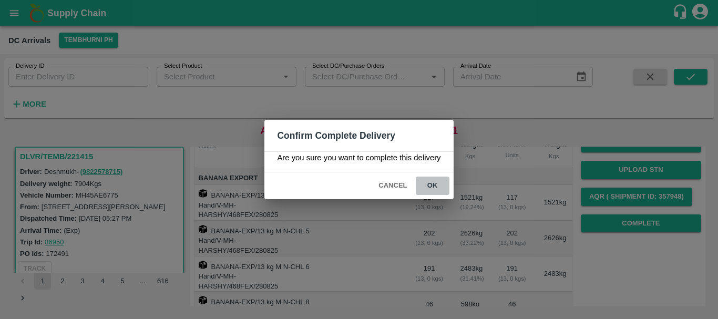
click at [444, 185] on button "ok" at bounding box center [432, 185] width 34 height 18
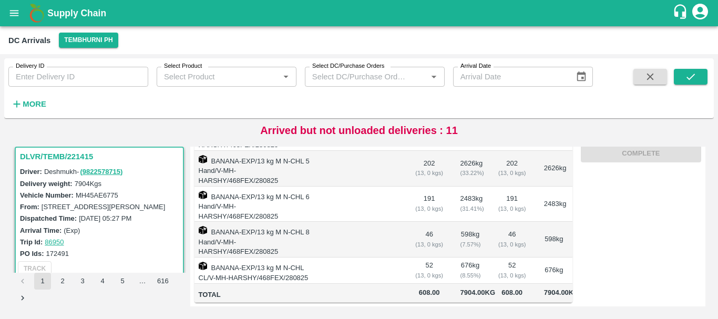
scroll to position [0, 0]
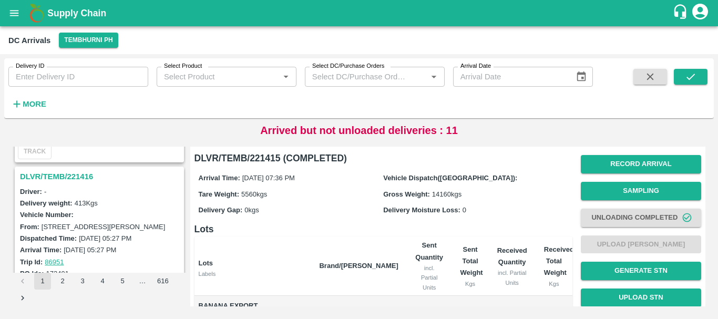
click at [74, 172] on h3 "DLVR/TEMB/221416" at bounding box center [101, 177] width 162 height 14
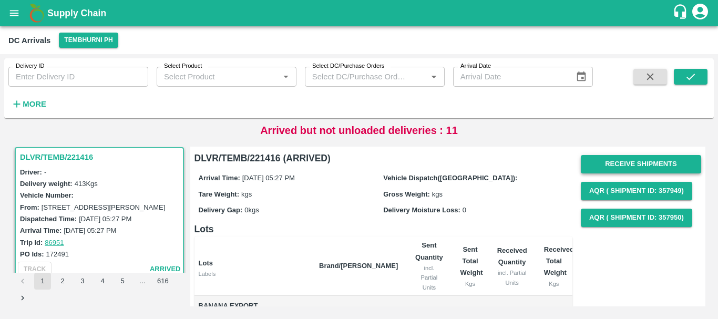
click at [611, 156] on button "Receive Shipments" at bounding box center [640, 164] width 120 height 18
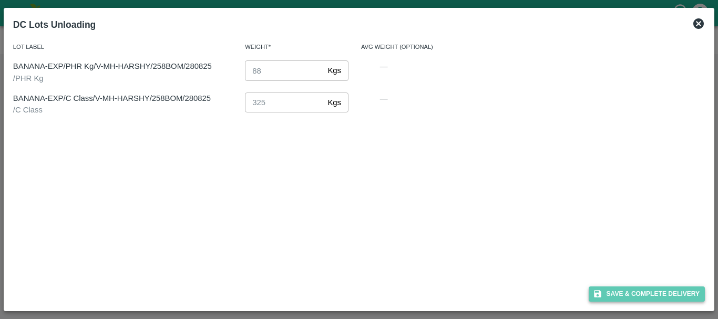
click at [607, 290] on button "Save & Complete Delivery" at bounding box center [646, 293] width 117 height 15
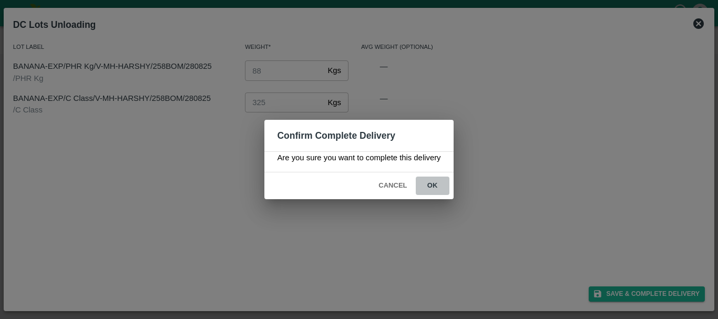
click at [434, 186] on button "ok" at bounding box center [432, 185] width 34 height 18
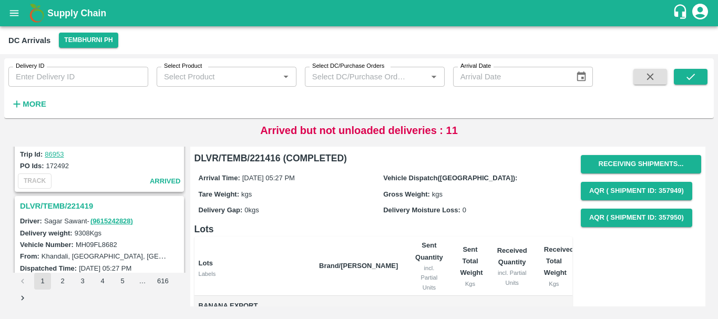
click at [89, 202] on h3 "DLVR/TEMB/221419" at bounding box center [101, 206] width 162 height 14
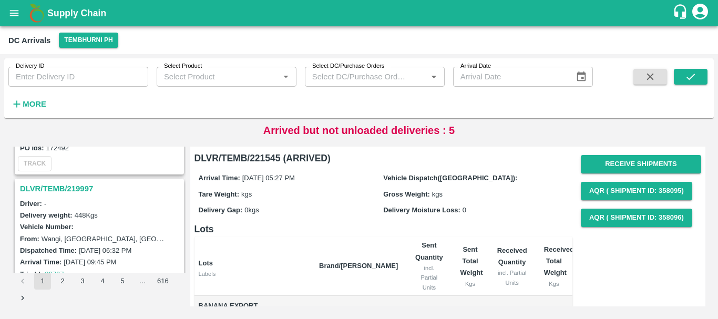
scroll to position [1209, 0]
click at [69, 186] on h3 "DLVR/TEMB/219997" at bounding box center [101, 188] width 162 height 14
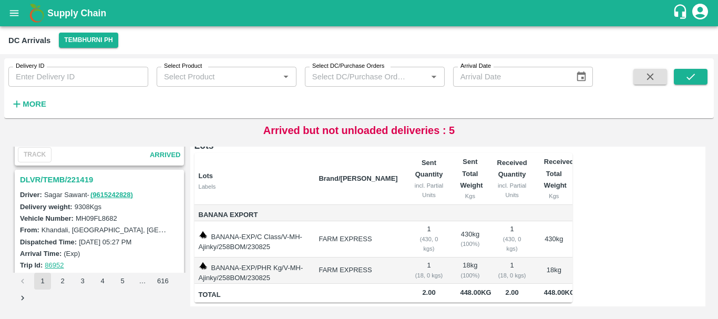
scroll to position [1076, 0]
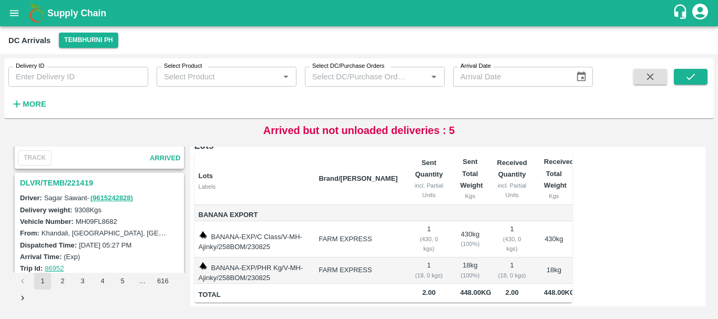
click at [82, 180] on h3 "DLVR/TEMB/221419" at bounding box center [101, 183] width 162 height 14
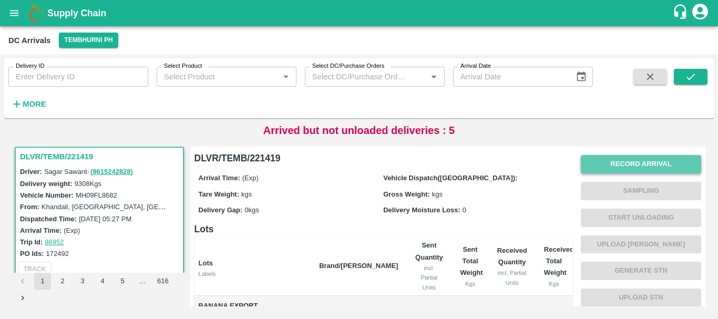
click at [591, 169] on button "Record Arrival" at bounding box center [640, 164] width 120 height 18
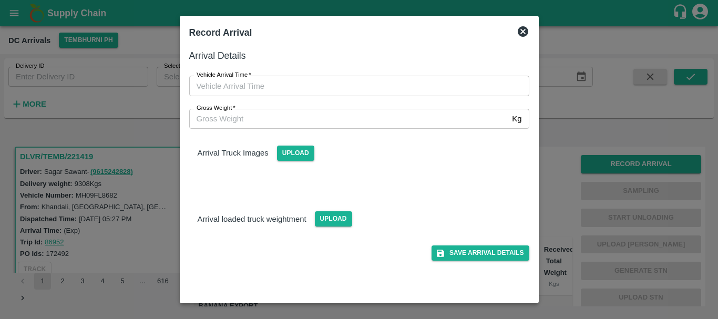
click at [355, 96] on div "Gross Weight   * Kg Gross Weight" at bounding box center [352, 112] width 352 height 33
type input "DD/MM/YYYY hh:mm aa"
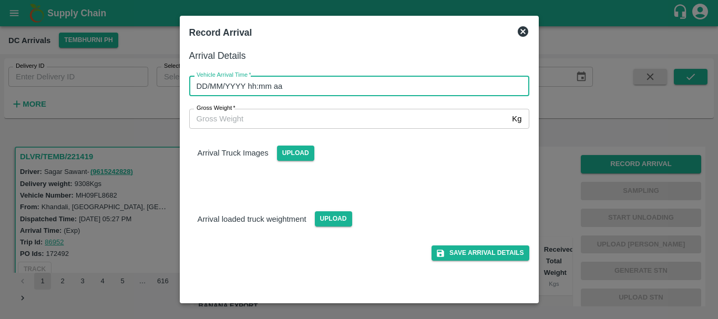
click at [346, 89] on input "DD/MM/YYYY hh:mm aa" at bounding box center [355, 86] width 332 height 20
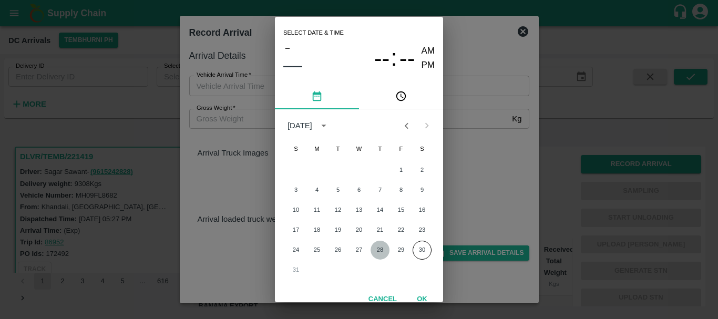
click at [377, 246] on button "28" at bounding box center [379, 250] width 19 height 19
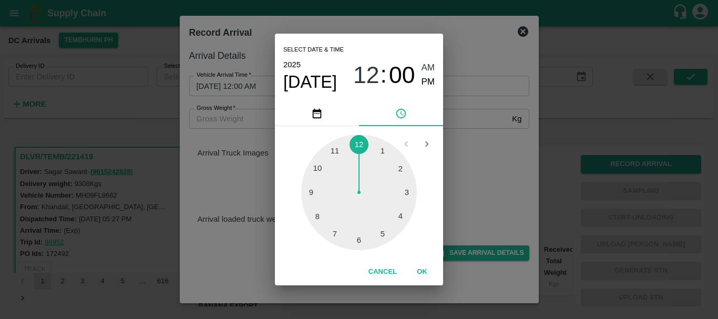
click at [321, 217] on div at bounding box center [359, 192] width 116 height 116
click at [380, 151] on div at bounding box center [359, 192] width 116 height 116
click at [426, 86] on span "PM" at bounding box center [428, 82] width 14 height 14
type input "28/08/2025 08:05 PM"
click at [474, 145] on div "Select date & time 2025 Aug 28 08 : 05 AM PM 05 10 15 20 25 30 35 40 45 50 55 0…" at bounding box center [359, 159] width 718 height 319
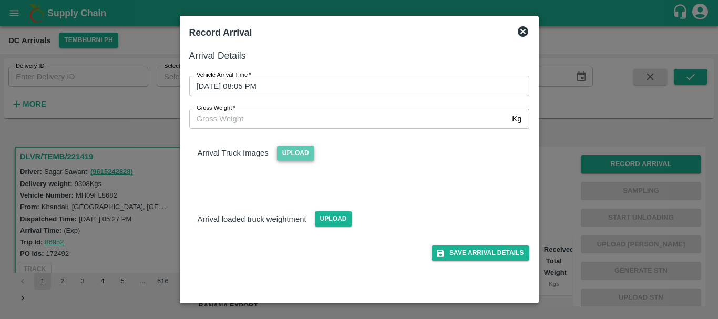
click at [297, 158] on span "Upload" at bounding box center [295, 152] width 37 height 15
click at [0, 0] on input "Upload" at bounding box center [0, 0] width 0 height 0
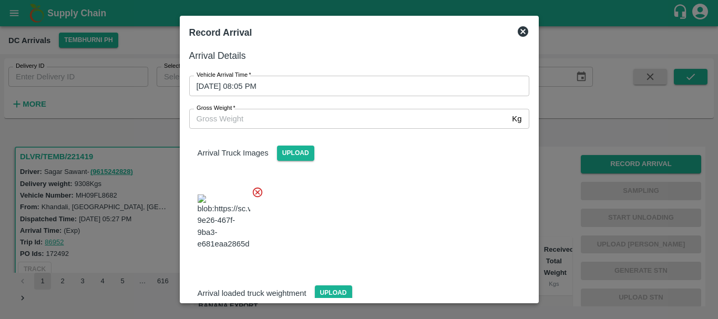
scroll to position [25, 0]
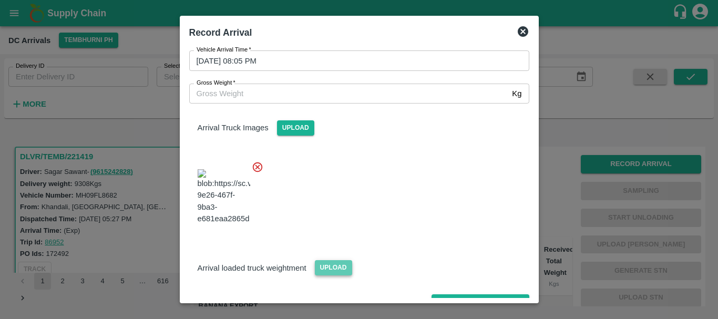
click at [330, 260] on span "Upload" at bounding box center [333, 267] width 37 height 15
click at [0, 0] on input "Upload" at bounding box center [0, 0] width 0 height 0
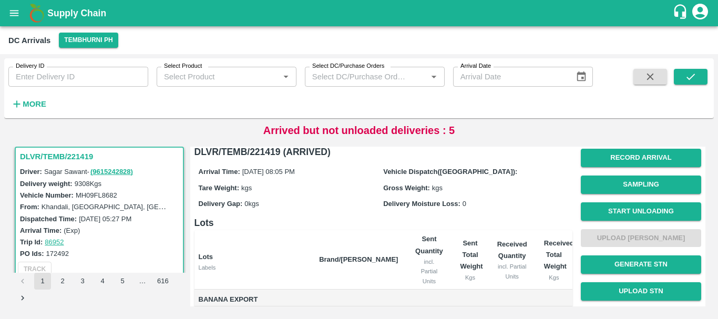
scroll to position [0, 0]
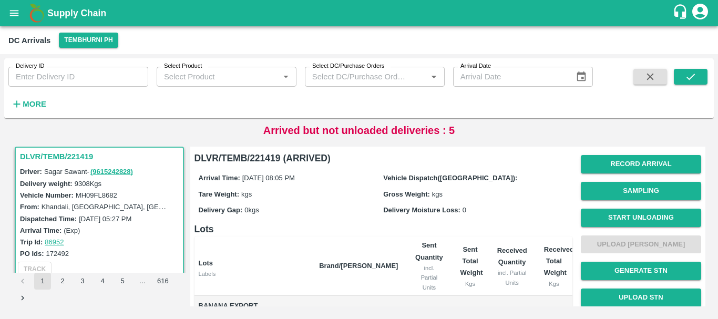
click at [495, 233] on h6 "Lots" at bounding box center [383, 229] width 378 height 15
click at [626, 218] on button "Start Unloading" at bounding box center [640, 218] width 120 height 18
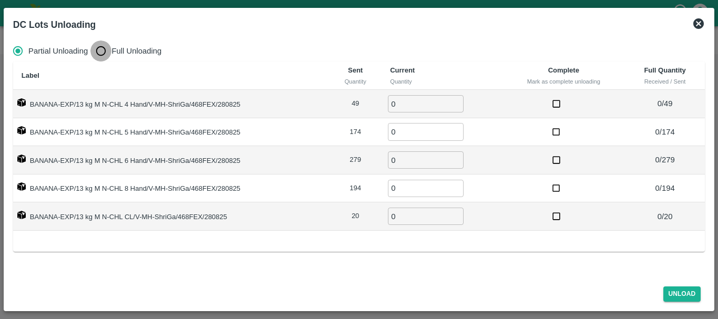
click at [101, 47] on input "Full Unloading" at bounding box center [100, 50] width 21 height 21
radio input "true"
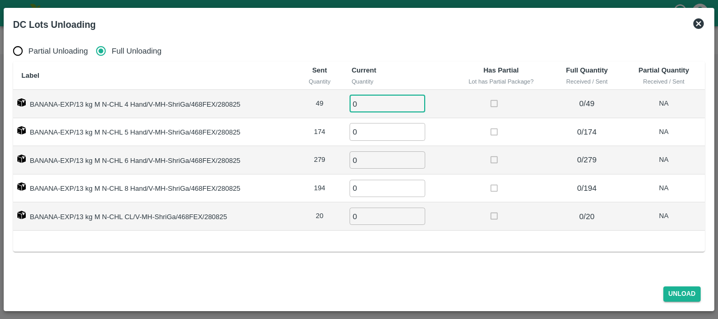
click at [400, 108] on input "0" at bounding box center [387, 103] width 76 height 17
type input "049"
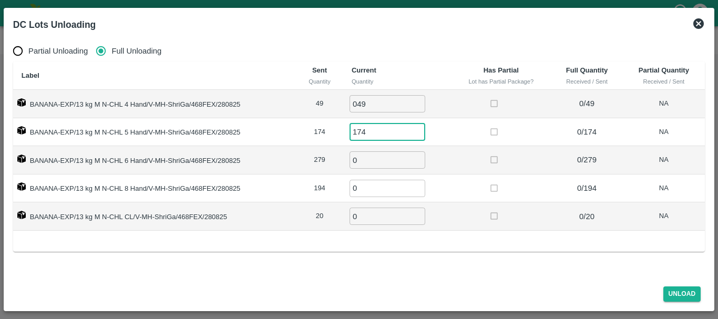
type input "174"
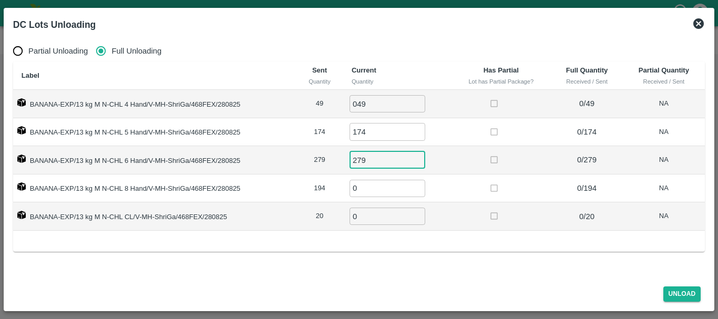
type input "279"
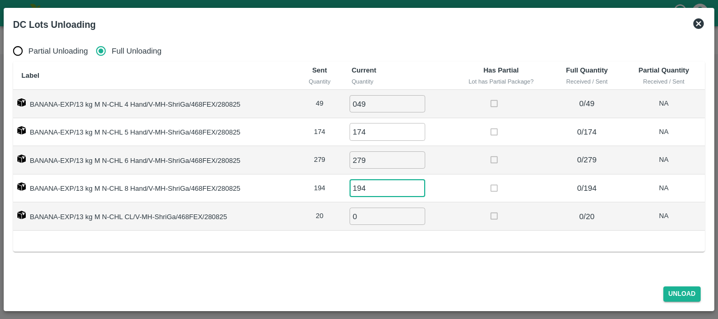
type input "194"
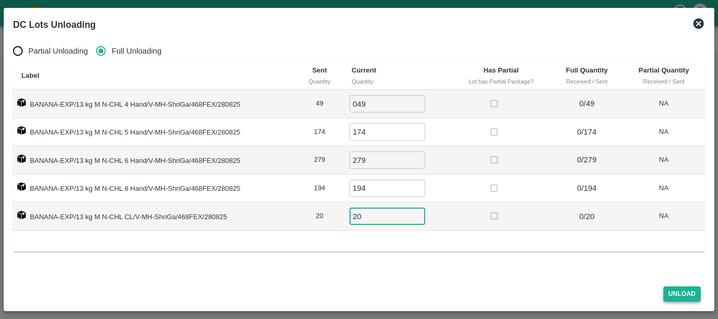
type input "20"
click at [685, 295] on button "Unload" at bounding box center [682, 293] width 38 height 15
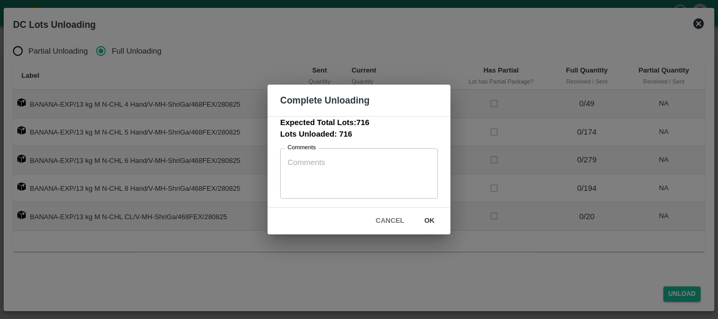
click at [429, 216] on button "ok" at bounding box center [429, 221] width 34 height 18
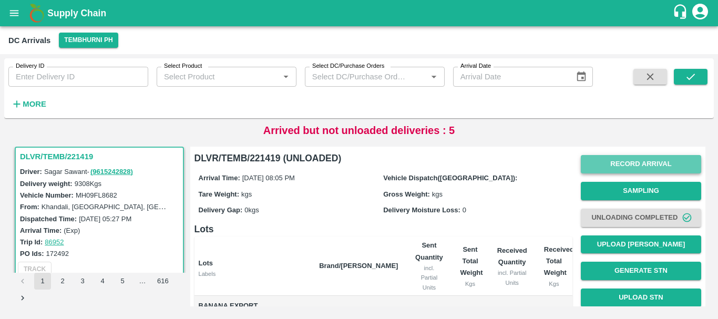
click at [620, 164] on button "Record Arrival" at bounding box center [640, 164] width 120 height 18
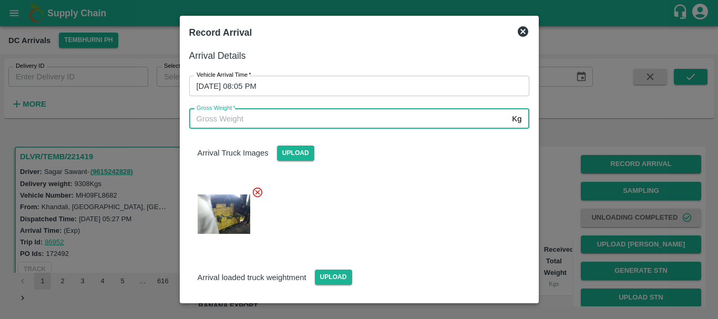
scroll to position [71, 0]
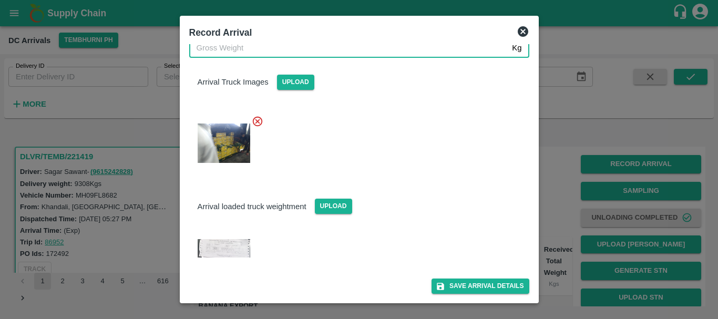
click at [238, 240] on img at bounding box center [223, 248] width 53 height 18
click at [244, 56] on input "Gross Weight   *" at bounding box center [348, 48] width 319 height 20
type input "15740"
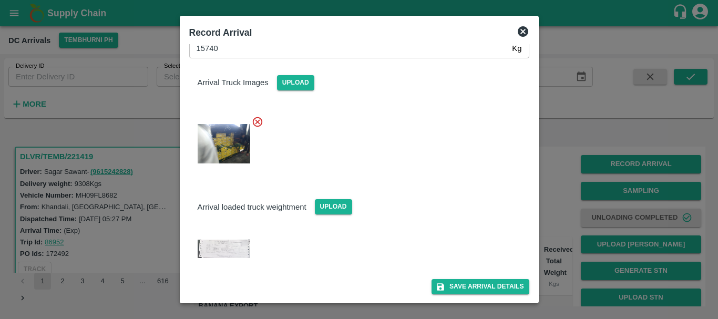
click at [359, 141] on div at bounding box center [355, 140] width 348 height 67
click at [452, 283] on button "Save Arrival Details" at bounding box center [479, 285] width 97 height 15
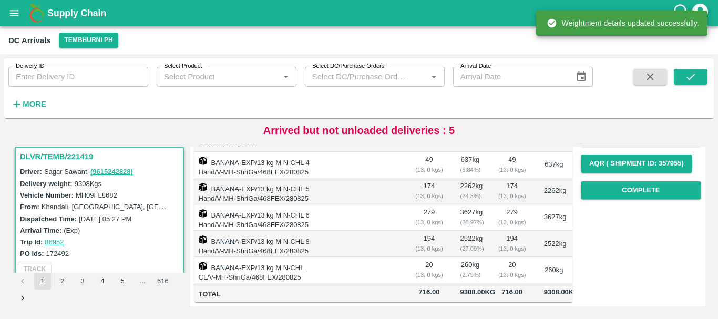
scroll to position [0, 0]
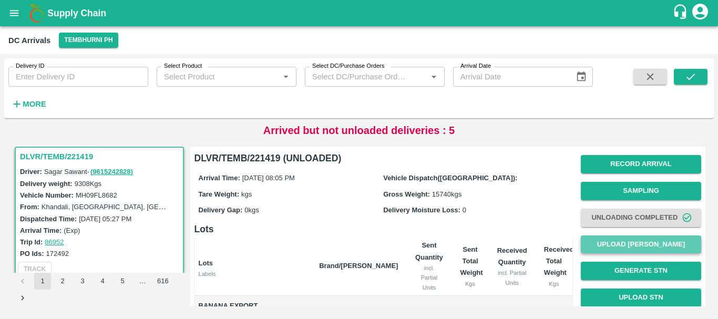
click at [618, 246] on button "Upload [PERSON_NAME]" at bounding box center [640, 244] width 120 height 18
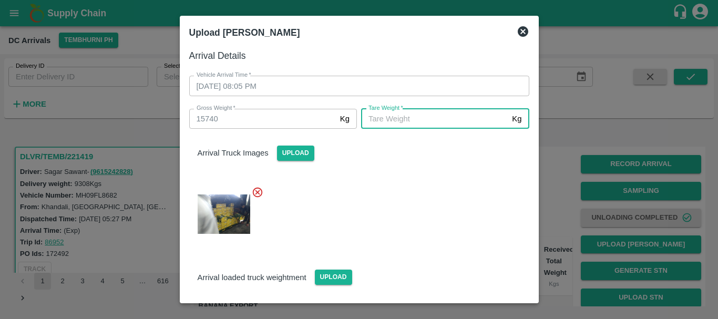
click at [452, 117] on input "[PERSON_NAME]   *" at bounding box center [434, 119] width 147 height 20
type input "5600"
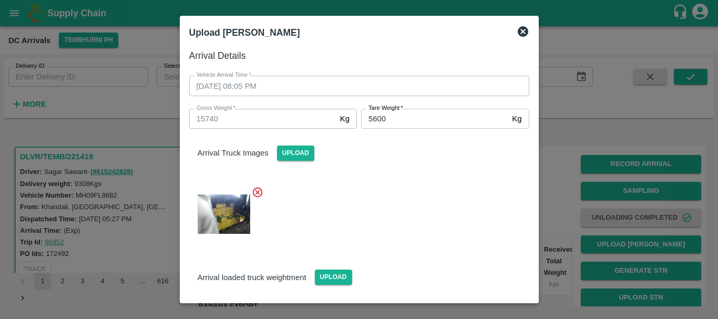
click at [458, 217] on div at bounding box center [355, 211] width 348 height 67
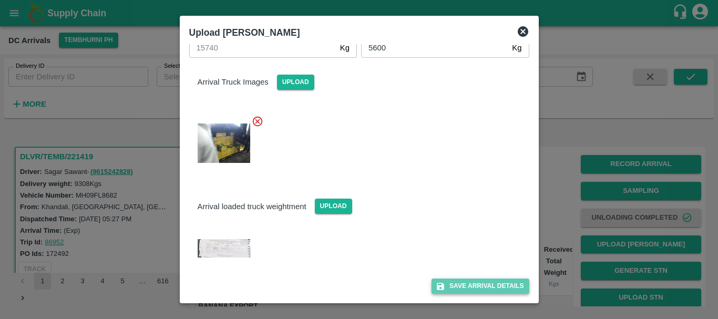
click at [477, 282] on button "Save Arrival Details" at bounding box center [479, 285] width 97 height 15
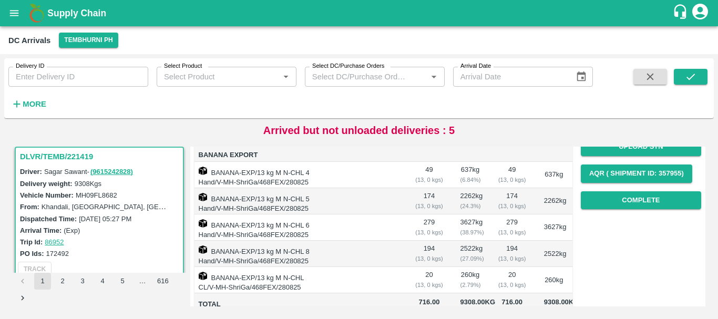
scroll to position [168, 0]
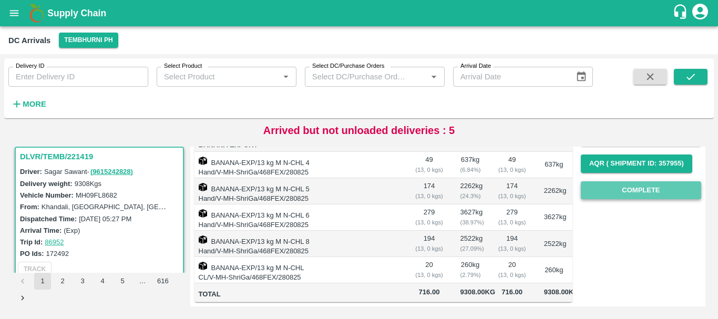
click at [601, 191] on button "Complete" at bounding box center [640, 190] width 120 height 18
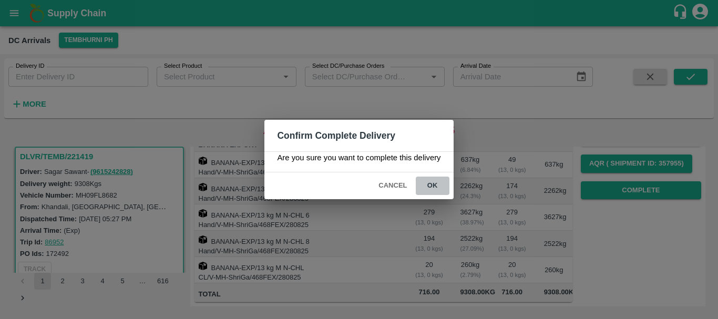
click at [426, 188] on button "ok" at bounding box center [432, 185] width 34 height 18
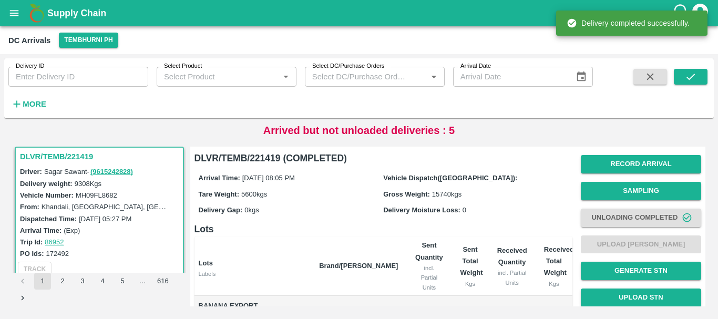
click at [391, 226] on h6 "Lots" at bounding box center [383, 229] width 378 height 15
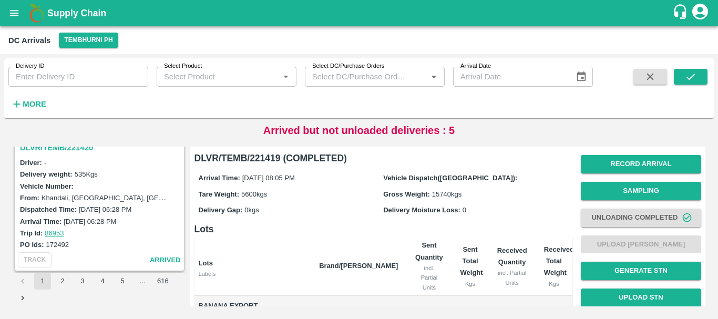
scroll to position [960, 0]
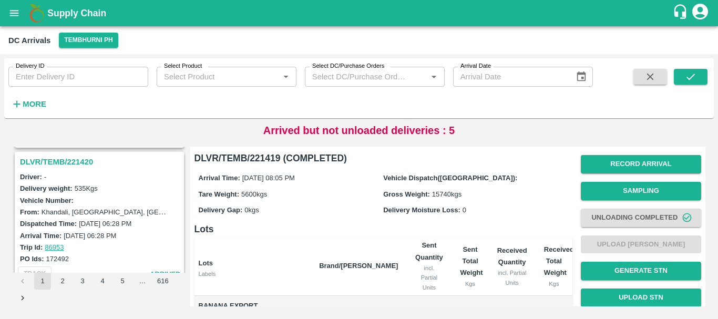
click at [67, 165] on h3 "DLVR/TEMB/221420" at bounding box center [101, 162] width 162 height 14
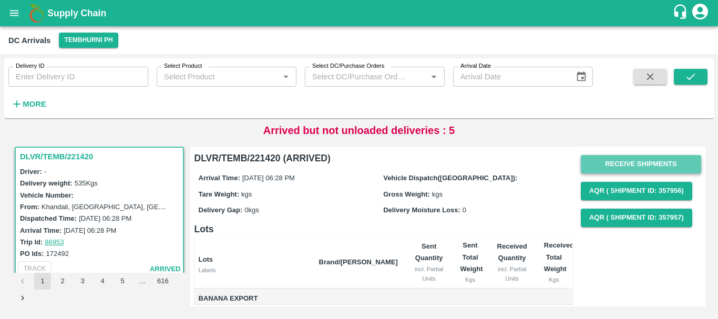
click at [605, 165] on button "Receive Shipments" at bounding box center [640, 164] width 120 height 18
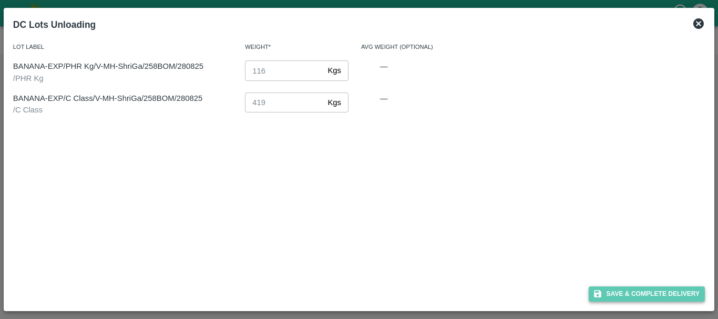
click at [620, 288] on button "Save & Complete Delivery" at bounding box center [646, 293] width 117 height 15
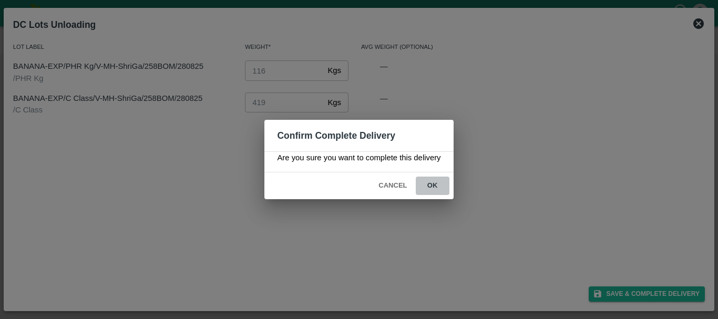
click at [440, 183] on button "ok" at bounding box center [432, 185] width 34 height 18
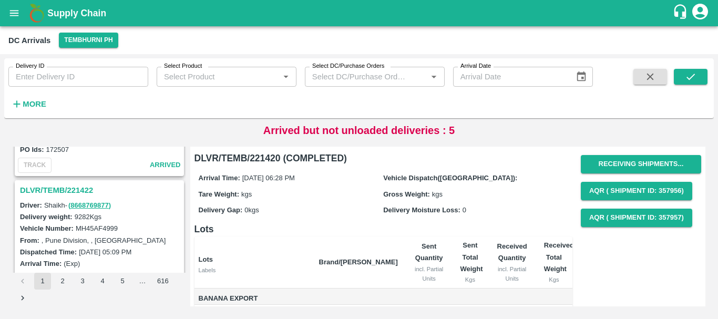
scroll to position [794, 0]
click at [77, 191] on h3 "DLVR/TEMB/221422" at bounding box center [101, 191] width 162 height 14
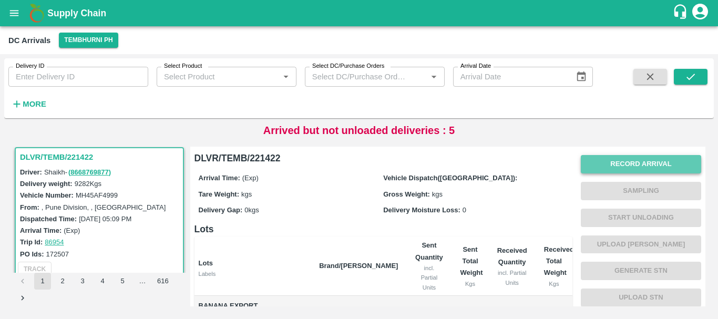
click at [607, 155] on button "Record Arrival" at bounding box center [640, 164] width 120 height 18
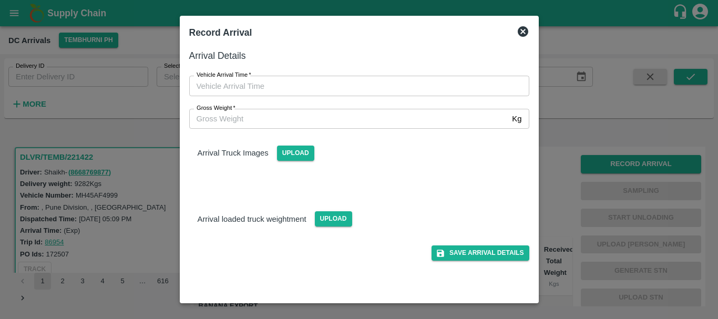
type input "DD/MM/YYYY hh:mm aa"
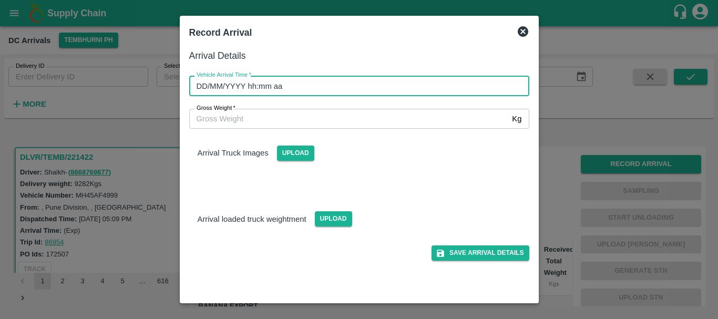
click at [431, 87] on input "DD/MM/YYYY hh:mm aa" at bounding box center [355, 86] width 332 height 20
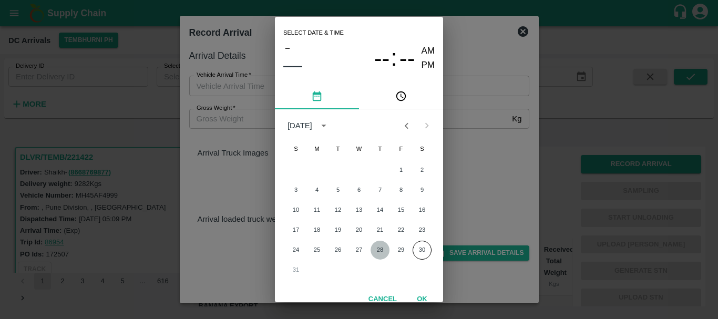
click at [375, 254] on button "28" at bounding box center [379, 250] width 19 height 19
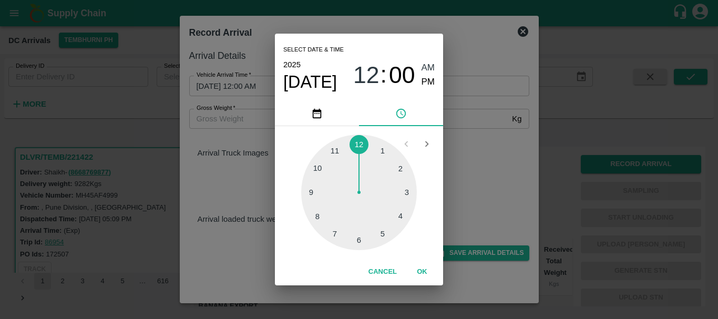
click at [324, 216] on div at bounding box center [359, 192] width 116 height 116
click at [321, 211] on div at bounding box center [359, 192] width 116 height 116
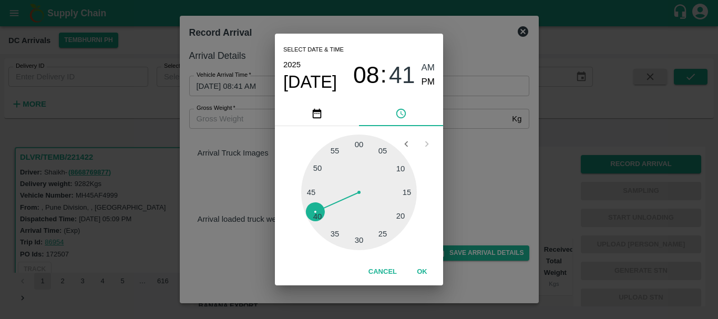
click at [420, 78] on div "08 : 41 AM PM" at bounding box center [393, 75] width 81 height 28
click at [425, 81] on span "PM" at bounding box center [428, 82] width 14 height 14
type input "28/08/2025 08:41 PM"
click at [454, 122] on div "Select date & time 2025 Aug 28 08 : 41 AM PM 05 10 15 20 25 30 35 40 45 50 55 0…" at bounding box center [359, 159] width 718 height 319
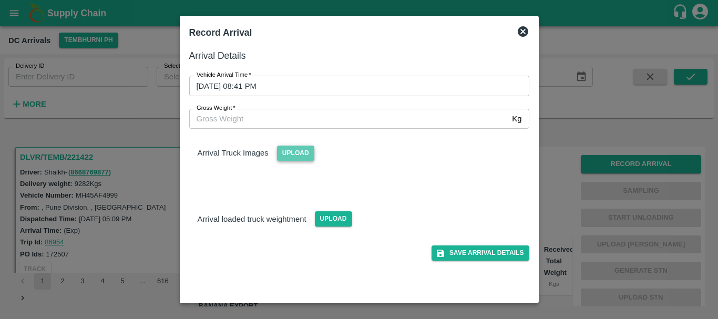
click at [292, 155] on span "Upload" at bounding box center [295, 152] width 37 height 15
click at [0, 0] on input "Upload" at bounding box center [0, 0] width 0 height 0
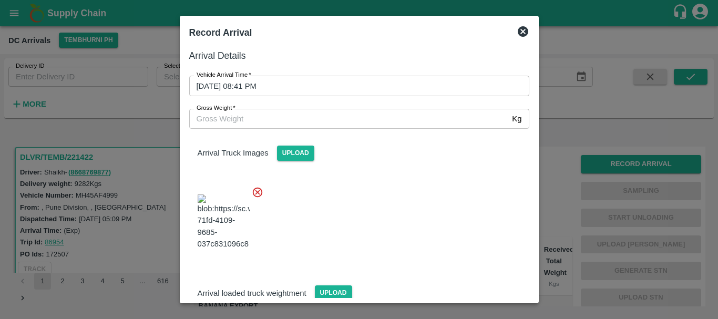
scroll to position [56, 0]
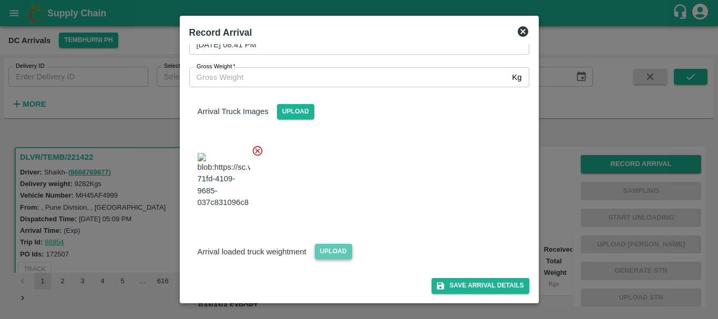
click at [337, 245] on span "Upload" at bounding box center [333, 251] width 37 height 15
click at [0, 0] on input "Upload" at bounding box center [0, 0] width 0 height 0
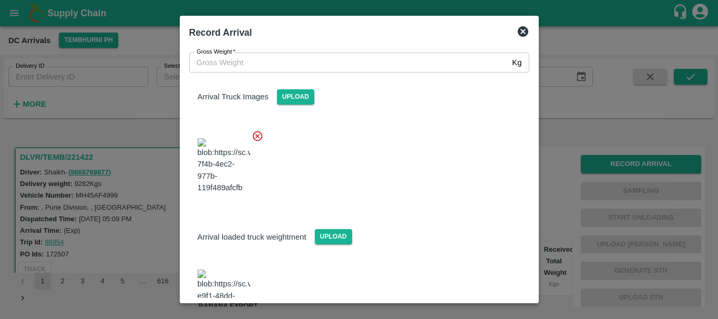
scroll to position [177, 0]
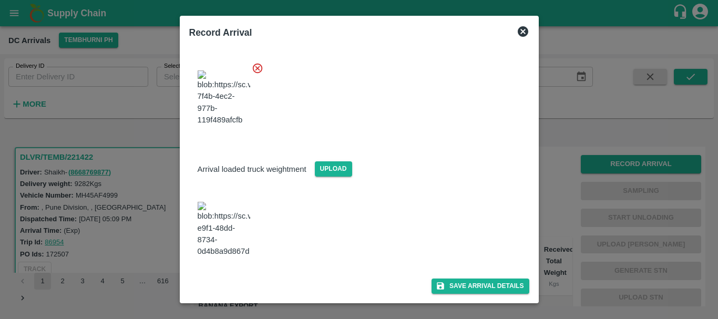
click at [238, 210] on img at bounding box center [223, 229] width 53 height 55
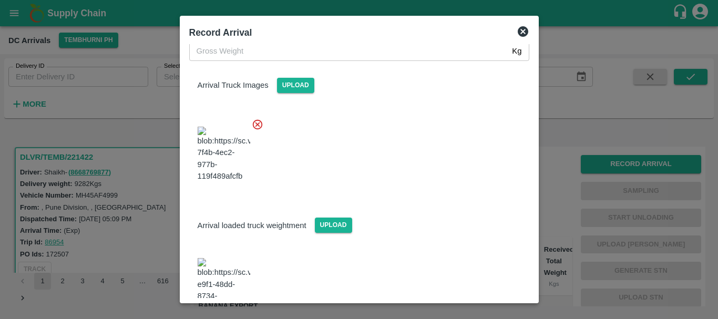
scroll to position [0, 0]
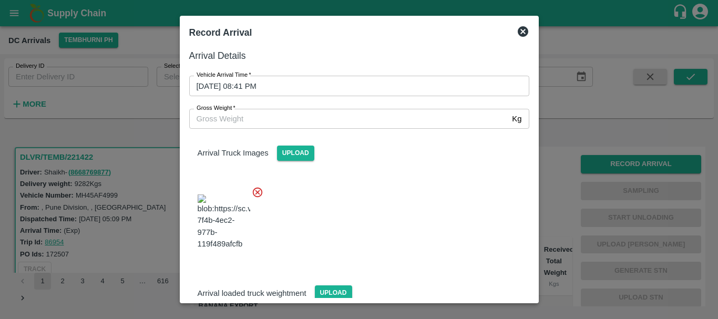
click at [289, 121] on input "Gross Weight   *" at bounding box center [348, 119] width 319 height 20
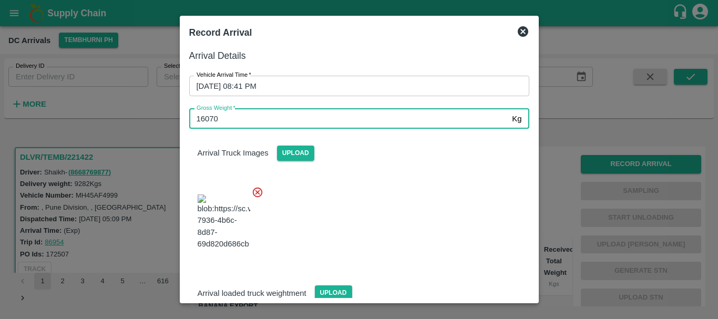
type input "16070"
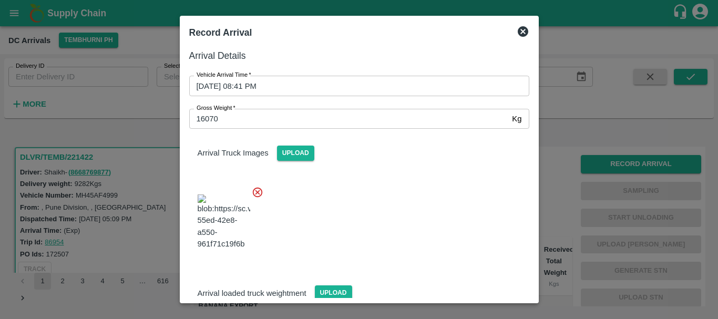
click at [410, 223] on div at bounding box center [355, 219] width 348 height 82
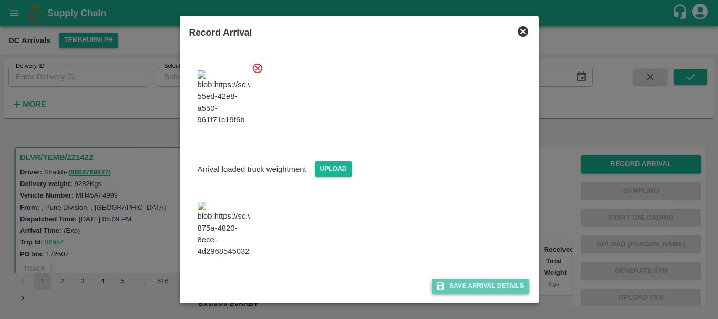
click at [450, 288] on button "Save Arrival Details" at bounding box center [479, 285] width 97 height 15
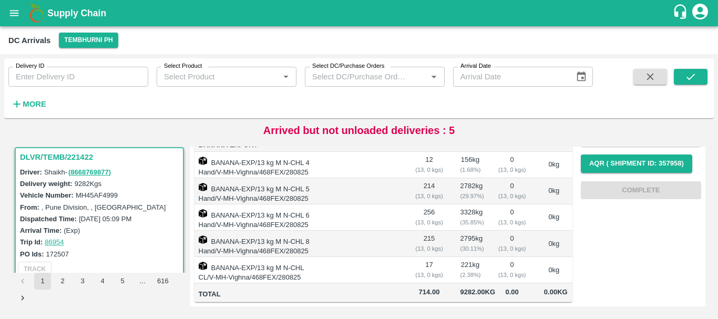
scroll to position [0, 0]
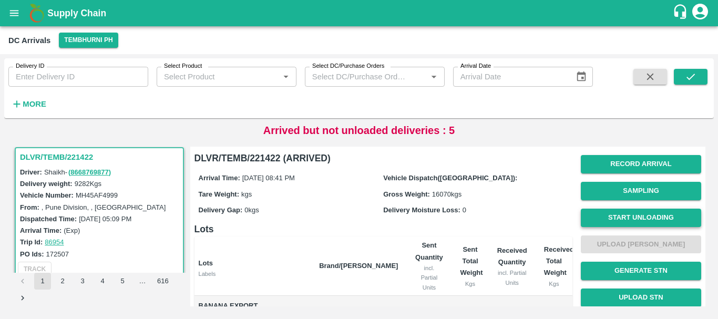
click at [623, 217] on button "Start Unloading" at bounding box center [640, 218] width 120 height 18
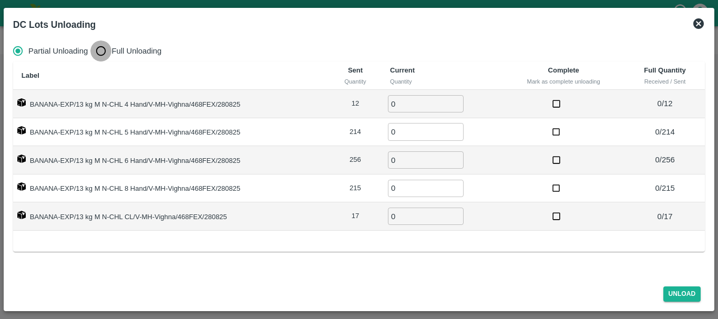
click at [105, 50] on input "Full Unloading" at bounding box center [100, 50] width 21 height 21
radio input "true"
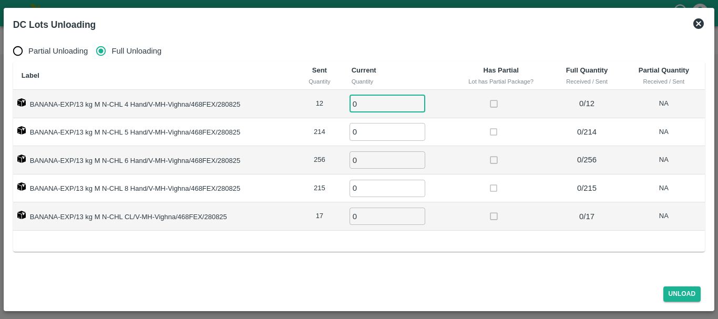
click at [362, 108] on input "0" at bounding box center [387, 103] width 76 height 17
type input "012"
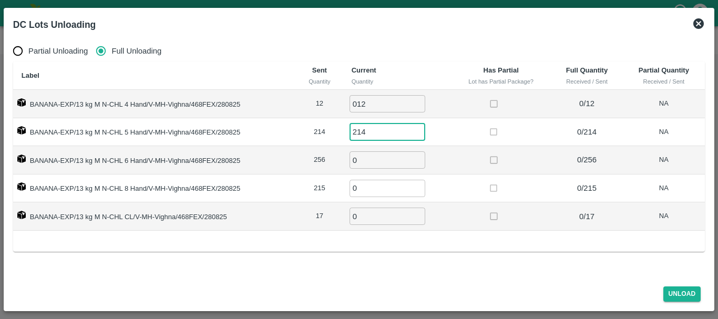
type input "214"
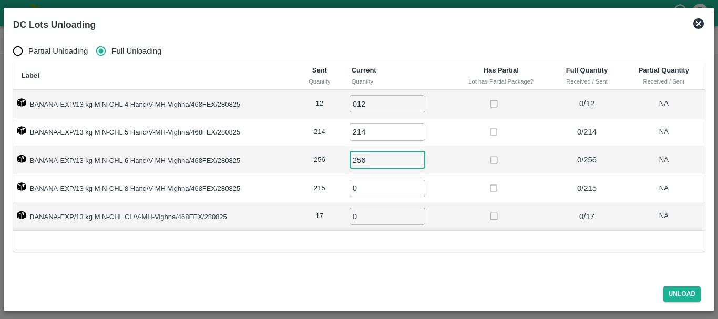
type input "256"
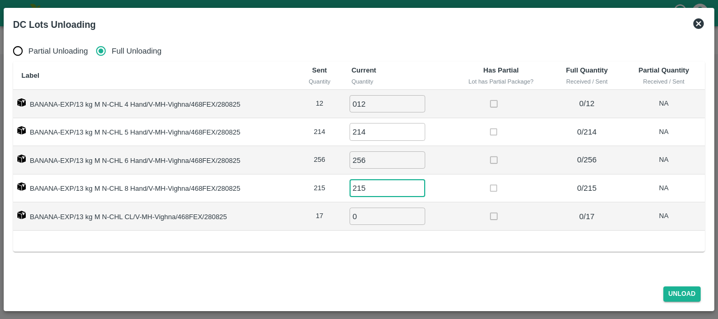
type input "215"
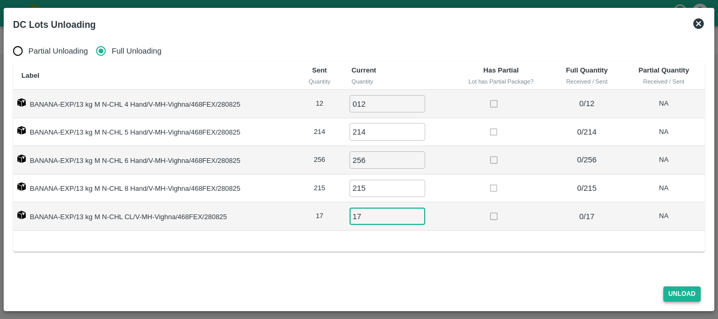
type input "17"
click at [680, 293] on button "Unload" at bounding box center [682, 293] width 38 height 15
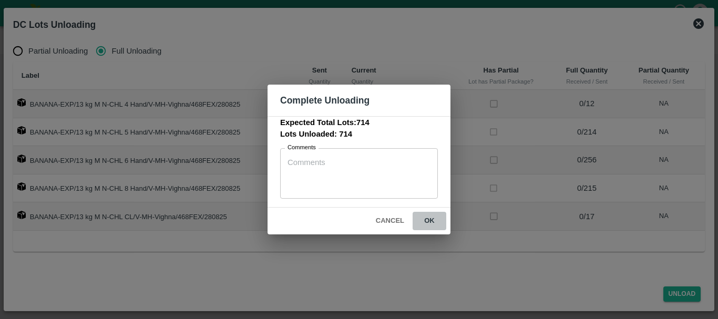
click at [432, 221] on button "ok" at bounding box center [429, 221] width 34 height 18
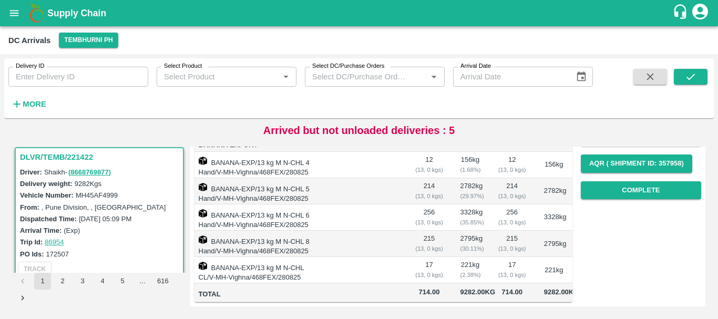
scroll to position [161, 0]
click at [608, 188] on button "Complete" at bounding box center [640, 190] width 120 height 18
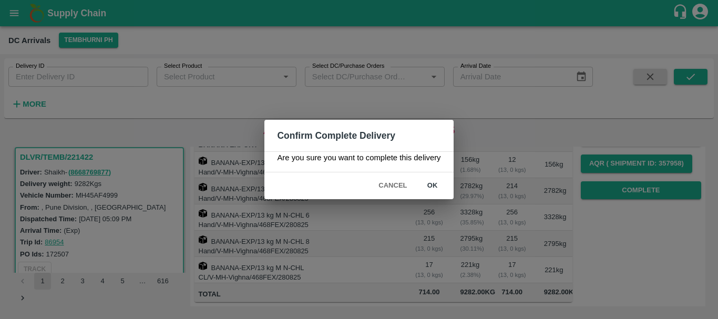
click at [526, 189] on div "Confirm Complete Delivery Are you sure you want to complete this delivery Cance…" at bounding box center [359, 159] width 718 height 319
click at [409, 180] on button "Cancel" at bounding box center [392, 185] width 37 height 18
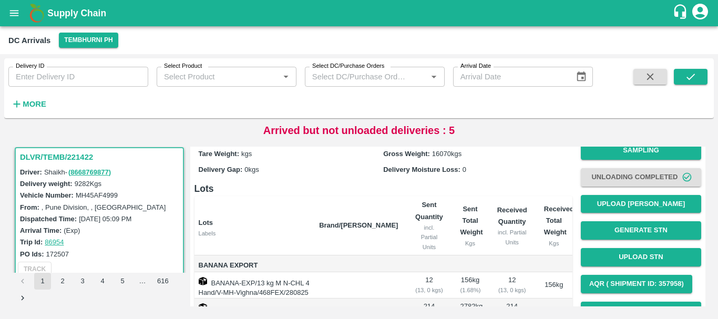
scroll to position [0, 0]
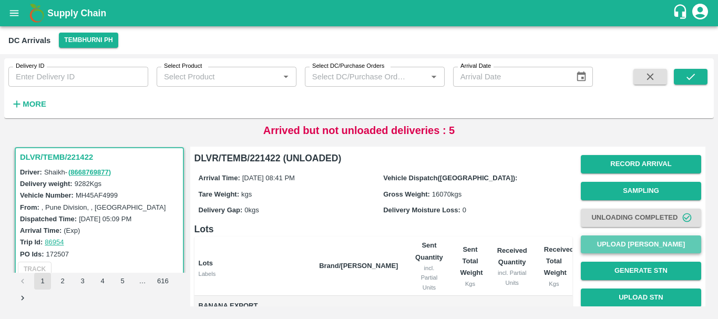
click at [636, 244] on button "Upload [PERSON_NAME]" at bounding box center [640, 244] width 120 height 18
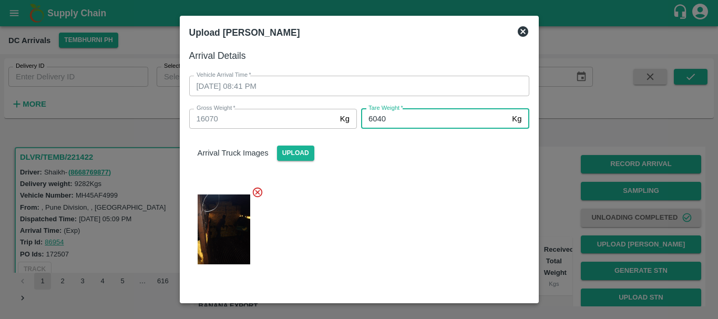
type input "6040"
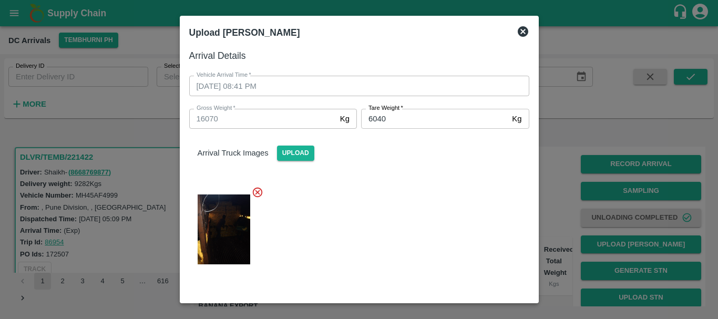
click at [429, 185] on div at bounding box center [355, 226] width 348 height 97
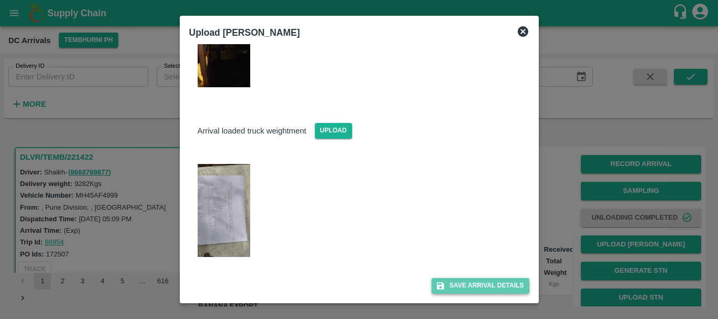
click at [464, 288] on button "Save Arrival Details" at bounding box center [479, 285] width 97 height 15
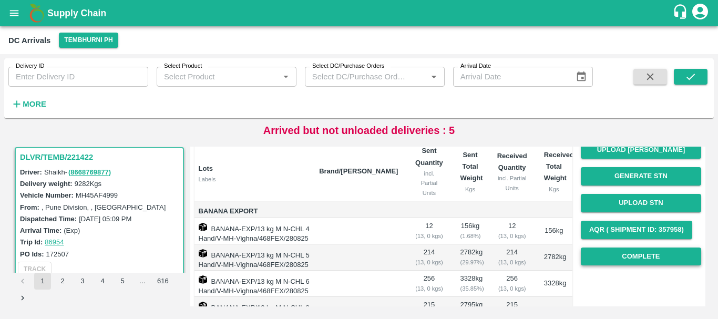
scroll to position [94, 0]
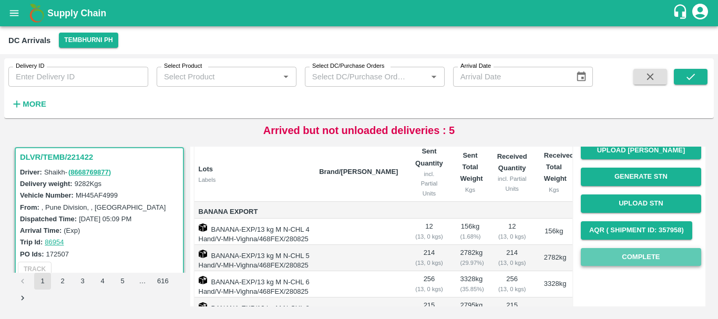
click at [614, 258] on button "Complete" at bounding box center [640, 257] width 120 height 18
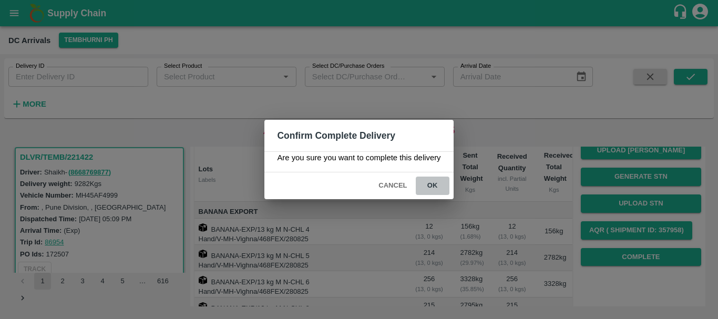
click at [439, 181] on button "ok" at bounding box center [432, 185] width 34 height 18
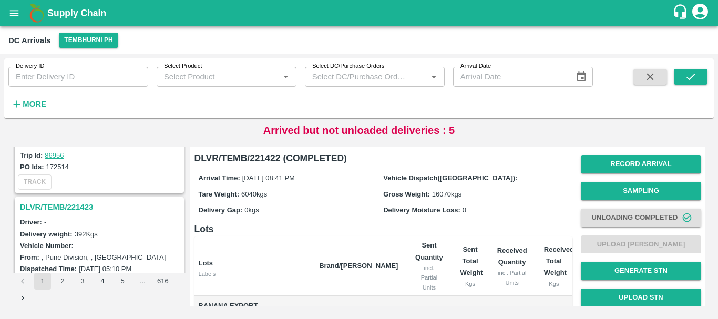
scroll to position [639, 0]
click at [77, 212] on h3 "DLVR/TEMB/221423" at bounding box center [101, 208] width 162 height 14
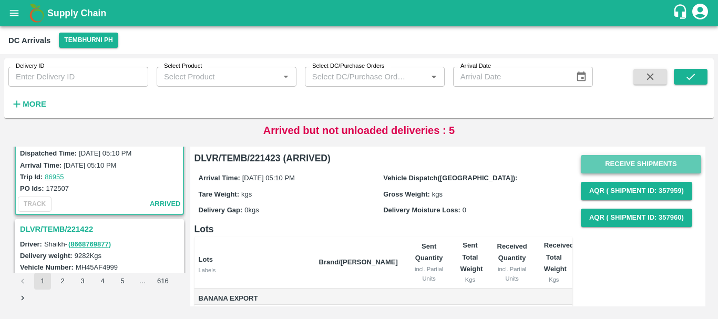
click at [615, 160] on button "Receive Shipments" at bounding box center [640, 164] width 120 height 18
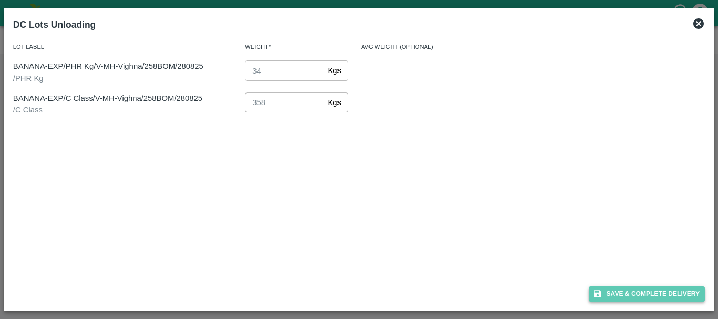
click at [625, 292] on button "Save & Complete Delivery" at bounding box center [646, 293] width 117 height 15
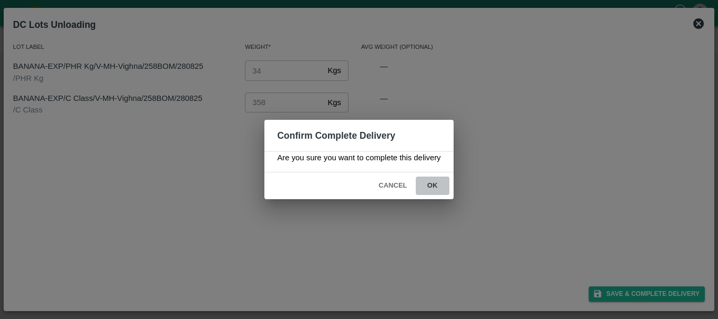
click at [434, 184] on button "ok" at bounding box center [432, 185] width 34 height 18
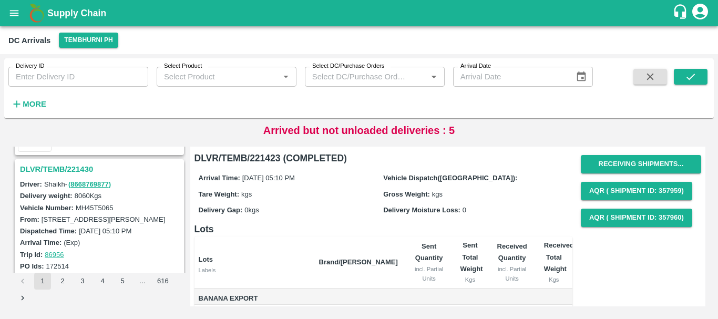
scroll to position [540, 0]
click at [69, 165] on h3 "DLVR/TEMB/221430" at bounding box center [101, 170] width 162 height 14
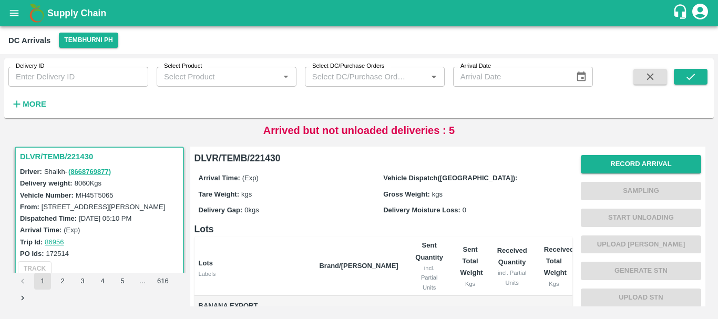
drag, startPoint x: 418, startPoint y: 203, endPoint x: 455, endPoint y: 231, distance: 46.5
click at [455, 231] on h6 "Lots" at bounding box center [383, 229] width 378 height 15
drag, startPoint x: 441, startPoint y: 230, endPoint x: 376, endPoint y: 206, distance: 69.5
click at [376, 206] on div "Delivery Gap: 0 kgs" at bounding box center [291, 210] width 185 height 12
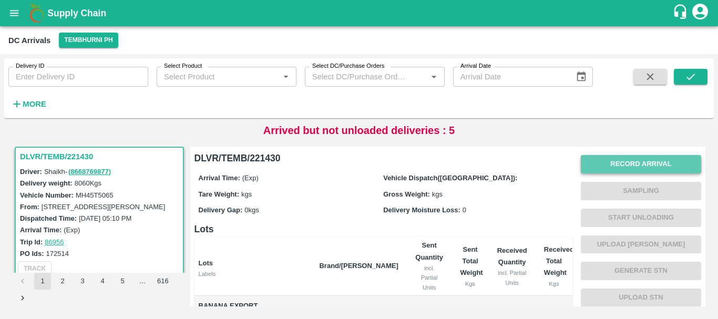
click at [624, 167] on button "Record Arrival" at bounding box center [640, 164] width 120 height 18
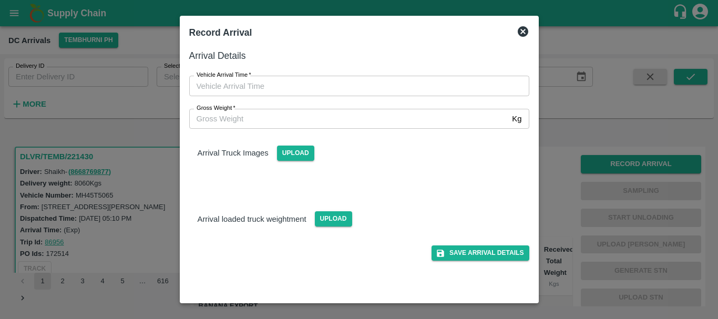
type input "DD/MM/YYYY hh:mm aa"
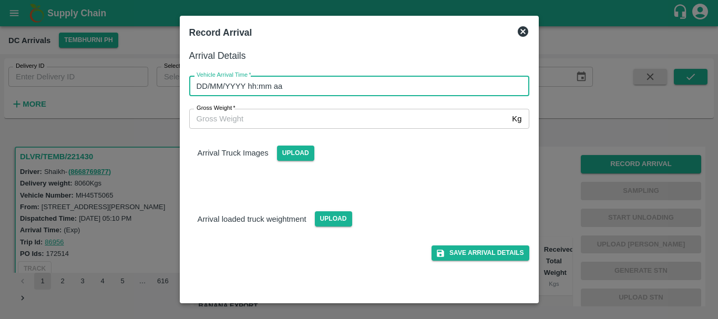
click at [455, 89] on input "DD/MM/YYYY hh:mm aa" at bounding box center [355, 86] width 332 height 20
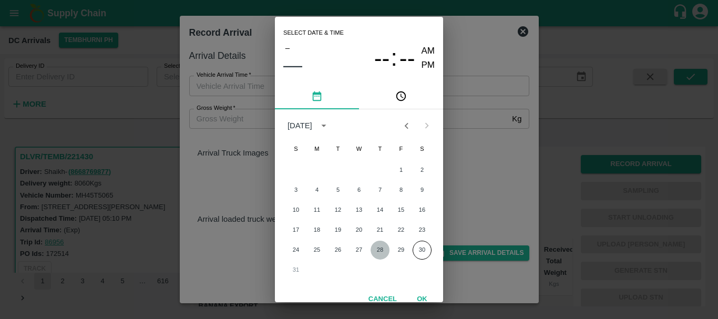
click at [379, 246] on button "28" at bounding box center [379, 250] width 19 height 19
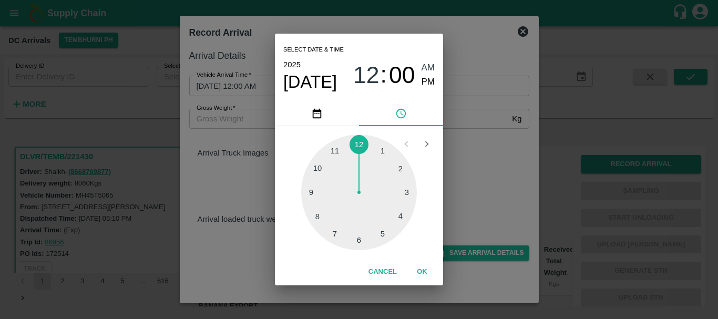
click at [321, 209] on div at bounding box center [359, 192] width 116 height 116
click at [403, 215] on div at bounding box center [359, 192] width 116 height 116
click at [401, 214] on div at bounding box center [359, 192] width 116 height 116
click at [423, 83] on span "PM" at bounding box center [428, 82] width 14 height 14
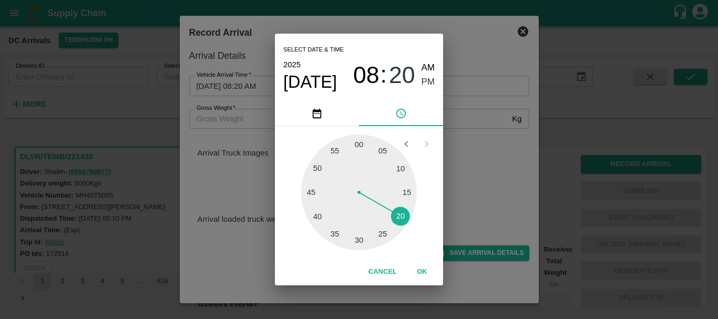
type input "28/08/2025 08:20 PM"
click at [248, 159] on div "Select date & time 2025 Aug 28 08 : 20 AM PM 05 10 15 20 25 30 35 40 45 50 55 0…" at bounding box center [359, 159] width 718 height 319
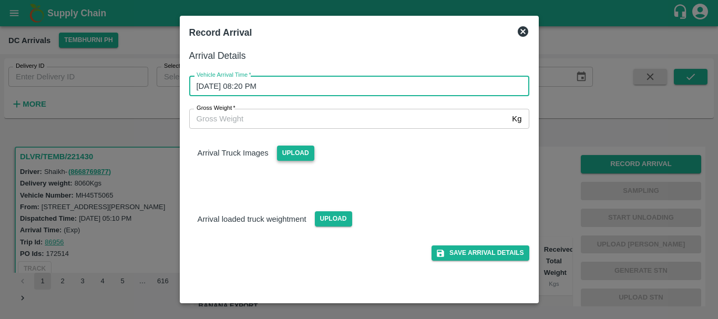
click at [298, 151] on span "Upload" at bounding box center [295, 152] width 37 height 15
click at [0, 0] on input "Upload" at bounding box center [0, 0] width 0 height 0
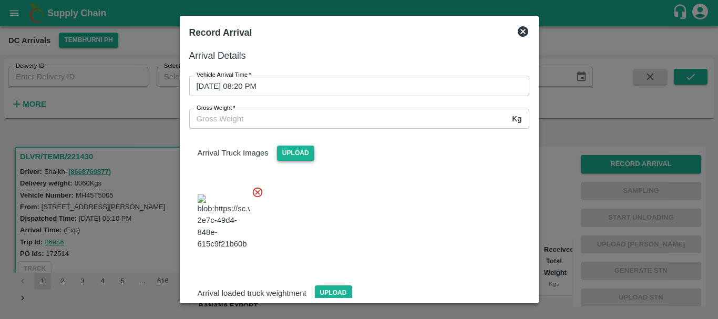
scroll to position [79, 0]
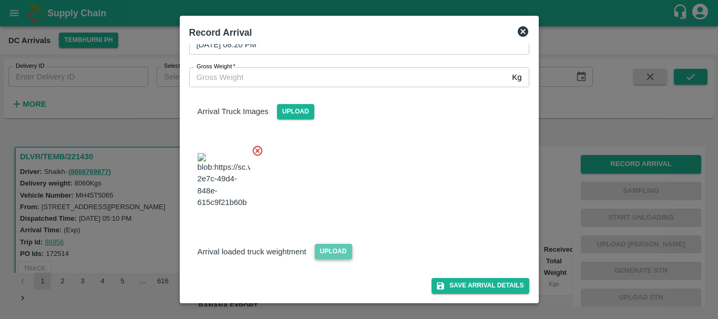
click at [332, 257] on span "Upload" at bounding box center [333, 251] width 37 height 15
click at [0, 0] on input "Upload" at bounding box center [0, 0] width 0 height 0
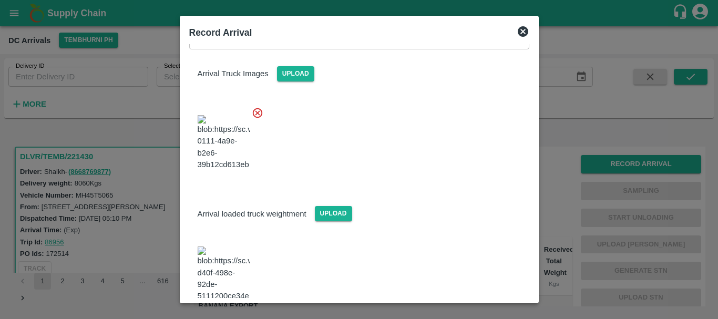
scroll to position [131, 0]
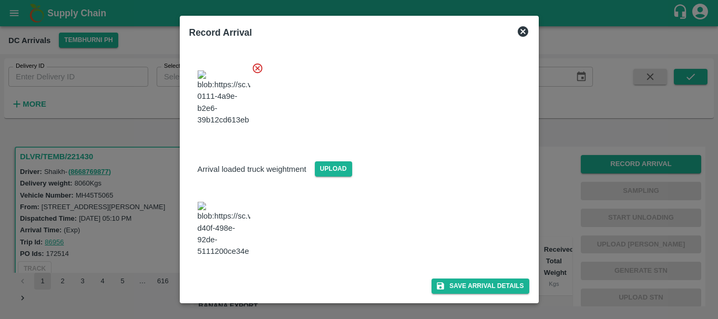
click at [224, 232] on span at bounding box center [223, 229] width 61 height 64
click at [225, 240] on img at bounding box center [223, 229] width 53 height 55
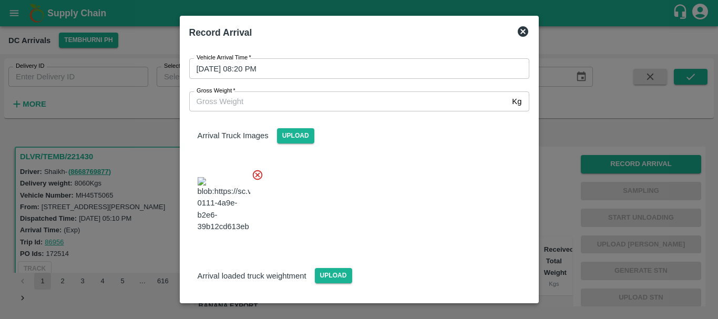
scroll to position [0, 0]
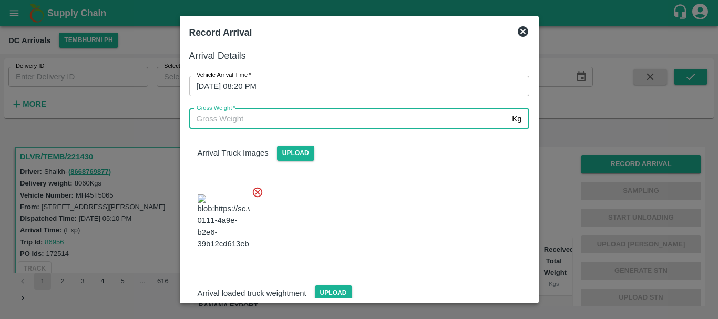
click at [243, 123] on input "Gross Weight   *" at bounding box center [348, 119] width 319 height 20
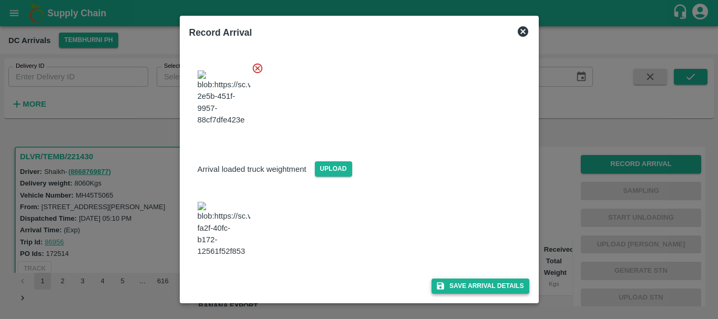
type input "13860"
click at [462, 288] on button "Save Arrival Details" at bounding box center [479, 285] width 97 height 15
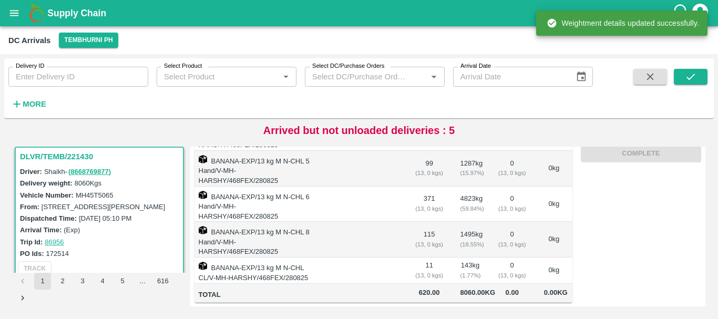
scroll to position [0, 0]
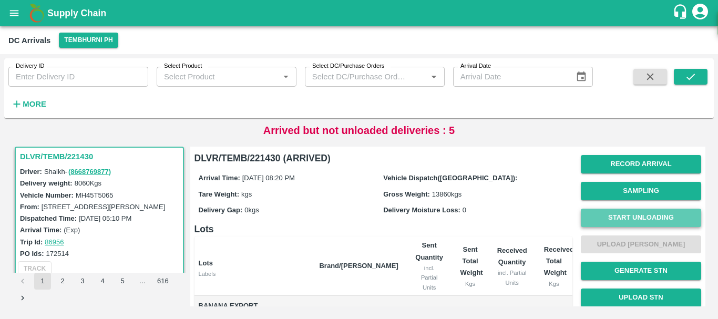
click at [614, 221] on button "Start Unloading" at bounding box center [640, 218] width 120 height 18
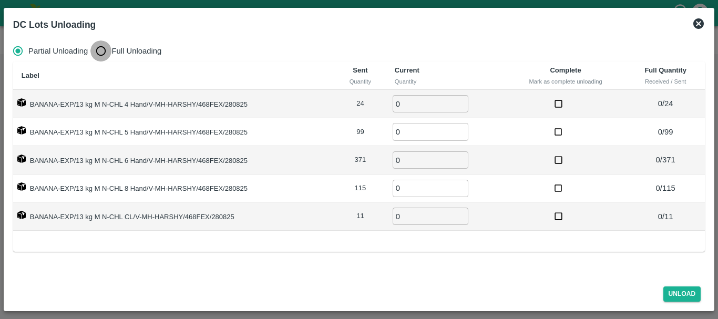
click at [100, 49] on input "Full Unloading" at bounding box center [100, 50] width 21 height 21
radio input "true"
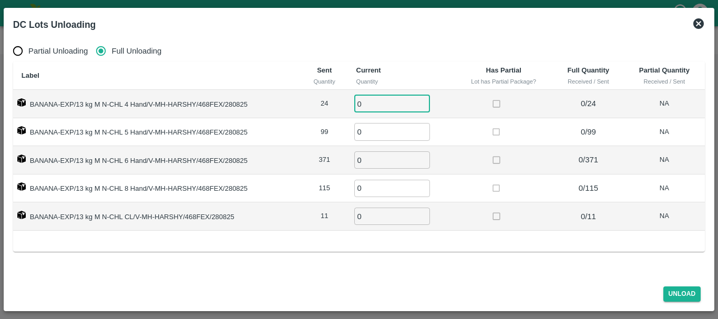
click at [400, 109] on input "0" at bounding box center [392, 103] width 76 height 17
type input "024"
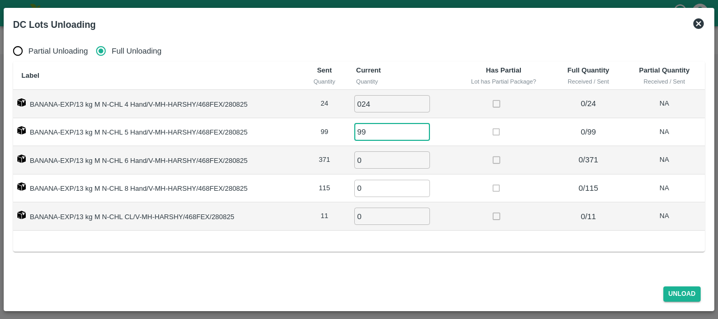
type input "99"
type input "371"
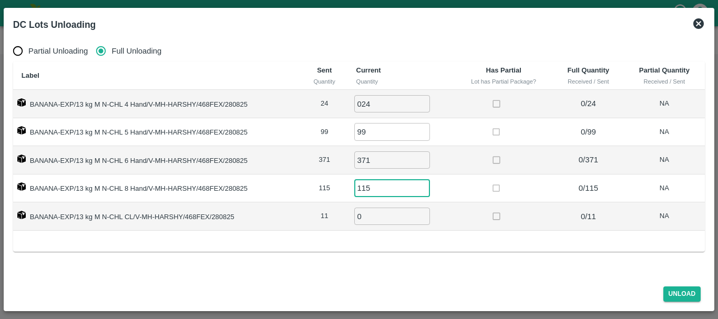
type input "115"
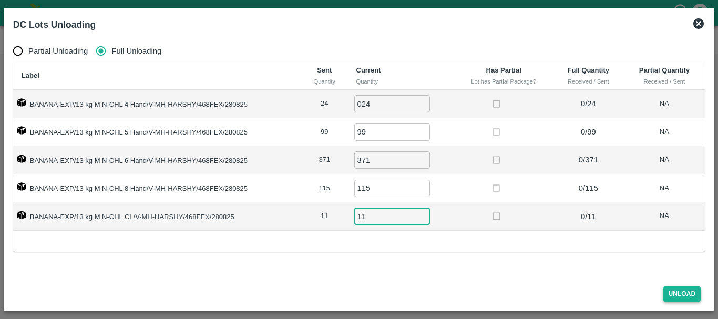
type input "11"
click at [675, 291] on button "Unload" at bounding box center [682, 293] width 38 height 15
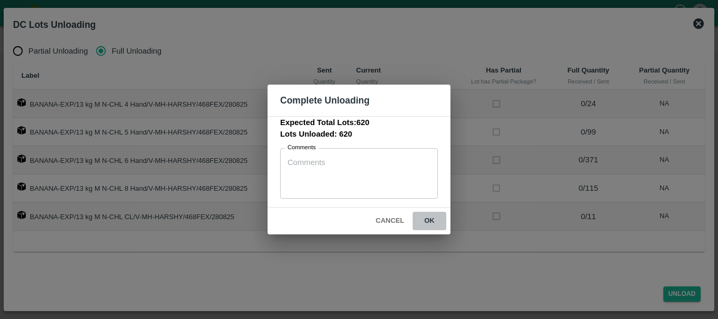
click at [433, 223] on button "ok" at bounding box center [429, 221] width 34 height 18
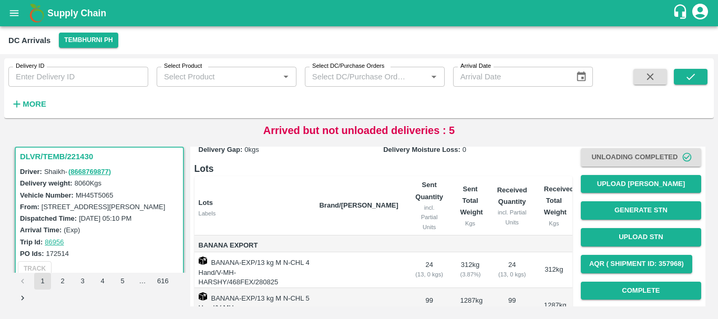
scroll to position [59, 0]
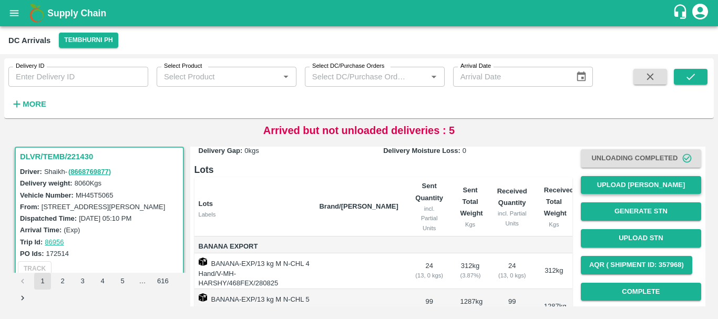
click at [623, 189] on button "Upload [PERSON_NAME]" at bounding box center [640, 185] width 120 height 18
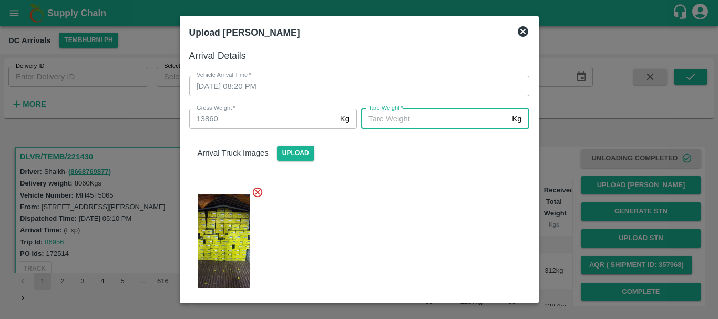
click at [388, 117] on input "[PERSON_NAME]   *" at bounding box center [434, 119] width 147 height 20
type input "5090"
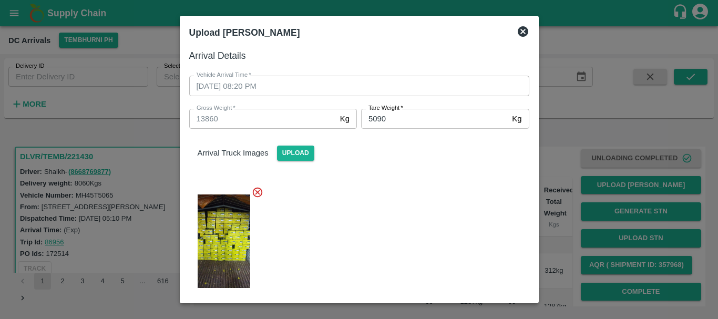
click at [393, 214] on div at bounding box center [355, 238] width 348 height 121
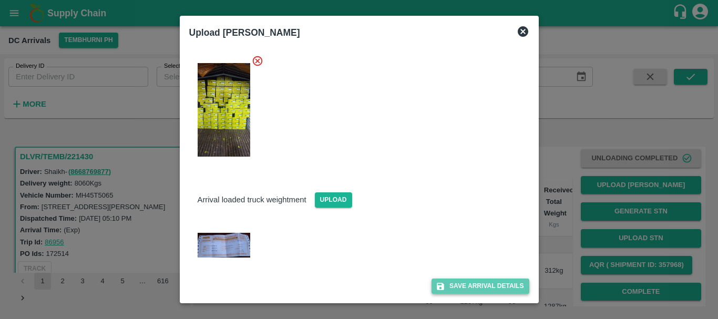
click at [453, 284] on button "Save Arrival Details" at bounding box center [479, 285] width 97 height 15
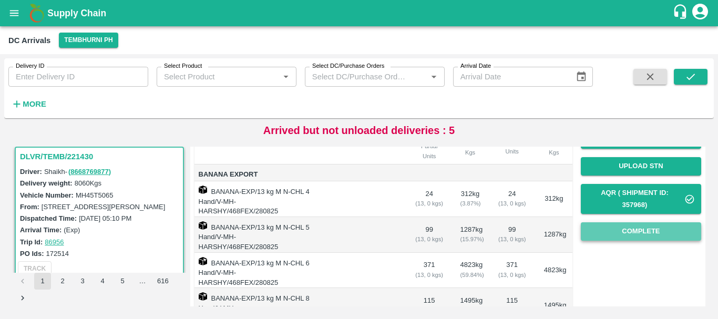
click at [602, 238] on button "Complete" at bounding box center [640, 231] width 120 height 18
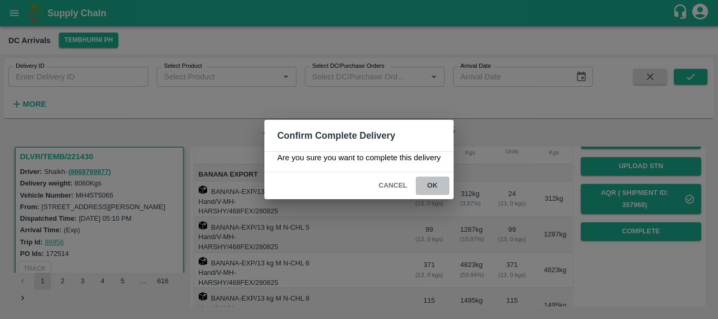
click at [440, 188] on button "ok" at bounding box center [432, 185] width 34 height 18
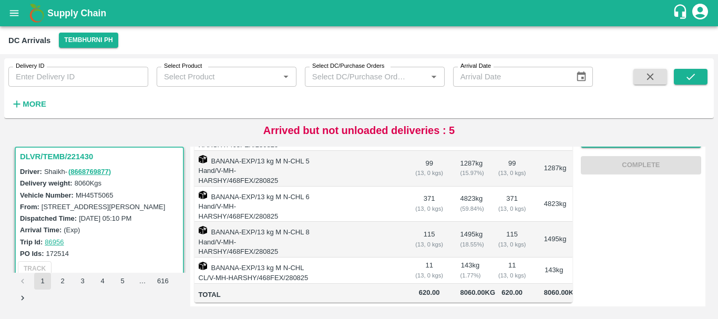
scroll to position [0, 0]
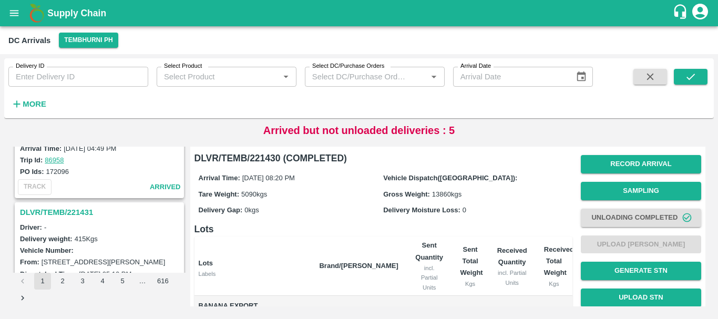
click at [77, 212] on h3 "DLVR/TEMB/221431" at bounding box center [101, 212] width 162 height 14
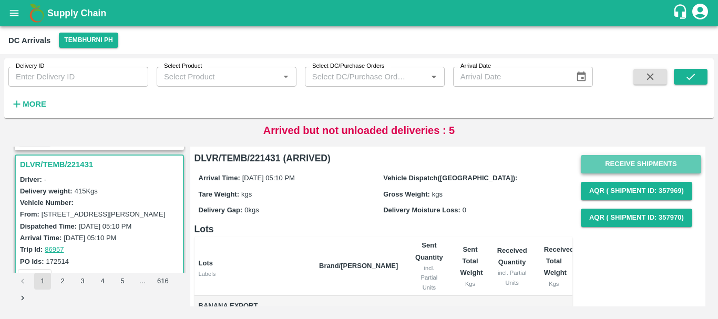
click at [591, 159] on button "Receive Shipments" at bounding box center [640, 164] width 120 height 18
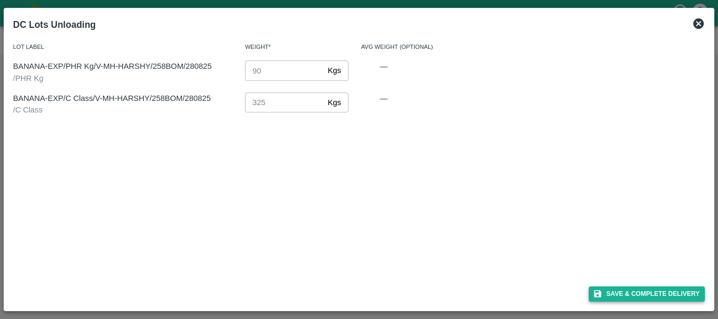
click at [636, 294] on button "Save & Complete Delivery" at bounding box center [646, 293] width 117 height 15
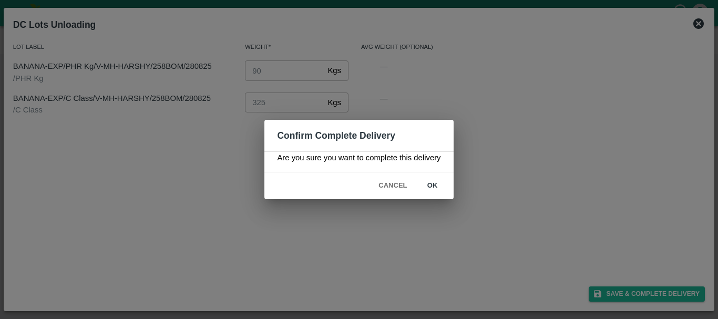
click at [441, 184] on button "ok" at bounding box center [432, 185] width 34 height 18
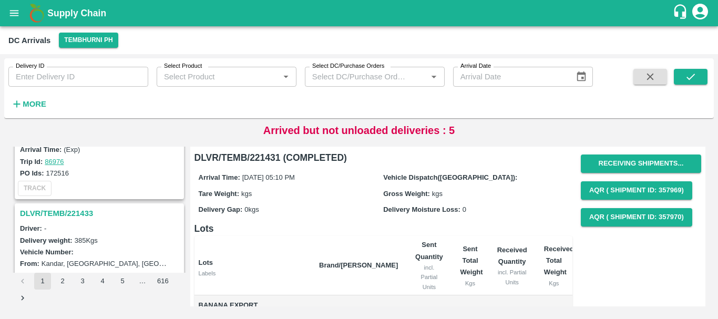
scroll to position [223, 0]
click at [86, 213] on h3 "DLVR/TEMB/221433" at bounding box center [101, 213] width 162 height 14
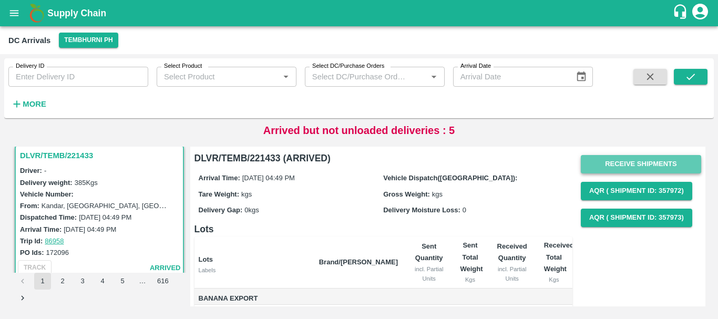
click at [603, 172] on button "Receive Shipments" at bounding box center [640, 164] width 120 height 18
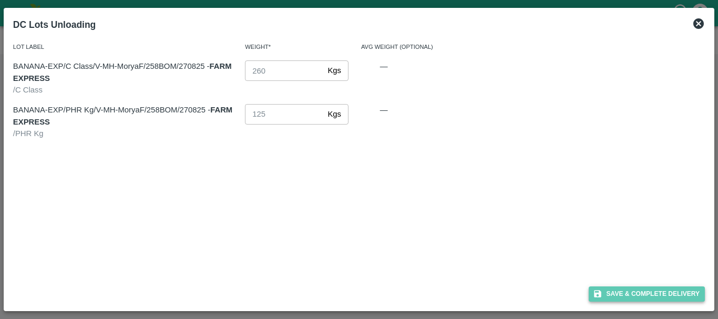
click at [611, 290] on button "Save & Complete Delivery" at bounding box center [646, 293] width 117 height 15
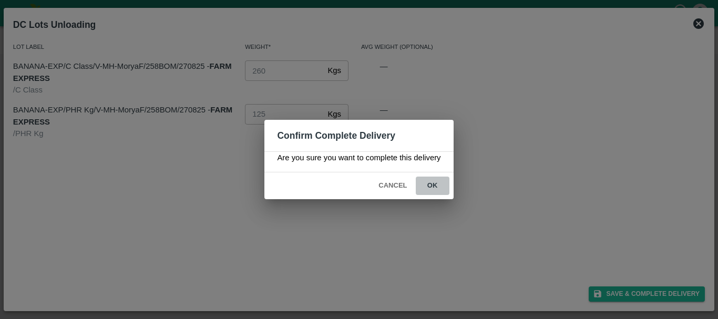
click at [439, 189] on button "ok" at bounding box center [432, 185] width 34 height 18
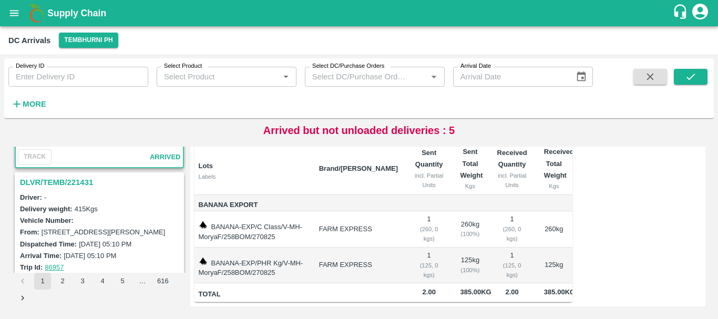
scroll to position [390, 0]
click at [80, 181] on h3 "DLVR/TEMB/221431" at bounding box center [101, 183] width 162 height 14
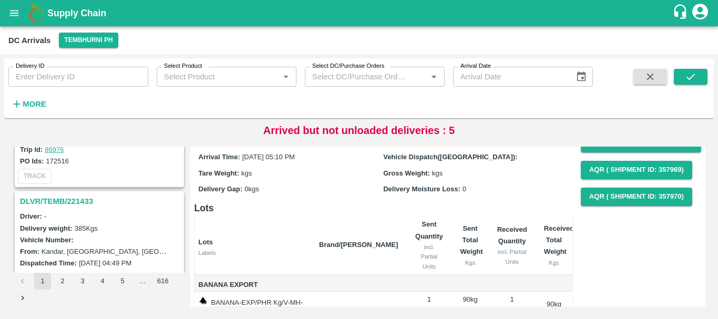
scroll to position [231, 0]
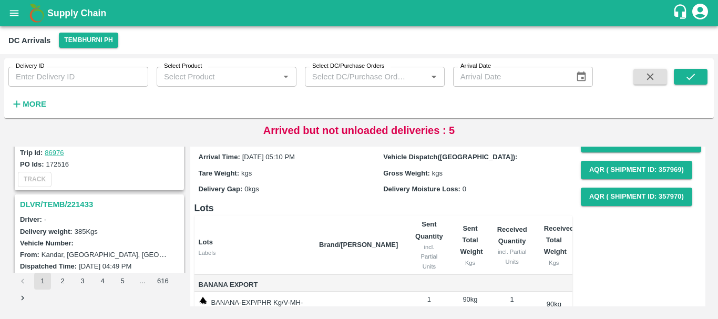
click at [75, 201] on h3 "DLVR/TEMB/221433" at bounding box center [101, 204] width 162 height 14
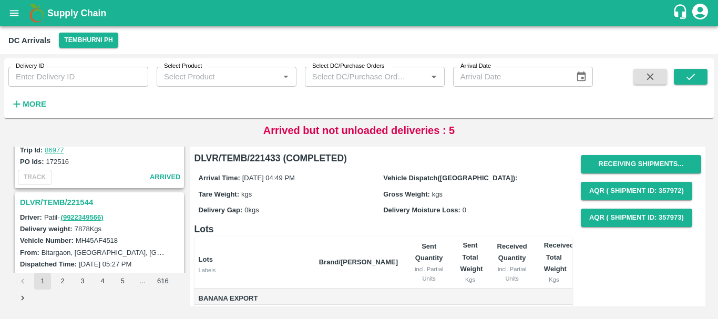
scroll to position [96, 0]
click at [79, 202] on h3 "DLVR/TEMB/221544" at bounding box center [101, 203] width 162 height 14
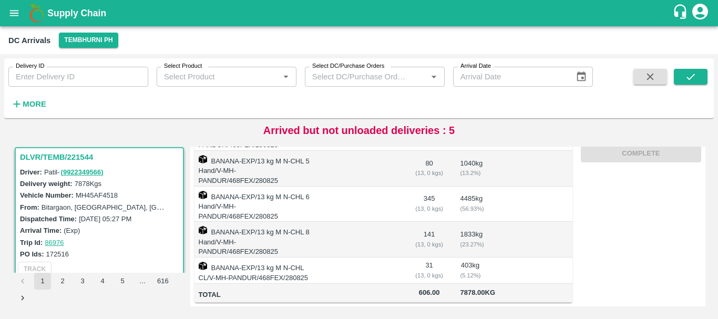
scroll to position [8, 0]
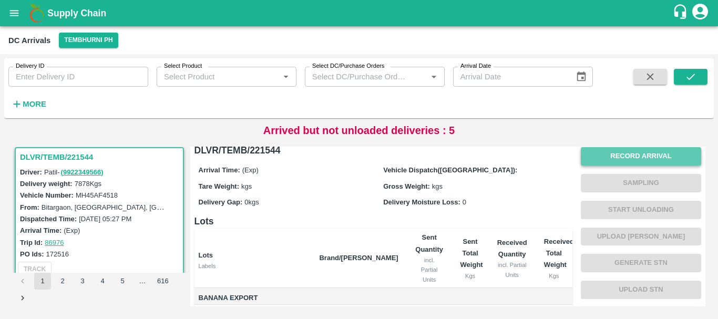
click at [604, 152] on button "Record Arrival" at bounding box center [640, 156] width 120 height 18
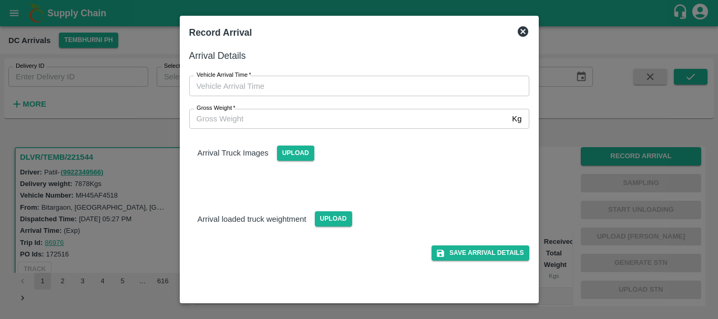
type input "DD/MM/YYYY hh:mm aa"
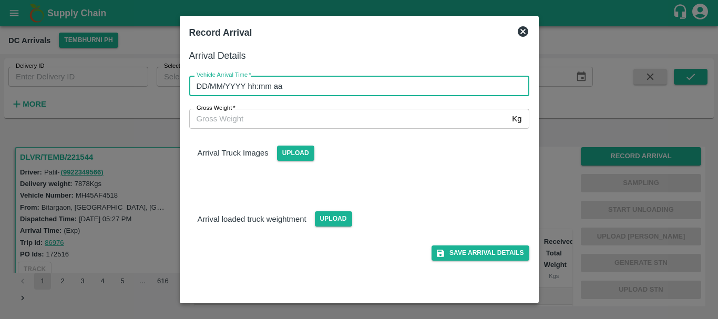
click at [418, 85] on input "DD/MM/YYYY hh:mm aa" at bounding box center [355, 86] width 332 height 20
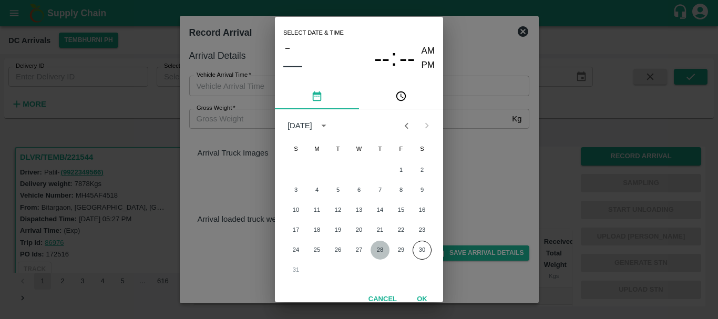
click at [384, 248] on button "28" at bounding box center [379, 250] width 19 height 19
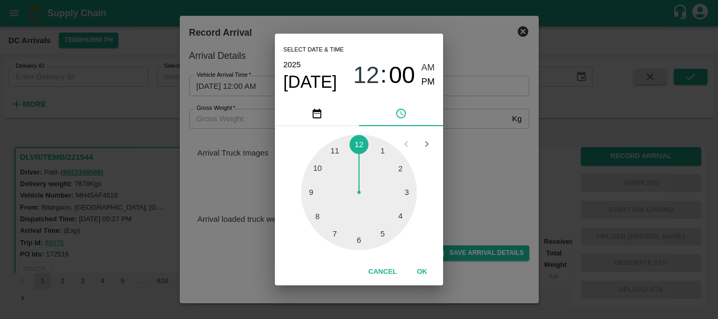
click at [314, 188] on div at bounding box center [359, 192] width 116 height 116
click at [420, 78] on div "09 : 46 AM PM" at bounding box center [393, 75] width 81 height 28
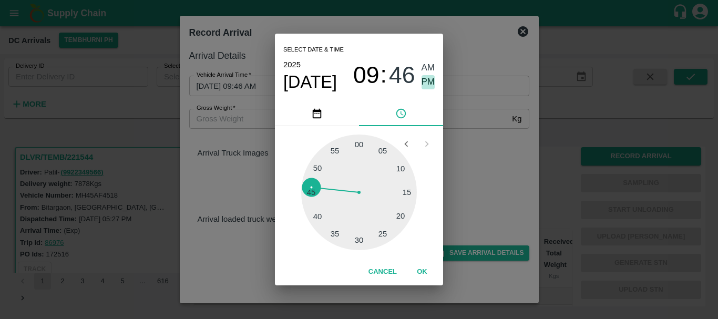
click at [424, 81] on span "PM" at bounding box center [428, 82] width 14 height 14
type input "28/08/2025 09:46 PM"
click at [474, 121] on div "Select date & time 2025 Aug 28 09 : 46 AM PM 05 10 15 20 25 30 35 40 45 50 55 0…" at bounding box center [359, 159] width 718 height 319
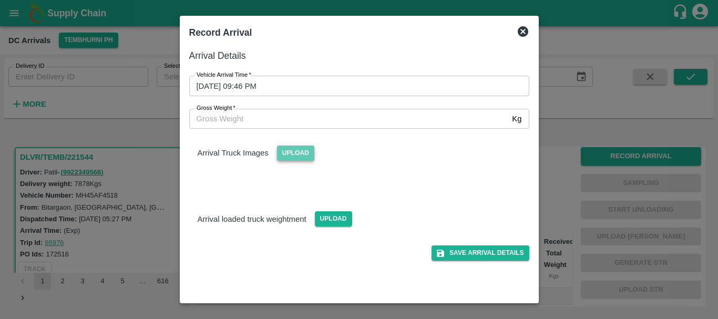
click at [303, 154] on span "Upload" at bounding box center [295, 152] width 37 height 15
click at [0, 0] on input "Upload" at bounding box center [0, 0] width 0 height 0
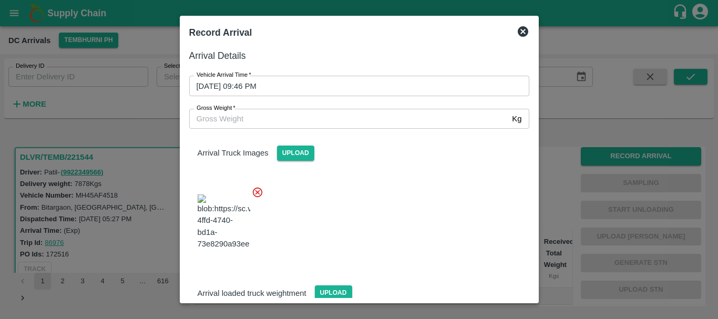
scroll to position [79, 0]
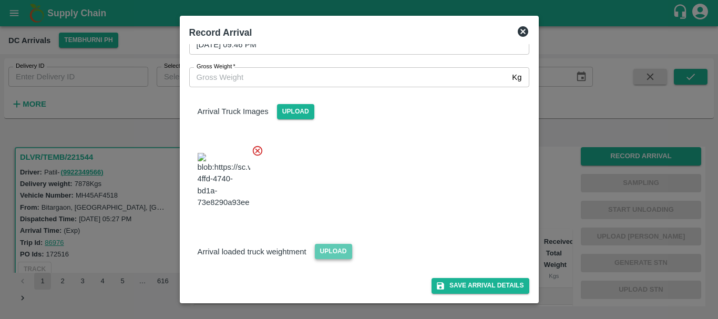
click at [337, 244] on span "Upload" at bounding box center [333, 251] width 37 height 15
click at [0, 0] on input "Upload" at bounding box center [0, 0] width 0 height 0
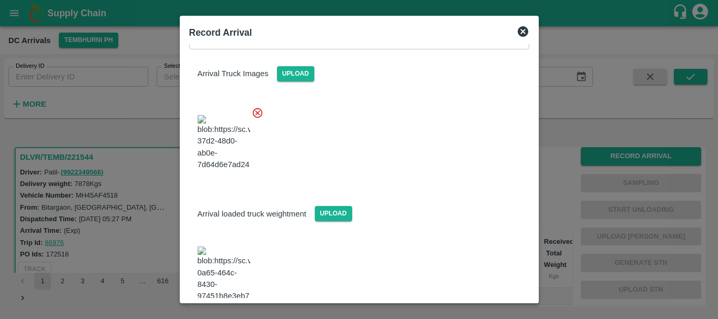
scroll to position [130, 0]
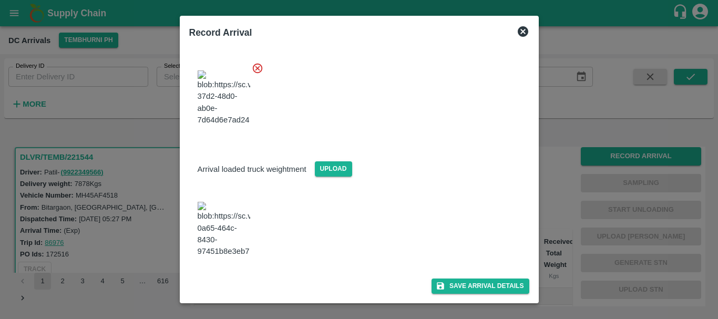
click at [233, 246] on img at bounding box center [223, 229] width 53 height 55
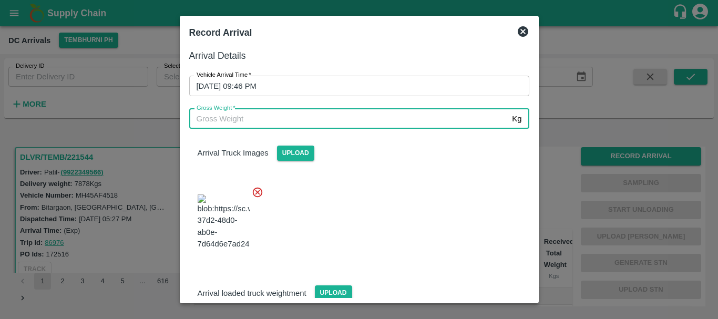
click at [277, 114] on input "Gross Weight   *" at bounding box center [348, 119] width 319 height 20
type input "13950"
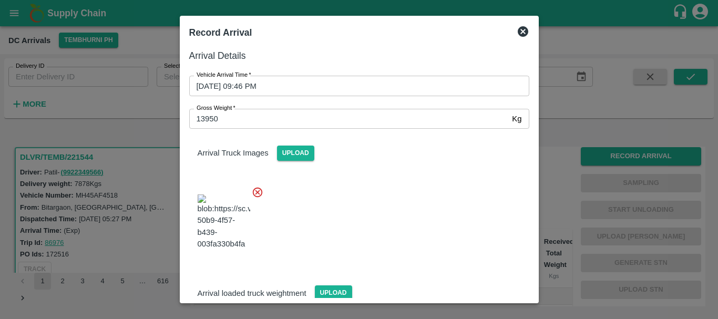
click at [413, 220] on div at bounding box center [355, 219] width 348 height 82
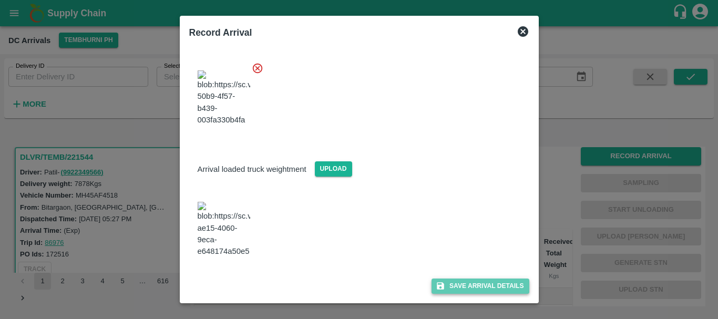
click at [450, 290] on button "Save Arrival Details" at bounding box center [479, 285] width 97 height 15
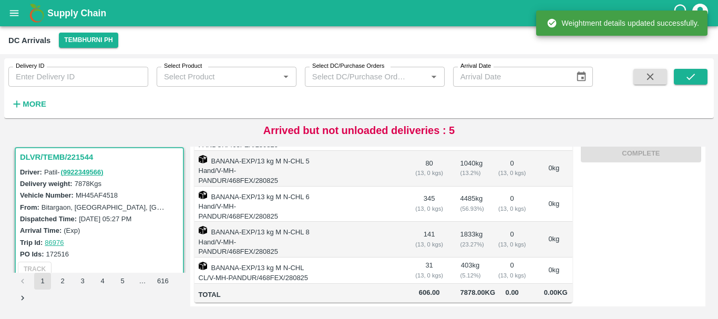
scroll to position [0, 0]
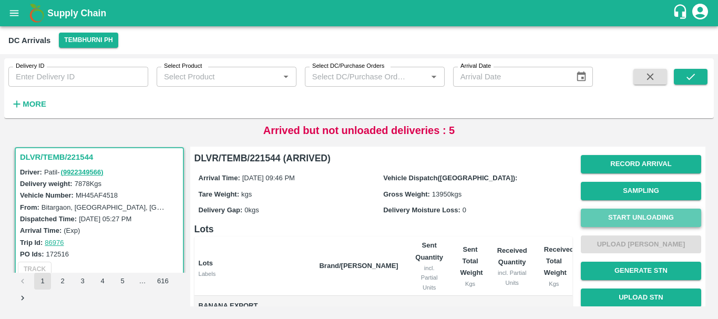
click at [634, 219] on button "Start Unloading" at bounding box center [640, 218] width 120 height 18
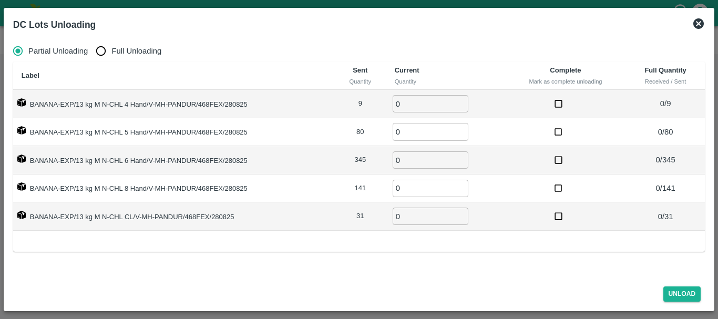
click at [98, 53] on input "Full Unloading" at bounding box center [100, 50] width 21 height 21
radio input "true"
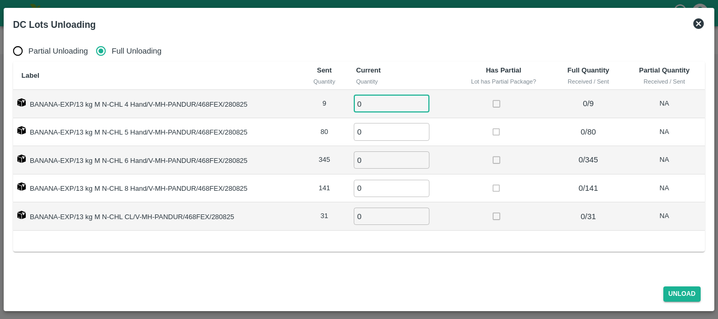
click at [394, 106] on input "0" at bounding box center [391, 103] width 76 height 17
type input "09"
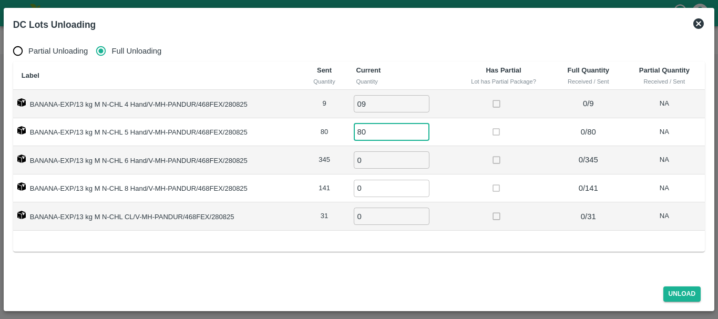
type input "80"
type input "345"
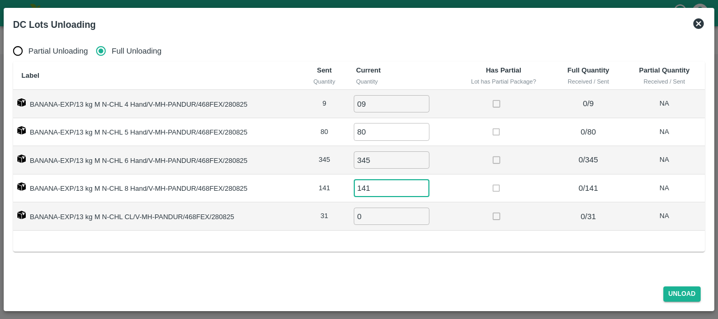
type input "141"
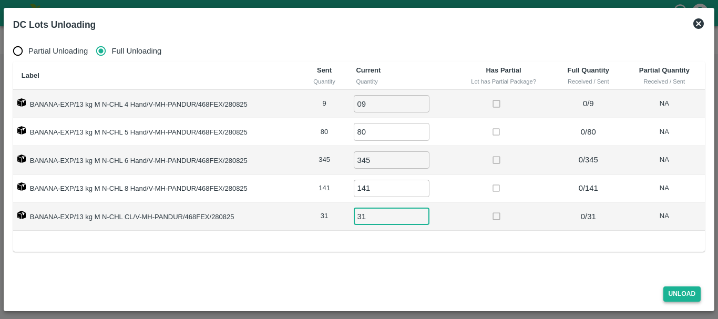
type input "31"
click at [671, 290] on button "Unload" at bounding box center [682, 293] width 38 height 15
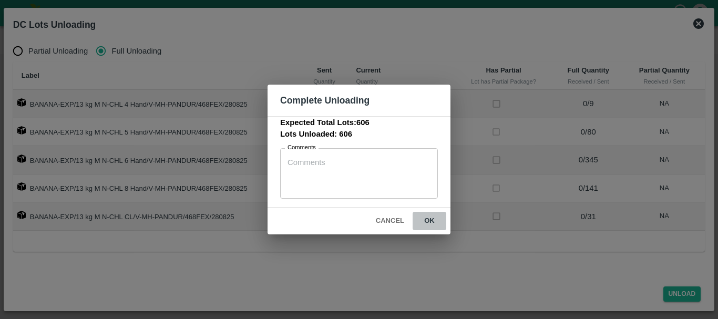
click at [437, 223] on button "ok" at bounding box center [429, 221] width 34 height 18
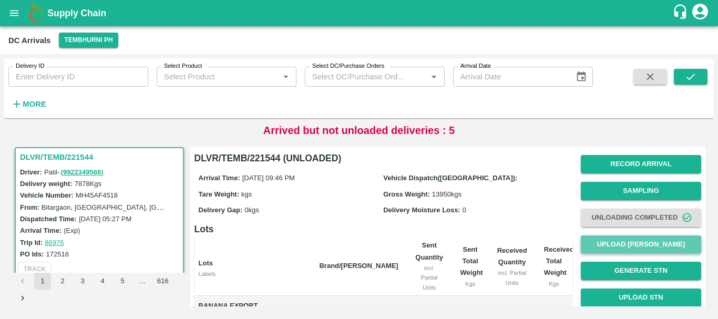
click at [626, 242] on button "Upload [PERSON_NAME]" at bounding box center [640, 244] width 120 height 18
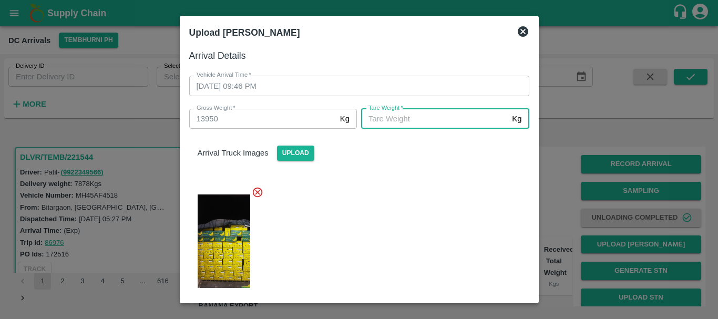
click at [434, 123] on input "[PERSON_NAME]   *" at bounding box center [434, 119] width 147 height 20
type input "5400"
click at [417, 207] on div at bounding box center [355, 238] width 348 height 121
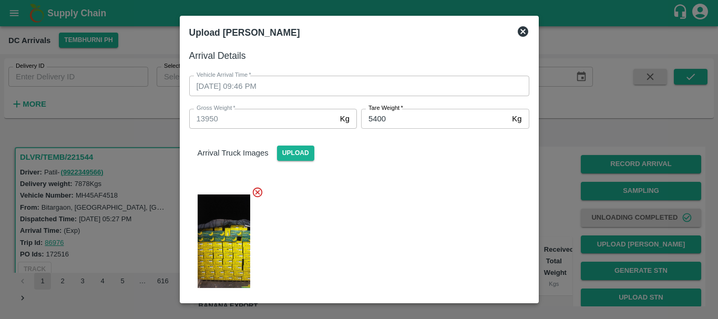
scroll to position [130, 0]
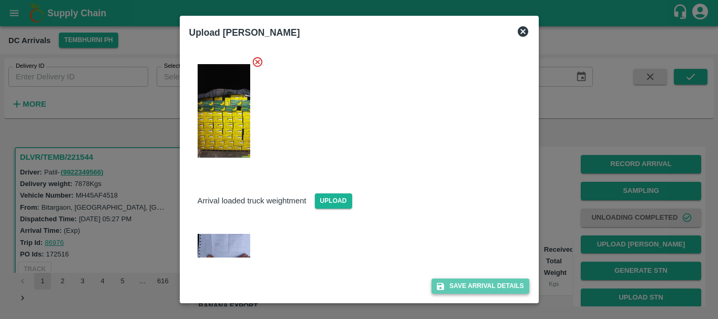
click at [458, 285] on button "Save Arrival Details" at bounding box center [479, 285] width 97 height 15
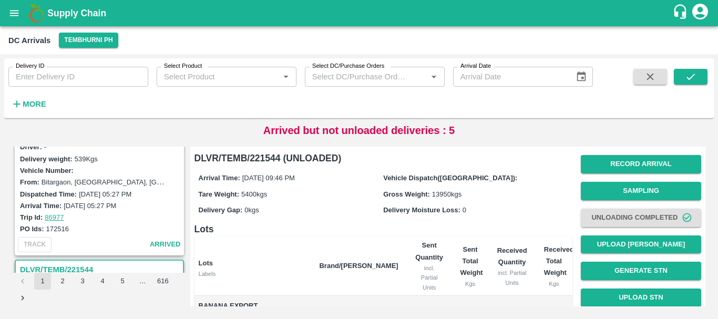
scroll to position [0, 0]
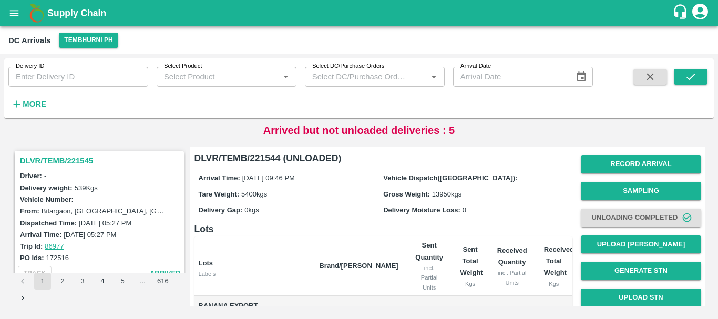
click at [77, 159] on h3 "DLVR/TEMB/221545" at bounding box center [101, 161] width 162 height 14
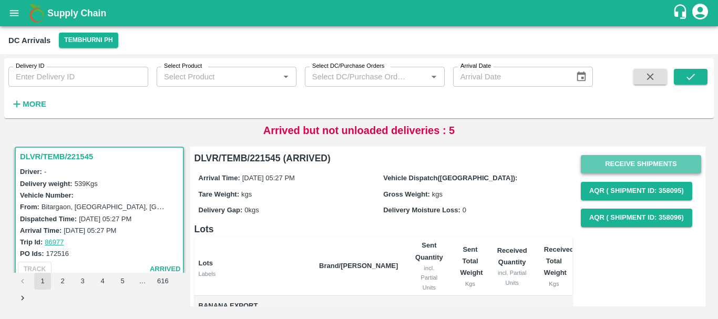
click at [629, 159] on button "Receive Shipments" at bounding box center [640, 164] width 120 height 18
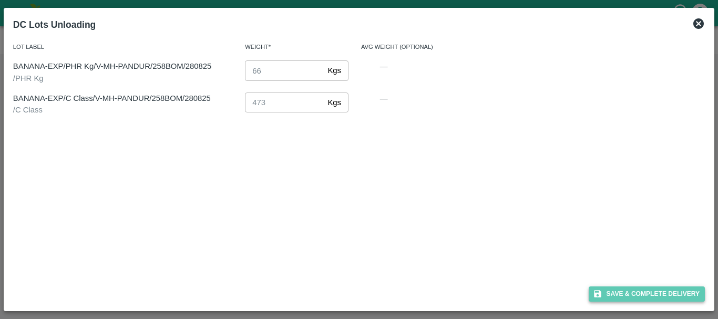
click at [640, 288] on button "Save & Complete Delivery" at bounding box center [646, 293] width 117 height 15
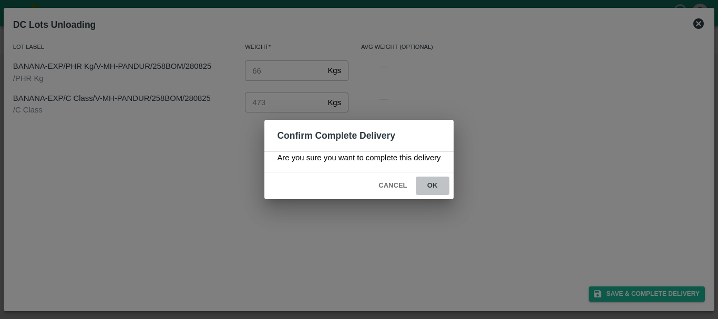
click at [441, 177] on button "ok" at bounding box center [432, 185] width 34 height 18
